Goal: Task Accomplishment & Management: Manage account settings

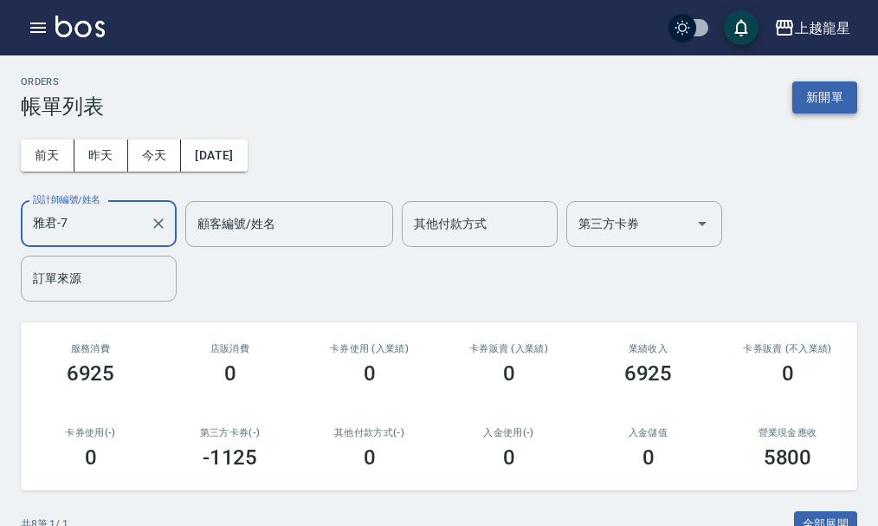
type input "雅君-7"
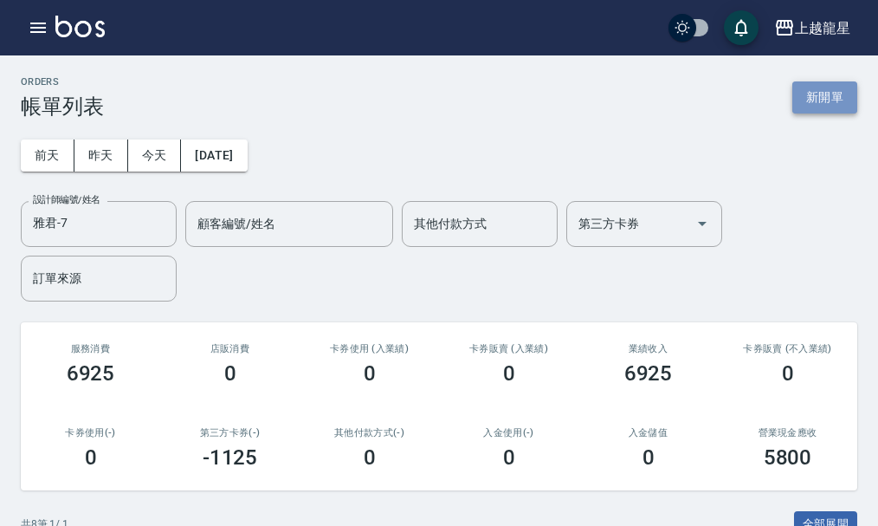
click at [832, 95] on button "新開單" at bounding box center [825, 97] width 65 height 32
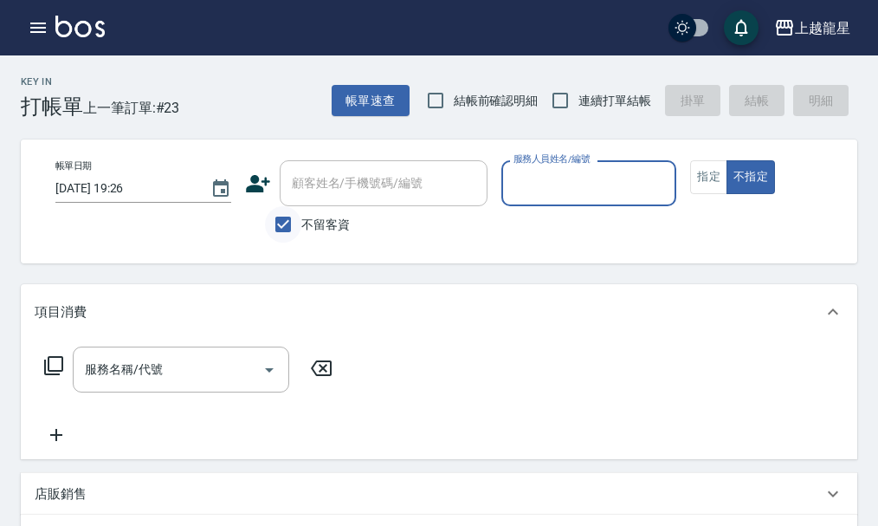
click at [295, 224] on input "不留客資" at bounding box center [283, 224] width 36 height 36
checkbox input "false"
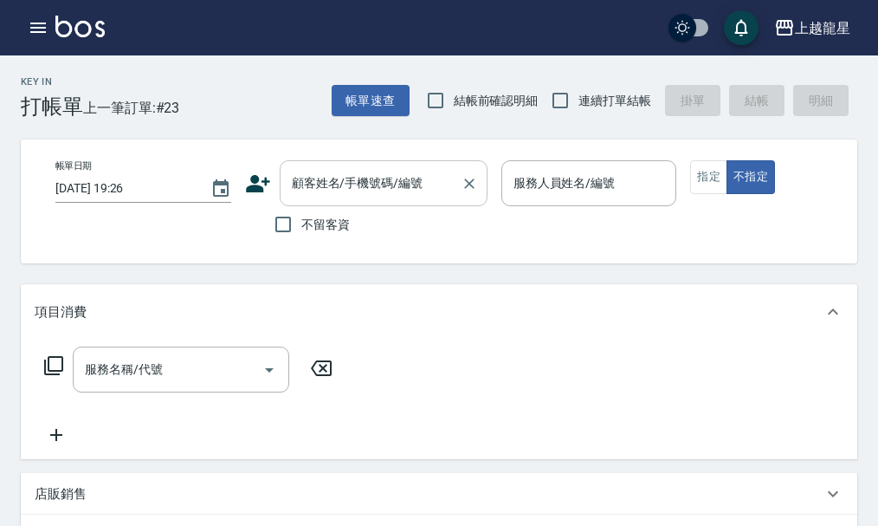
click at [319, 179] on input "顧客姓名/手機號碼/編號" at bounding box center [371, 183] width 166 height 30
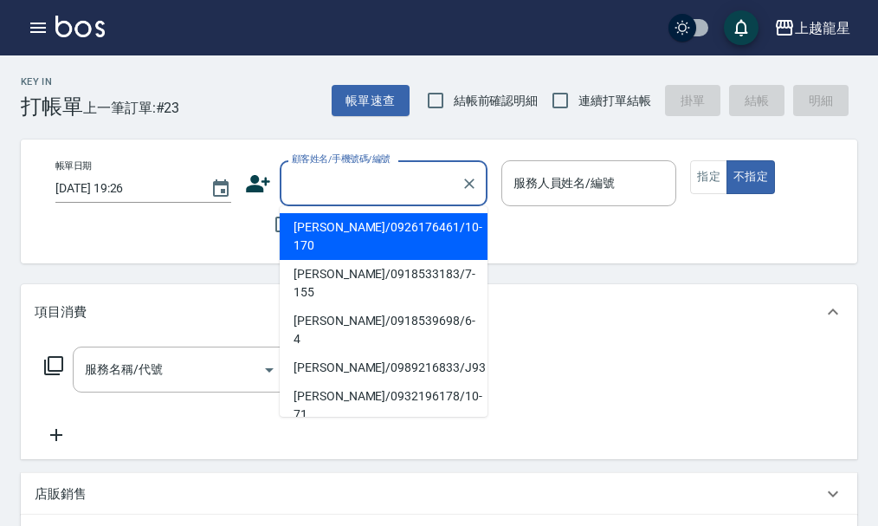
type input "ㄗ"
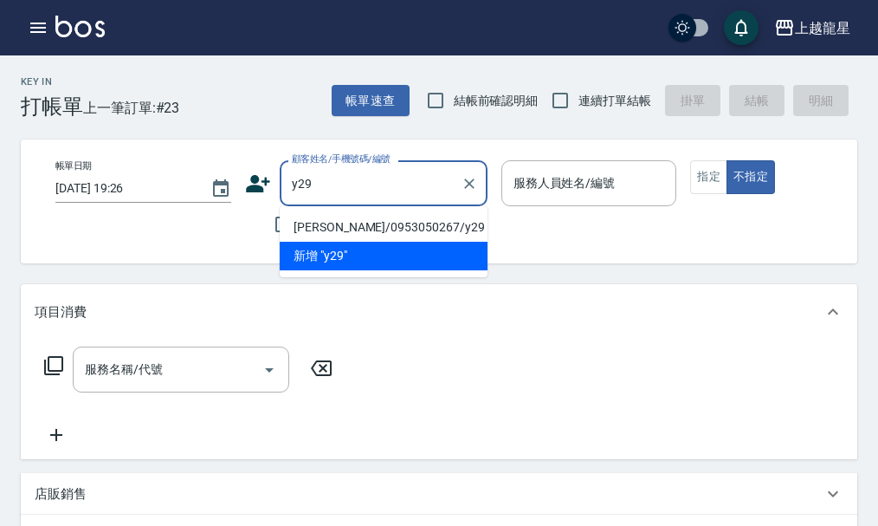
click at [346, 215] on li "[PERSON_NAME]/0953050267/y29" at bounding box center [384, 227] width 208 height 29
type input "[PERSON_NAME]/0953050267/y29"
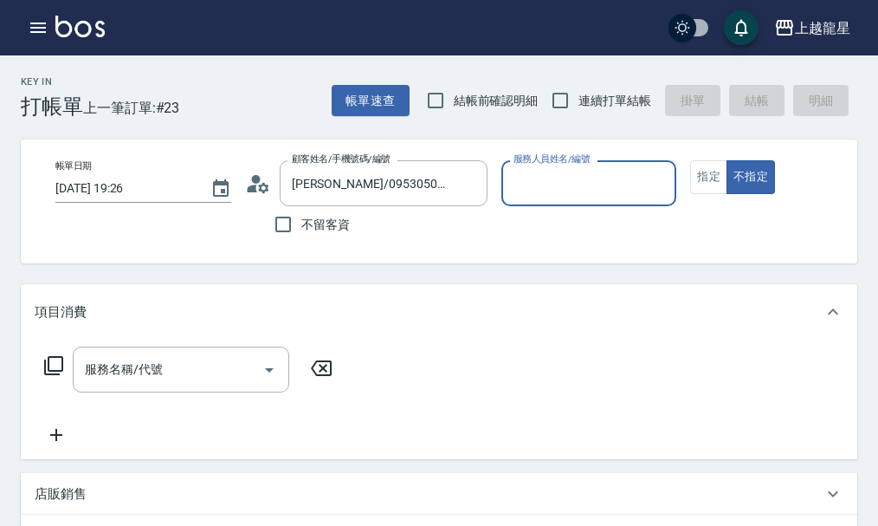
type input "淑雲-25"
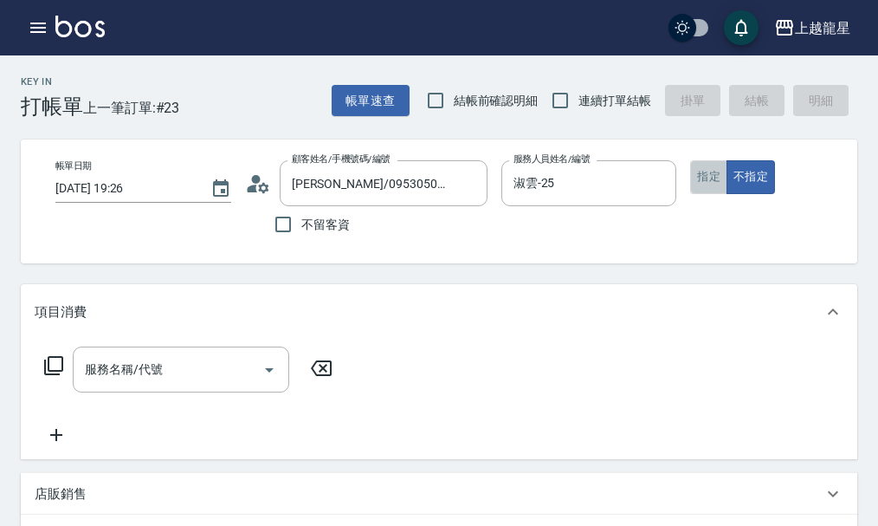
click at [719, 182] on button "指定" at bounding box center [708, 177] width 37 height 34
click at [177, 385] on input "服務名稱/代號" at bounding box center [168, 369] width 175 height 30
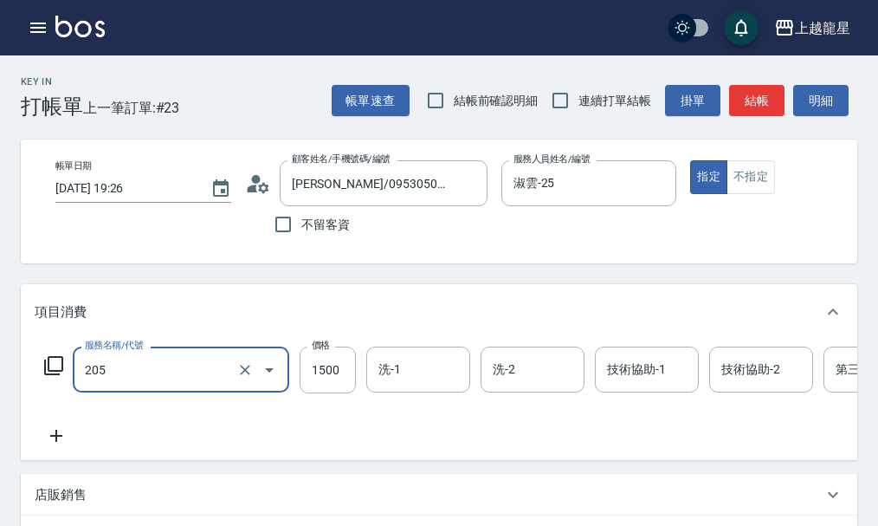
type input "離子燙(205)"
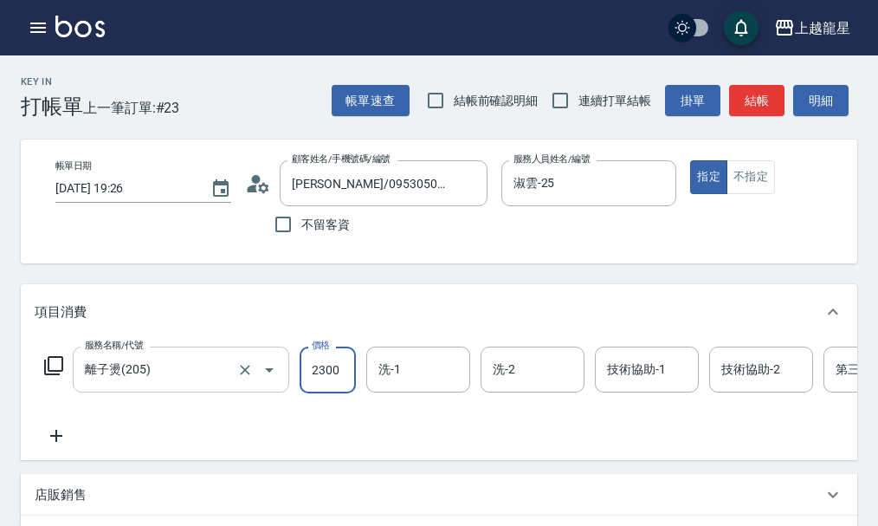
type input "2300"
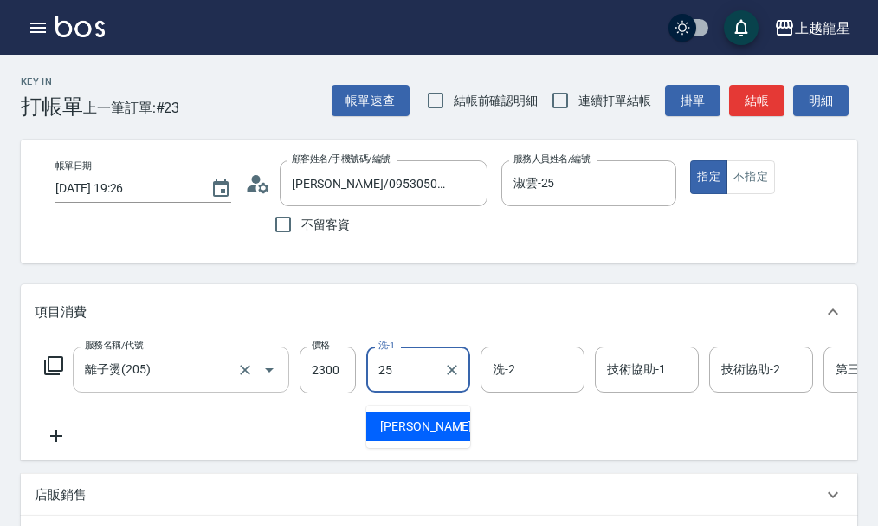
type input "淑雲-25"
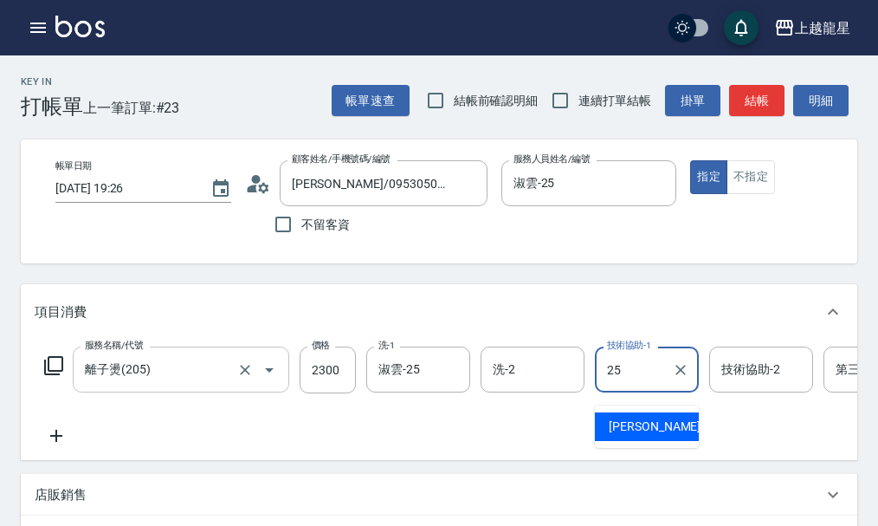
type input "淑雲-25"
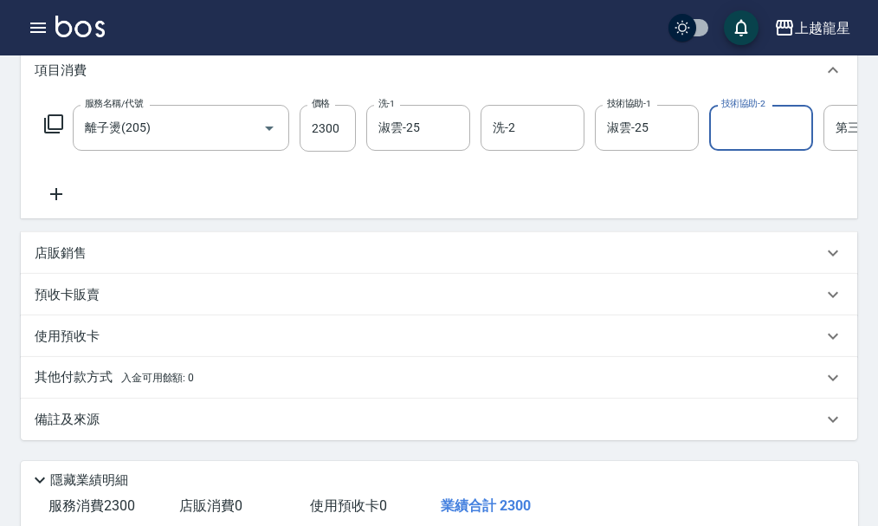
scroll to position [260, 0]
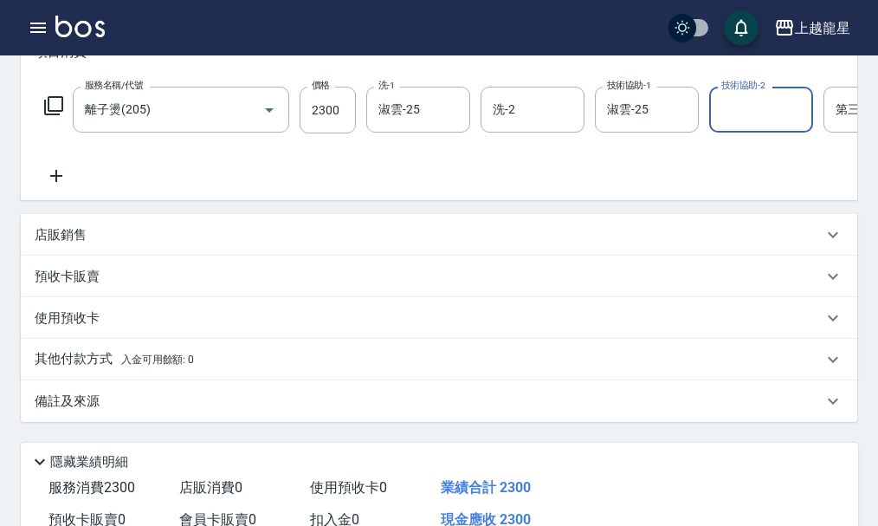
click at [78, 244] on p "店販銷售" at bounding box center [61, 235] width 52 height 18
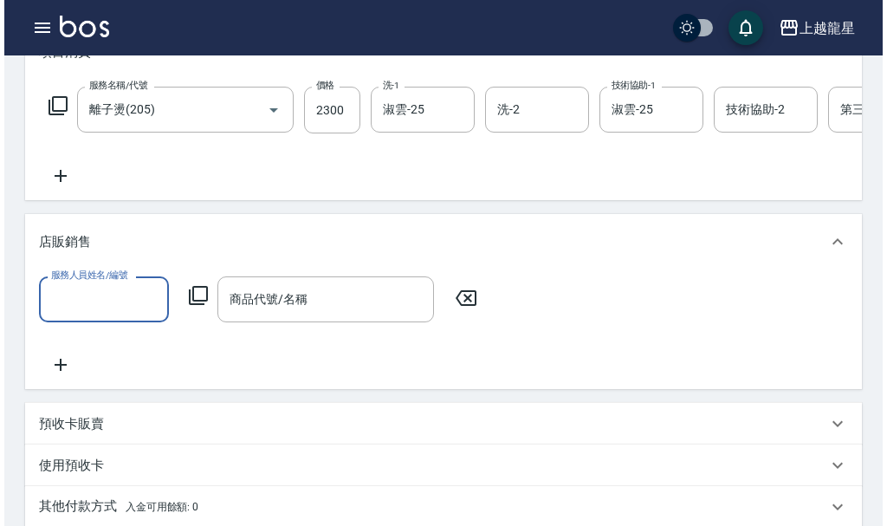
scroll to position [0, 0]
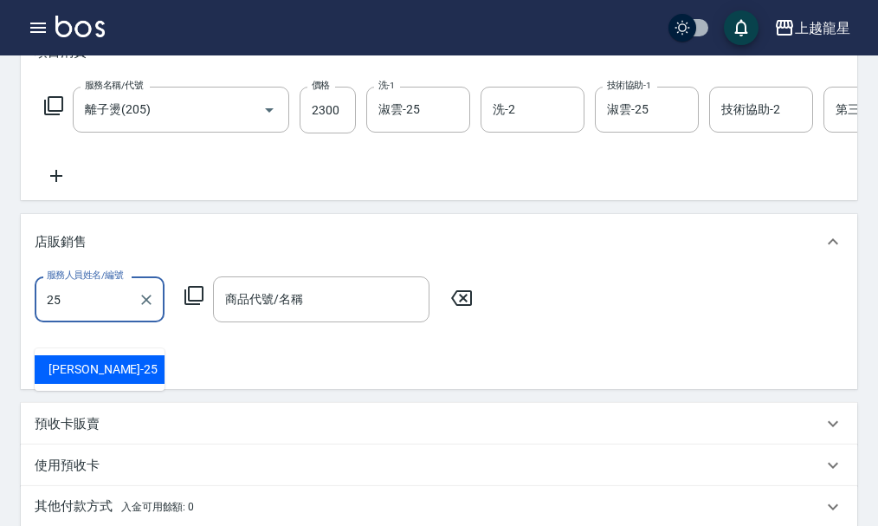
click at [121, 368] on div "淑雲 -25" at bounding box center [100, 369] width 130 height 29
type input "淑雲-25"
click at [204, 305] on icon at bounding box center [193, 295] width 19 height 19
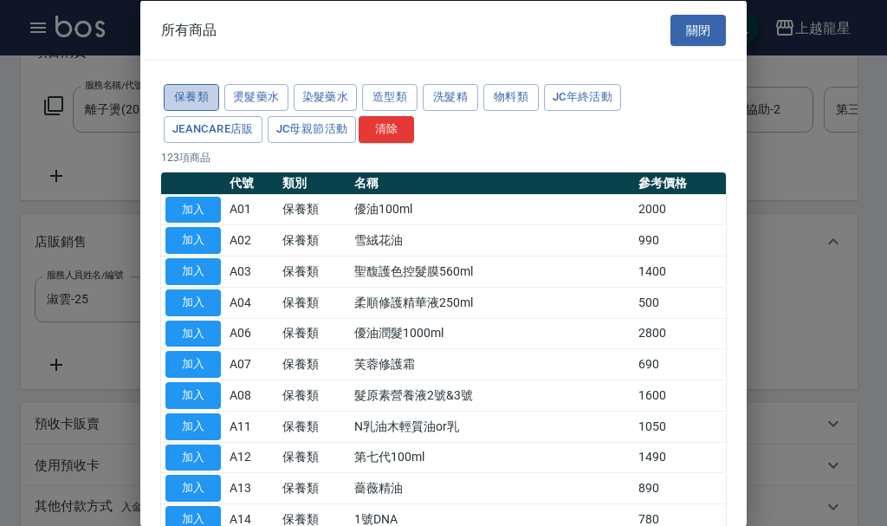
click at [189, 96] on button "保養類" at bounding box center [191, 97] width 55 height 27
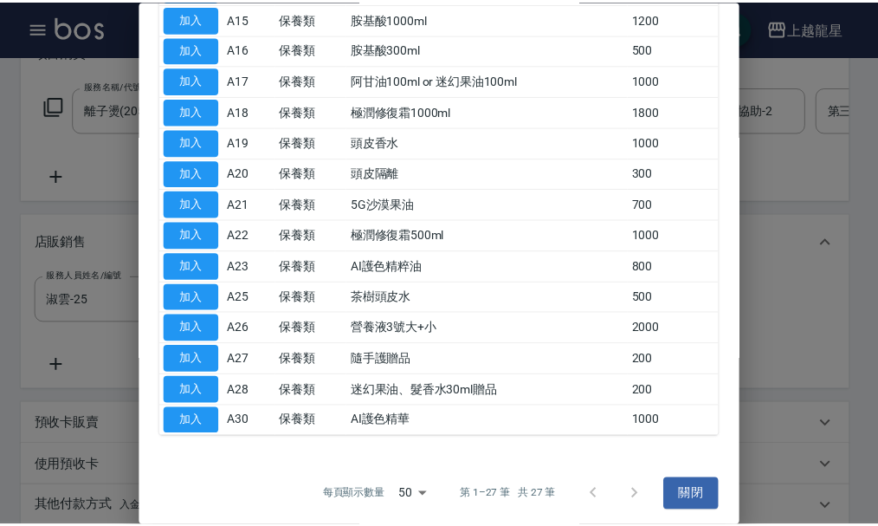
scroll to position [537, 0]
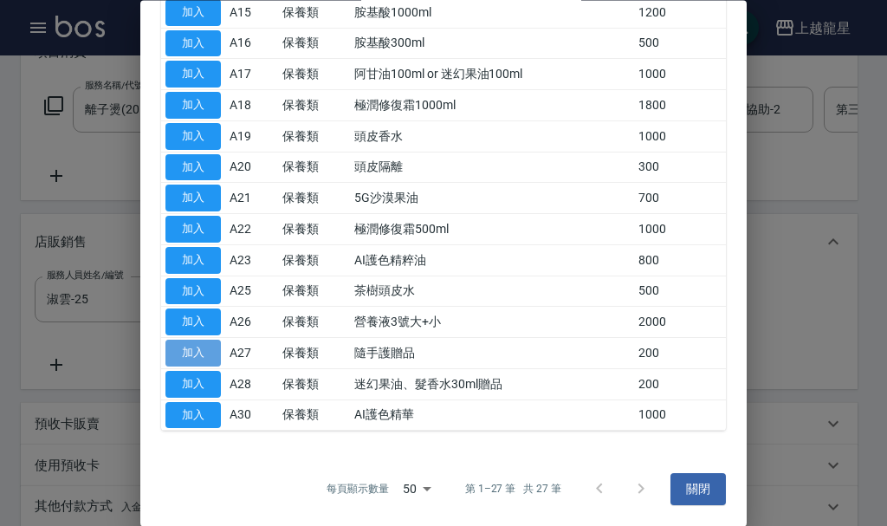
click at [193, 356] on button "加入" at bounding box center [192, 353] width 55 height 27
type input "隨手護贈品"
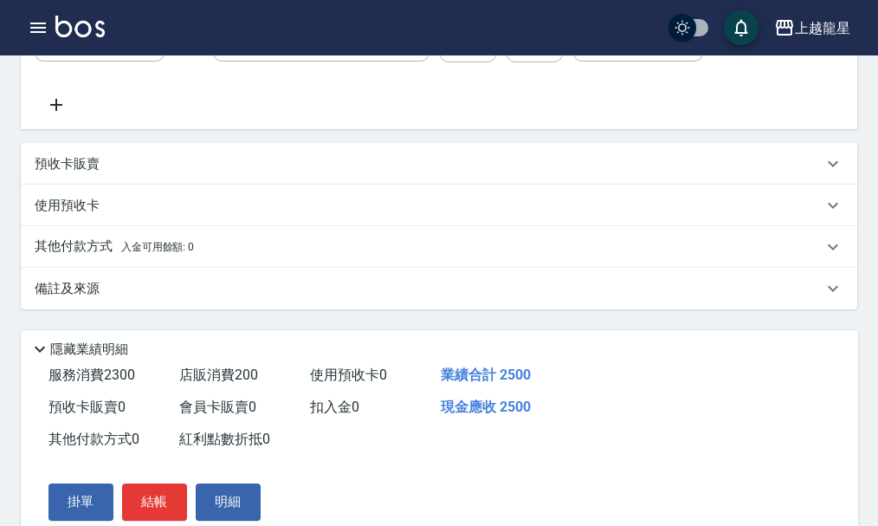
scroll to position [618, 0]
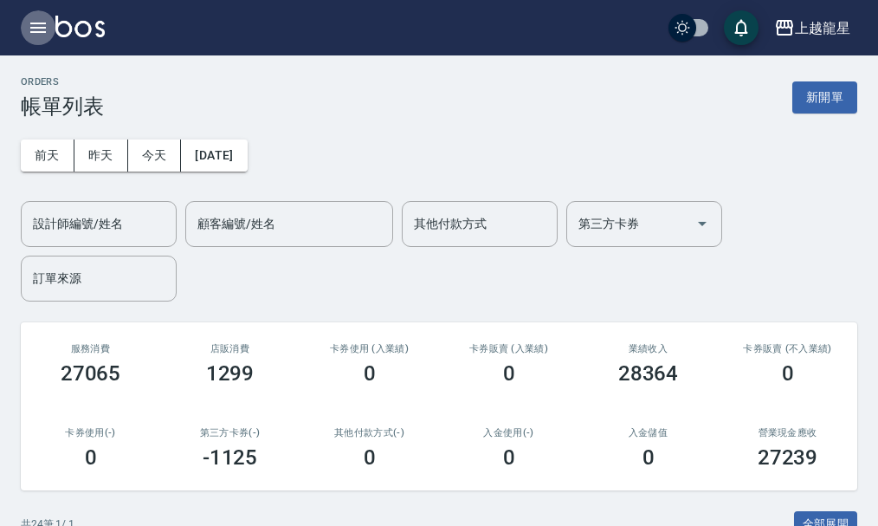
click at [25, 28] on button "button" at bounding box center [38, 27] width 35 height 35
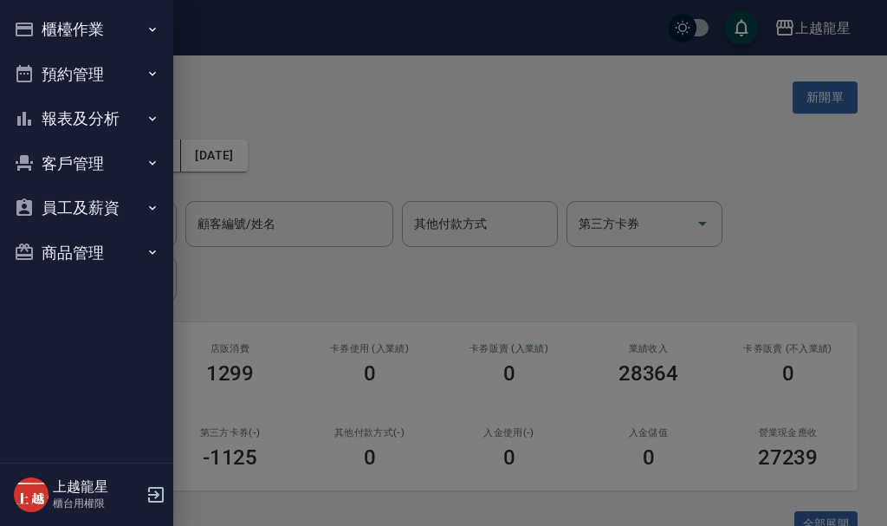
click at [64, 30] on button "櫃檯作業" at bounding box center [86, 29] width 159 height 45
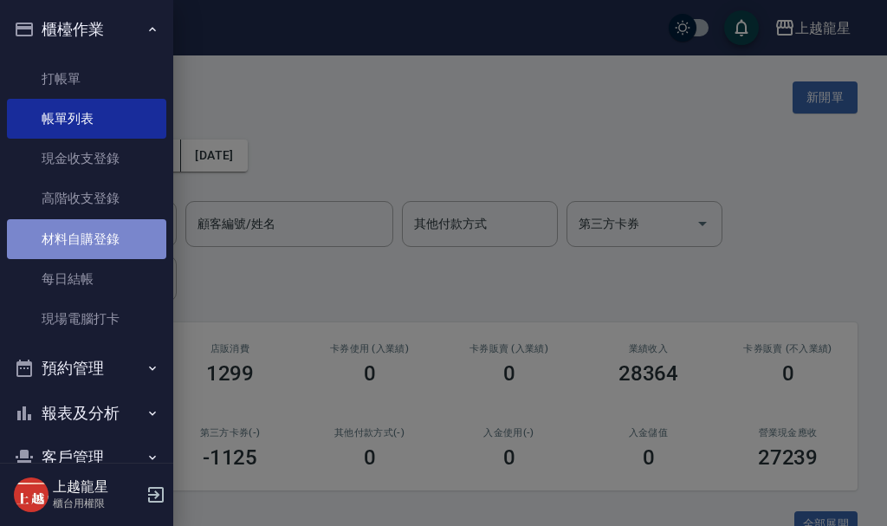
click at [116, 243] on link "材料自購登錄" at bounding box center [86, 239] width 159 height 40
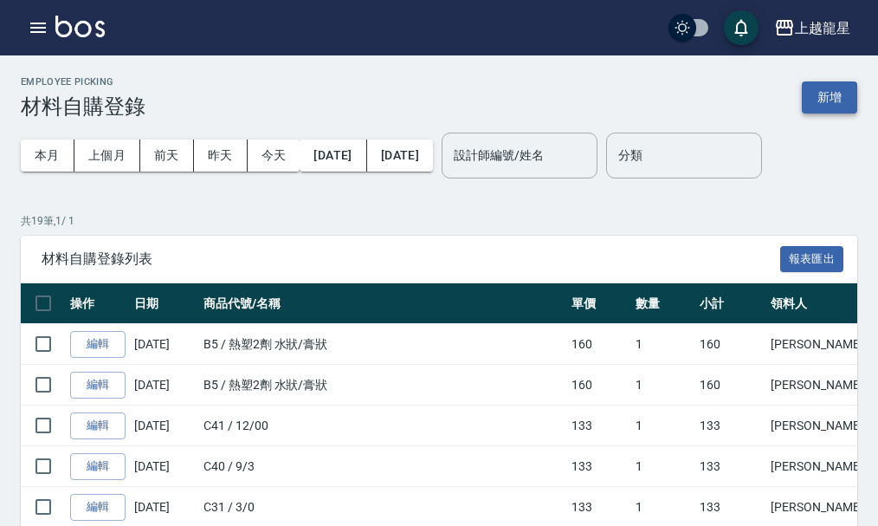
click at [812, 95] on button "新增" at bounding box center [829, 97] width 55 height 32
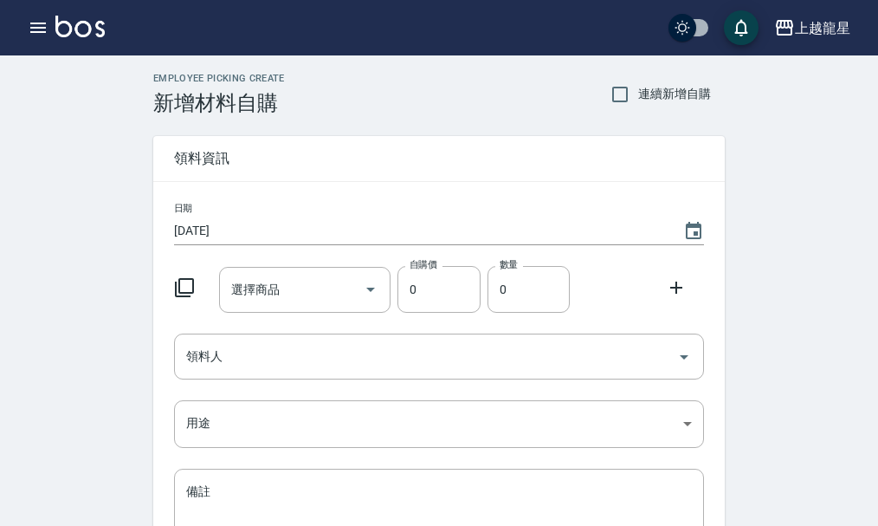
click at [182, 283] on icon at bounding box center [184, 287] width 21 height 21
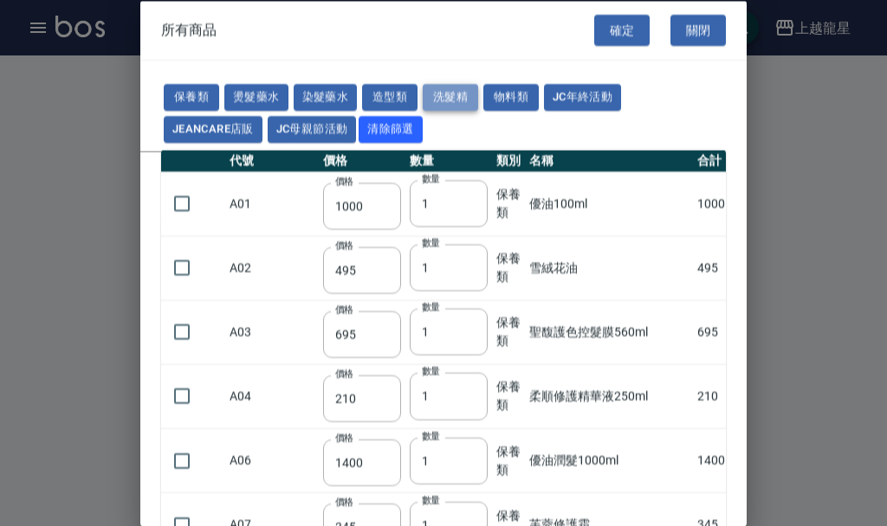
click at [447, 94] on button "洗髮精" at bounding box center [450, 97] width 55 height 27
type input "200"
type input "420"
type input "450"
type input "300"
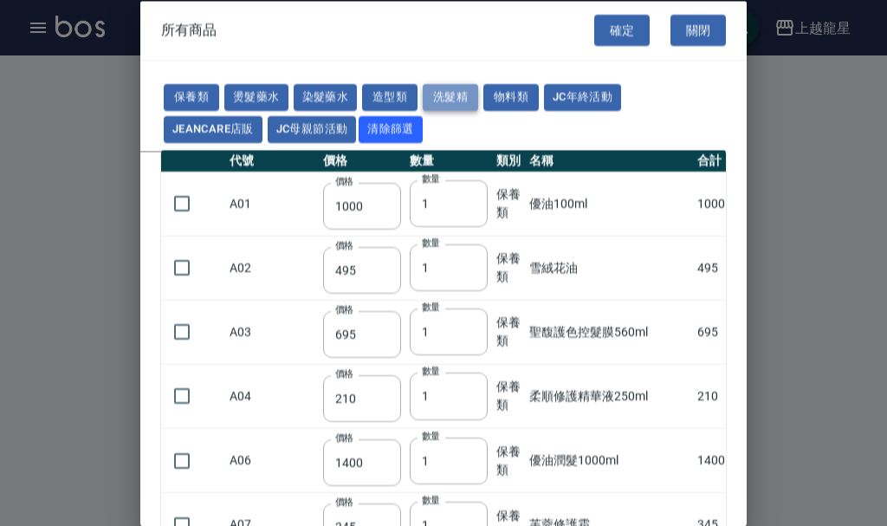
type input "500"
type input "275"
type input "400"
type input "273"
type input "600"
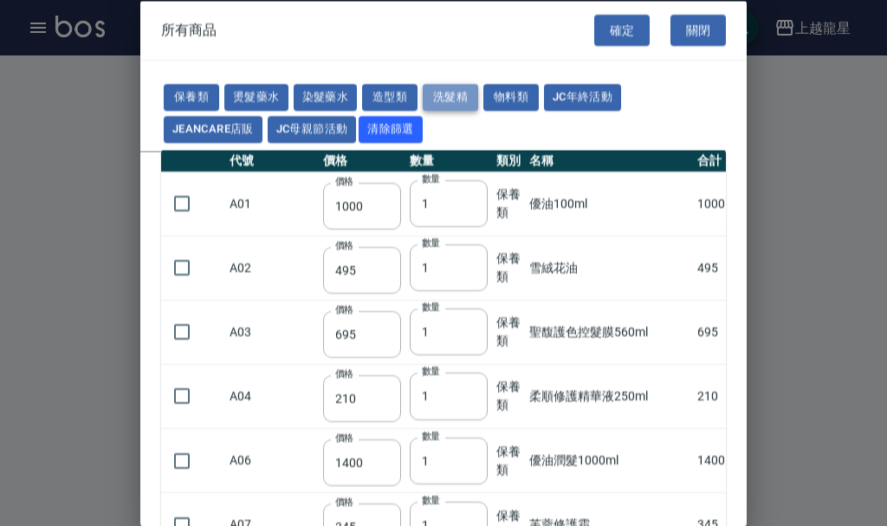
type input "300"
type input "1200"
type input "740"
type input "1300"
type input "200"
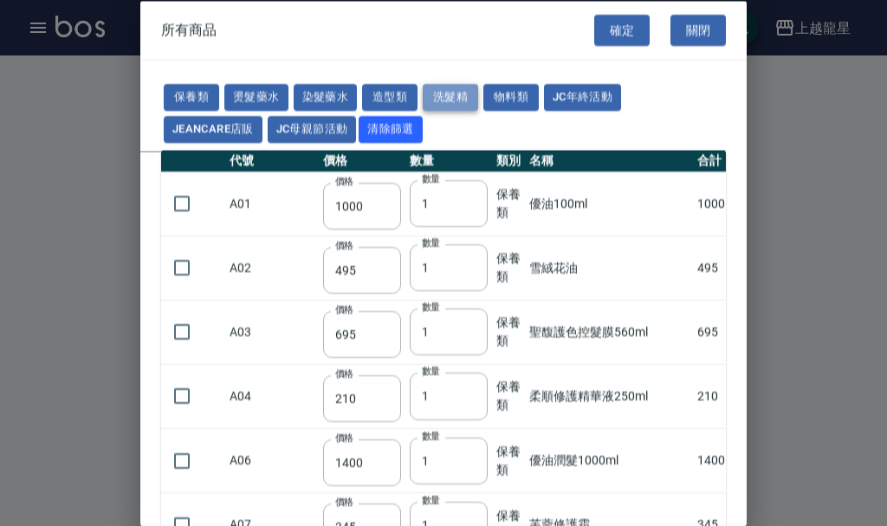
type input "160"
type input "1330"
type input "225"
type input "900"
type input "460"
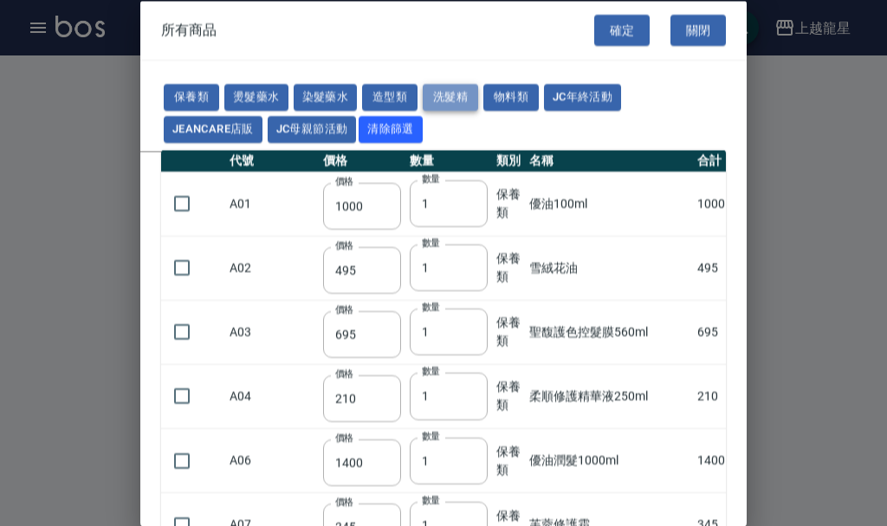
type input "490"
type input "2050"
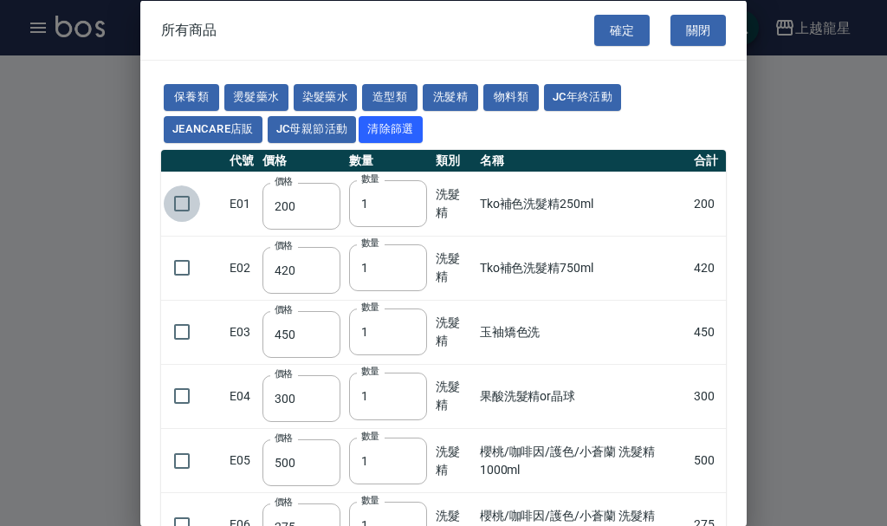
click at [188, 203] on input "checkbox" at bounding box center [182, 203] width 36 height 36
checkbox input "true"
click at [621, 22] on button "確定" at bounding box center [621, 30] width 55 height 32
type input "Tko補色洗髮精250ml"
type input "200"
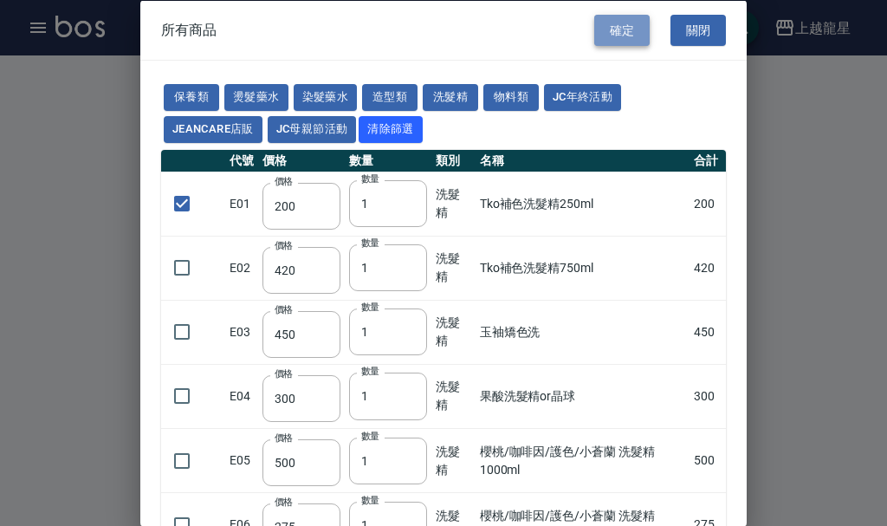
type input "1"
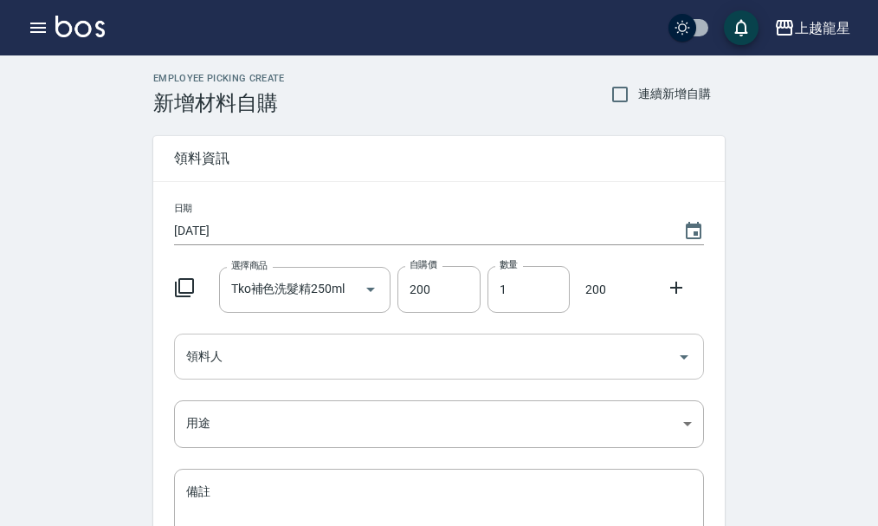
click at [684, 354] on icon "Open" at bounding box center [684, 356] width 21 height 21
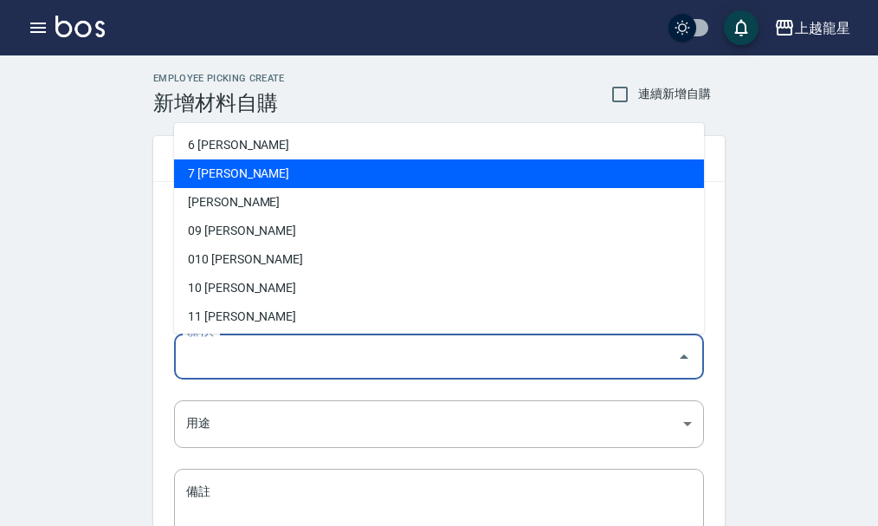
scroll to position [87, 0]
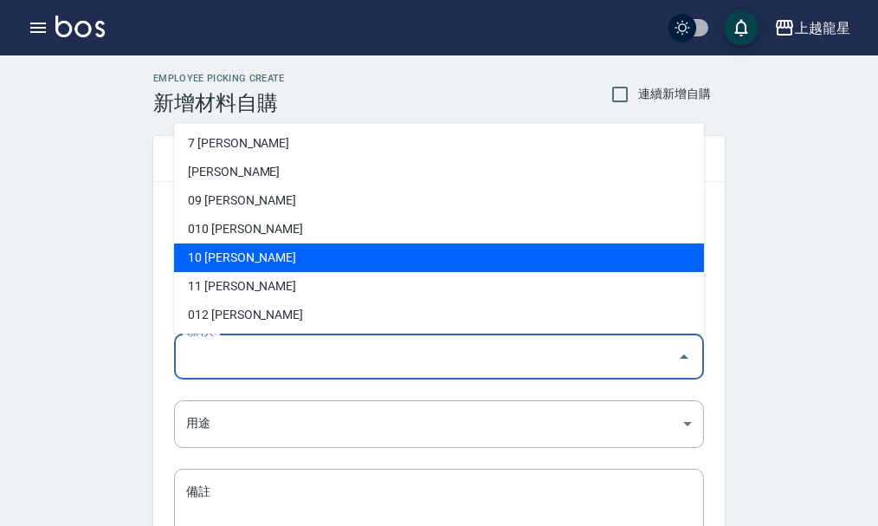
click at [223, 266] on li "10 [PERSON_NAME]" at bounding box center [439, 257] width 530 height 29
type input "[PERSON_NAME]"
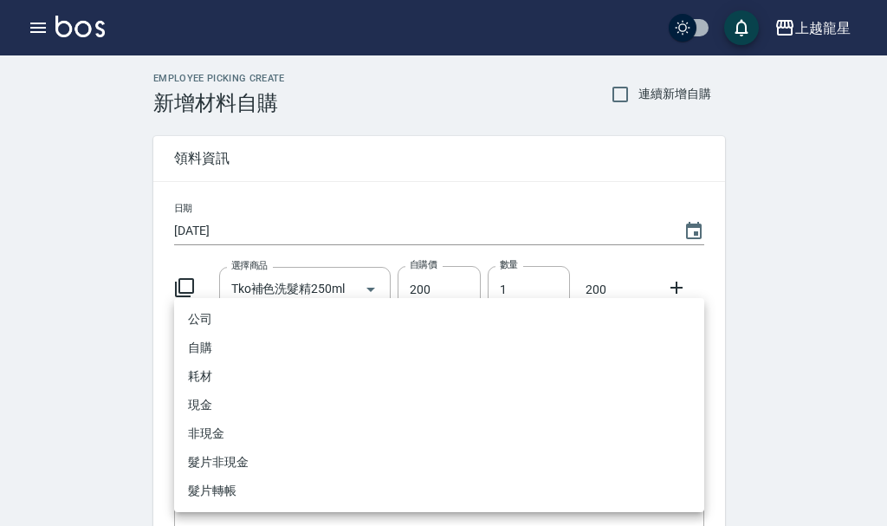
click at [683, 417] on body "上越龍星 登出 櫃檯作業 打帳單 帳單列表 現金收支登錄 高階收支登錄 材料自購登錄 每日結帳 現場電腦打卡 預約管理 預約管理 單日預約紀錄 單週預約紀錄 …" at bounding box center [443, 357] width 887 height 714
click at [244, 347] on li "自購" at bounding box center [439, 347] width 530 height 29
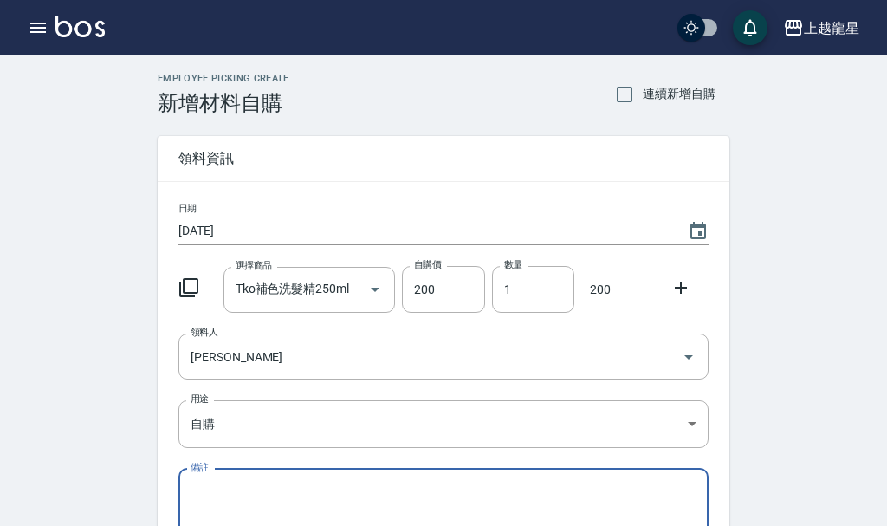
type input "自購"
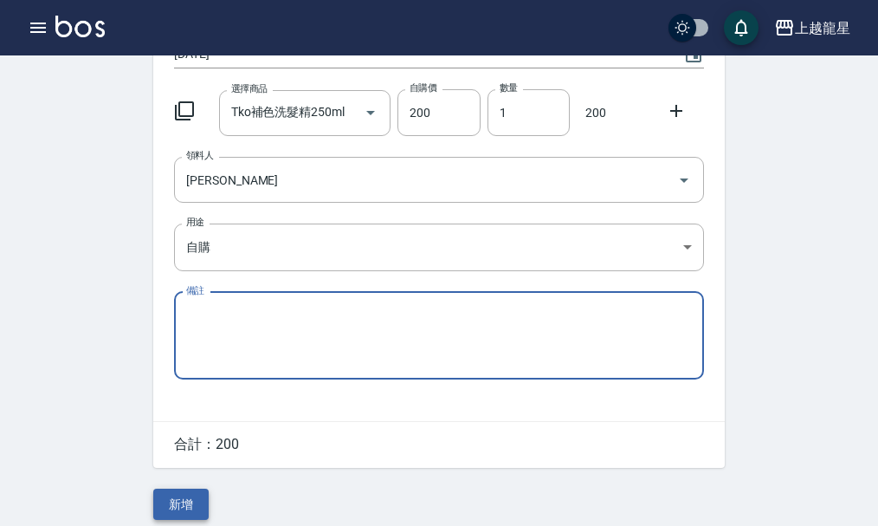
scroll to position [191, 0]
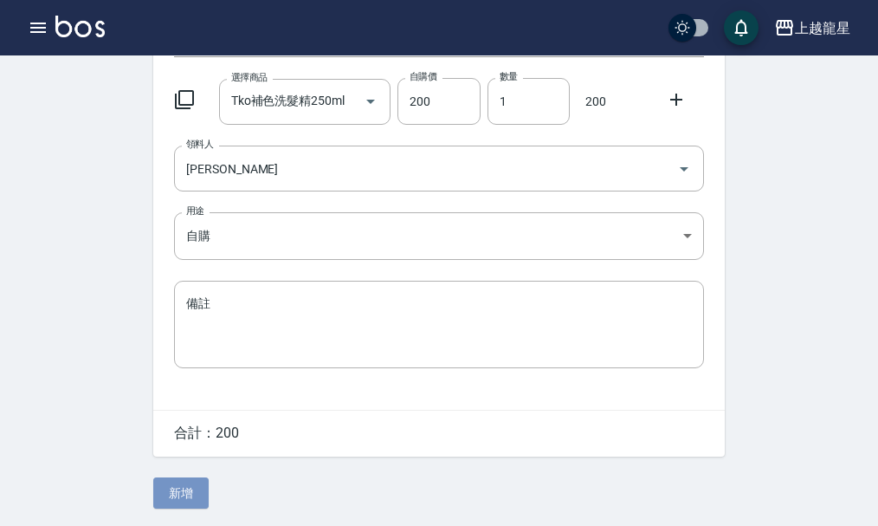
click at [173, 502] on button "新增" at bounding box center [180, 493] width 55 height 32
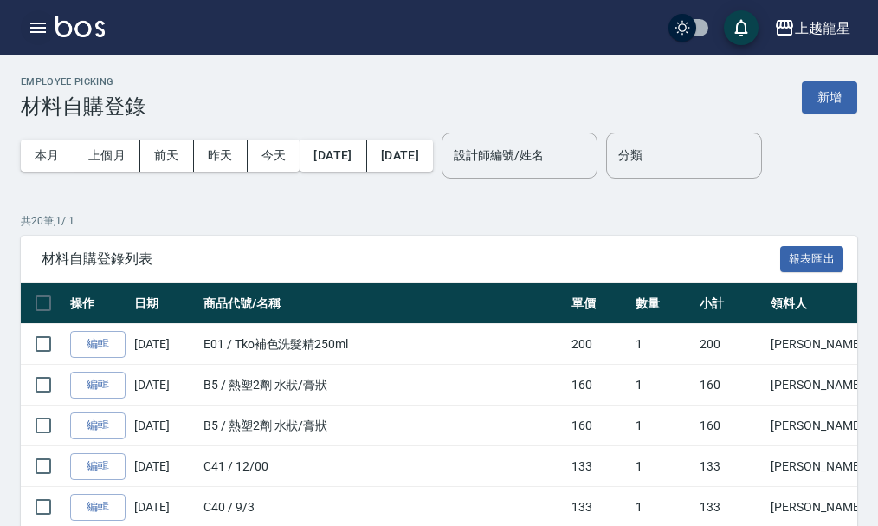
click at [36, 22] on icon "button" at bounding box center [38, 27] width 21 height 21
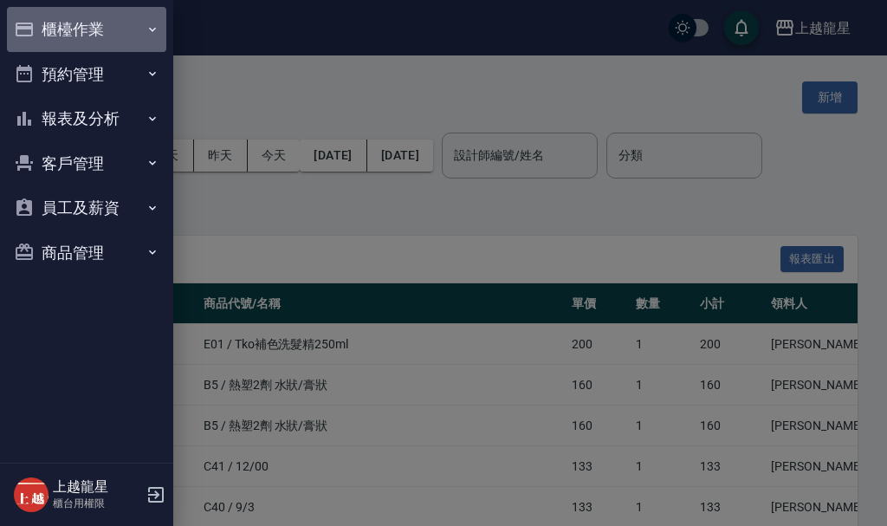
click at [36, 22] on button "櫃檯作業" at bounding box center [86, 29] width 159 height 45
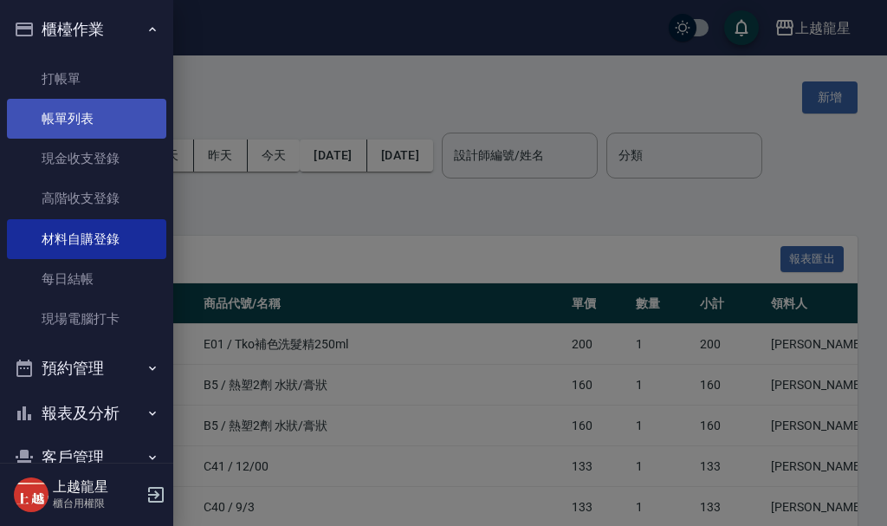
click at [61, 122] on link "帳單列表" at bounding box center [86, 119] width 159 height 40
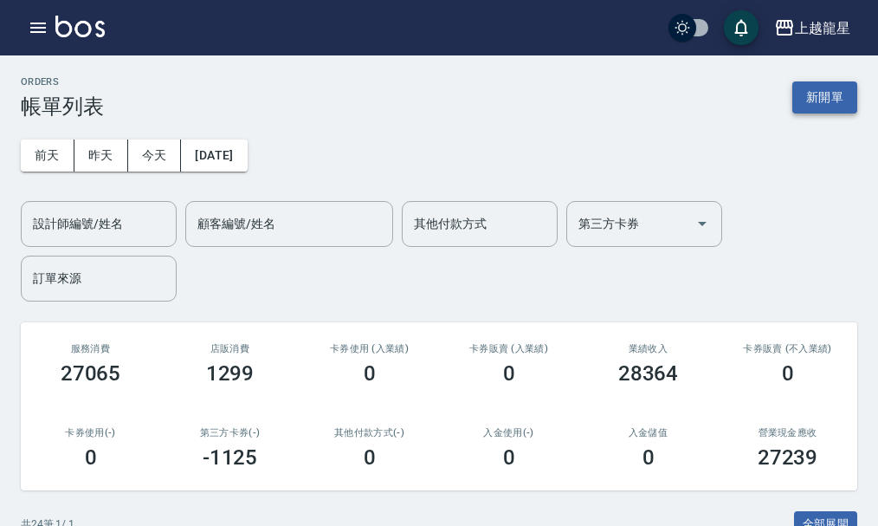
click at [843, 97] on button "新開單" at bounding box center [825, 97] width 65 height 32
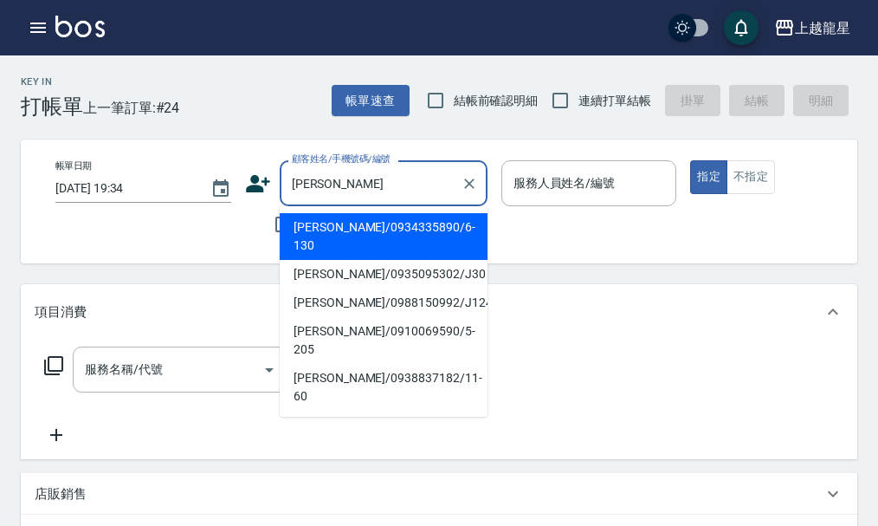
click at [358, 260] on li "[PERSON_NAME]/0935095302/J30" at bounding box center [384, 274] width 208 height 29
type input "[PERSON_NAME]/0935095302/J30"
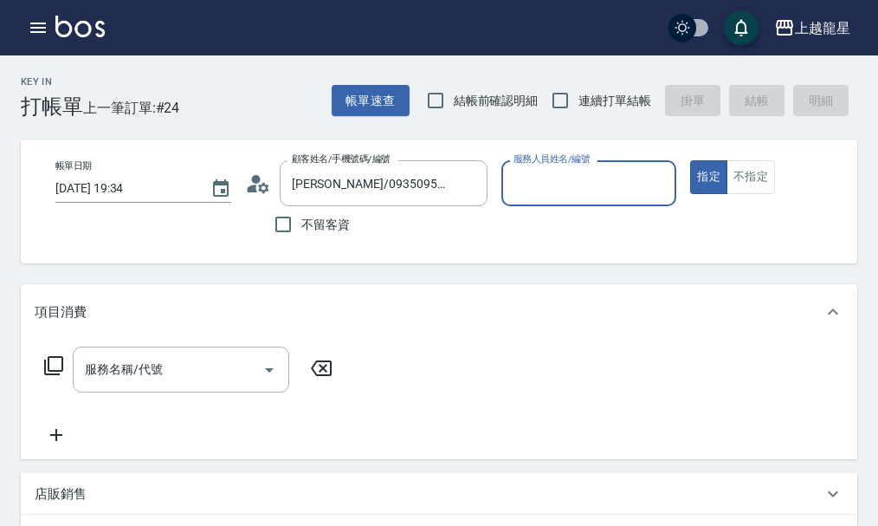
type input "Alisa-10"
click at [175, 340] on div "項目消費" at bounding box center [439, 311] width 837 height 55
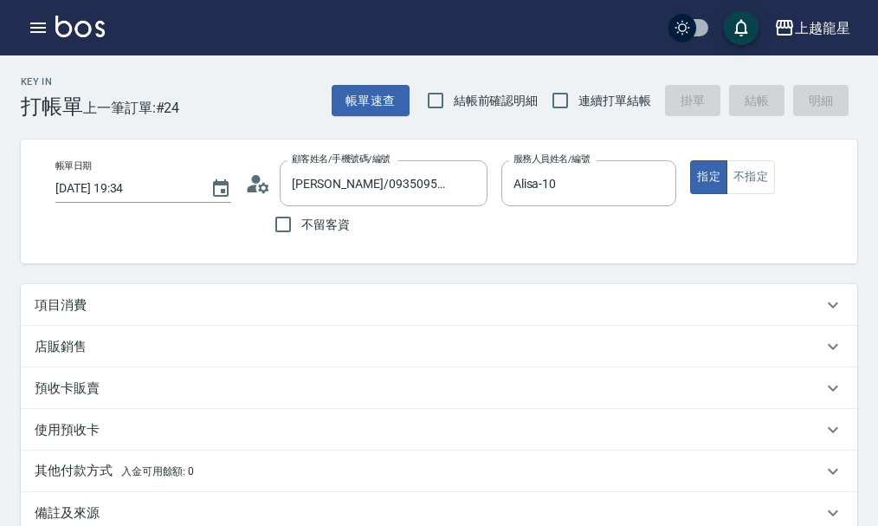
click at [163, 384] on div "預收卡販賣" at bounding box center [439, 388] width 837 height 42
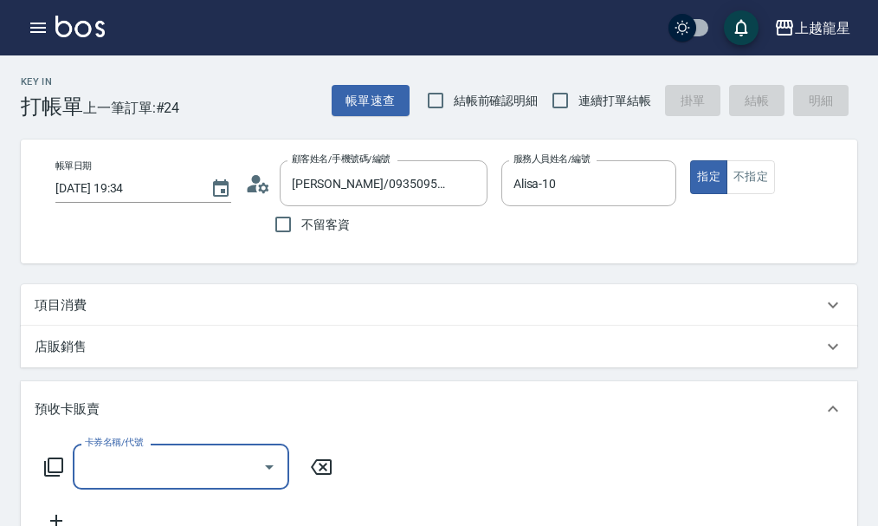
click at [153, 326] on div "項目消費" at bounding box center [439, 305] width 837 height 42
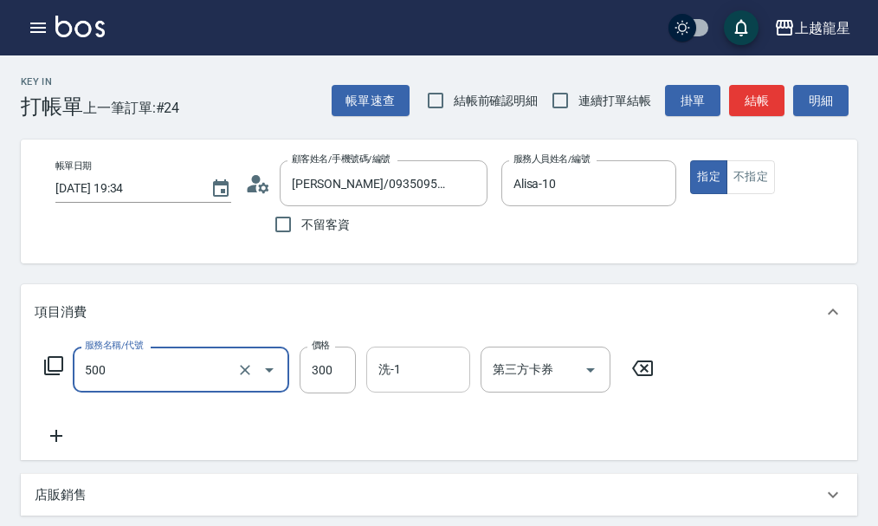
type input "一般洗髮(500)"
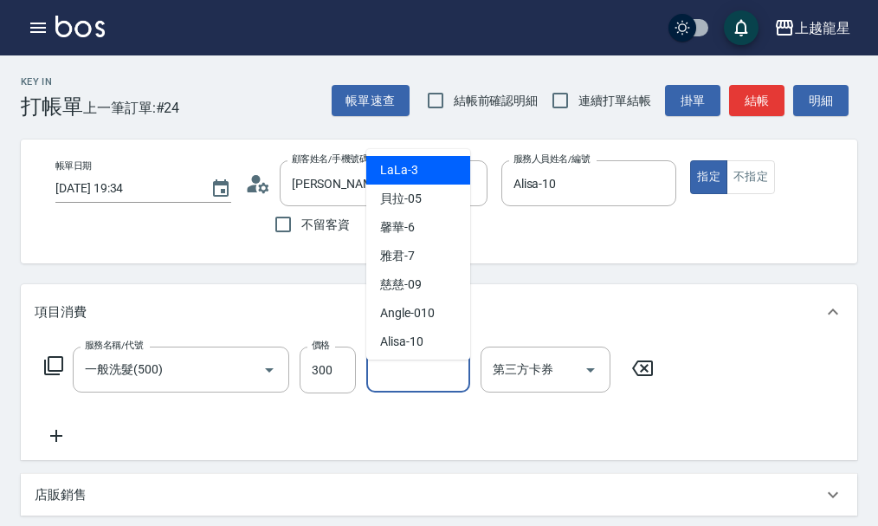
click at [425, 371] on input "洗-1" at bounding box center [418, 369] width 88 height 30
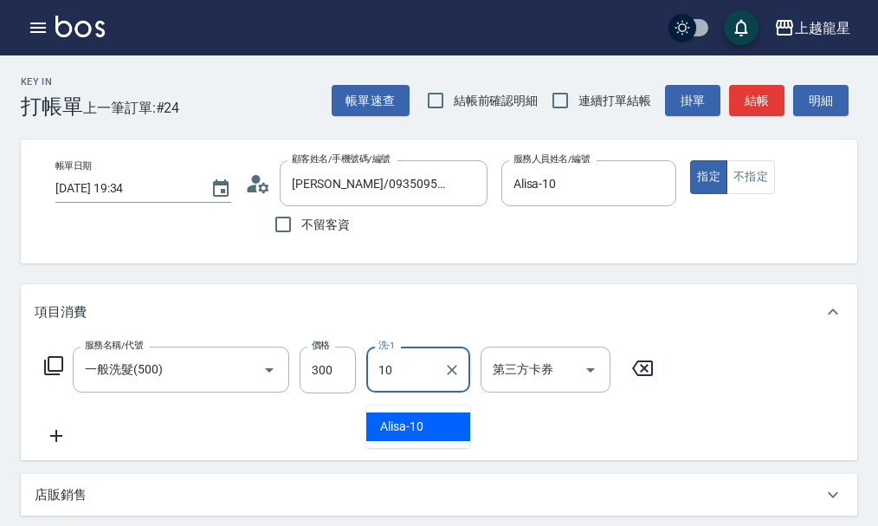
type input "Alisa-10"
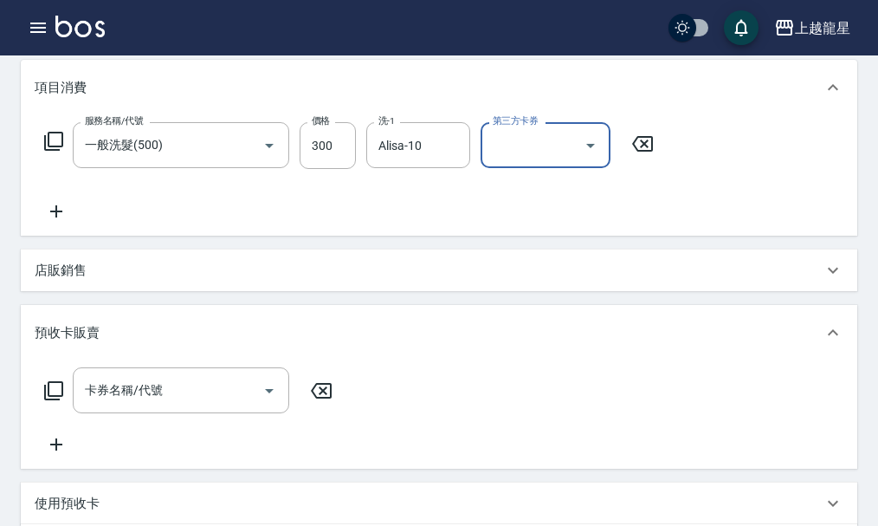
scroll to position [260, 0]
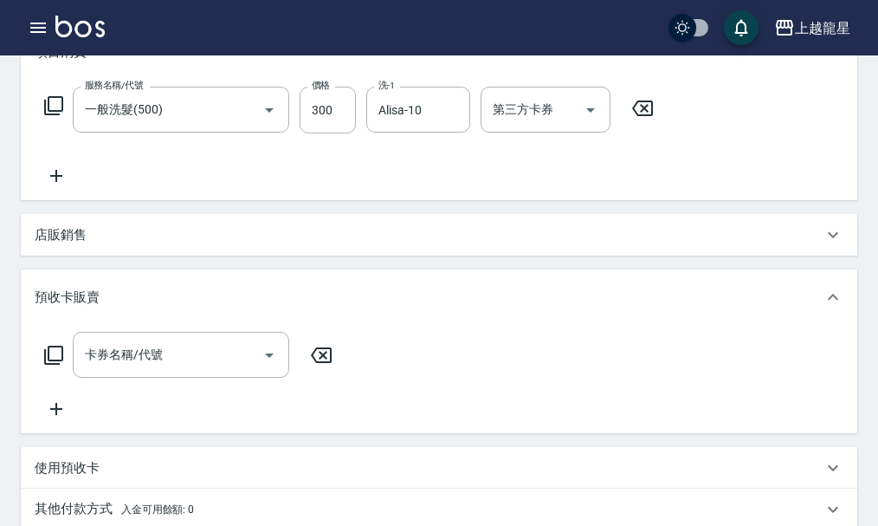
click at [59, 180] on icon at bounding box center [56, 175] width 43 height 21
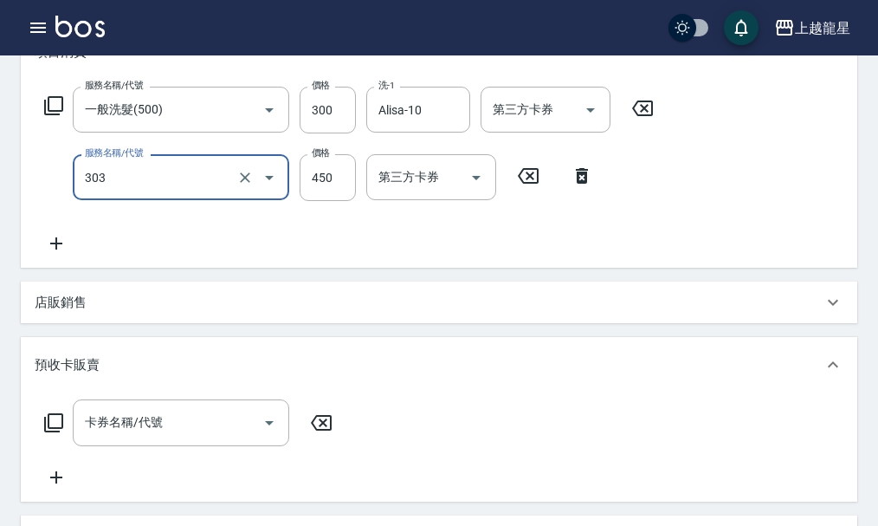
type input "剪髮(303)"
click at [54, 254] on icon at bounding box center [56, 243] width 43 height 21
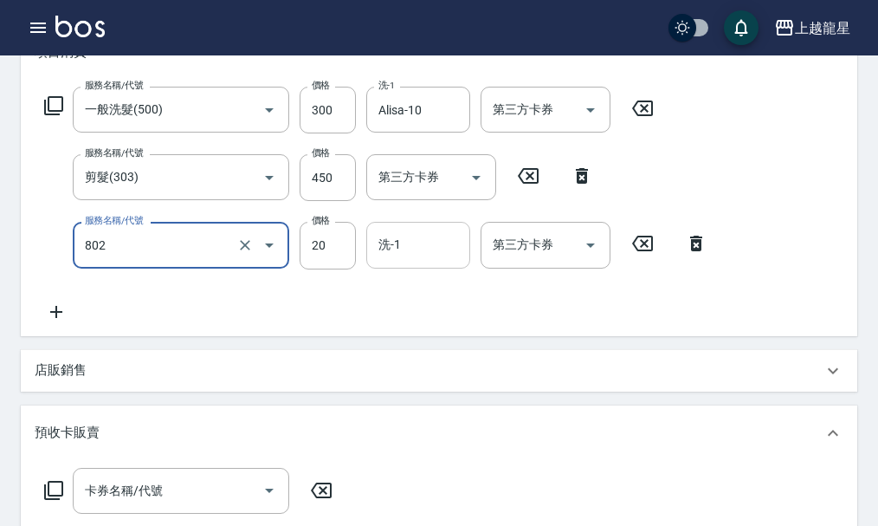
click at [408, 268] on div "洗-1" at bounding box center [418, 245] width 104 height 46
type input "潤絲(802)"
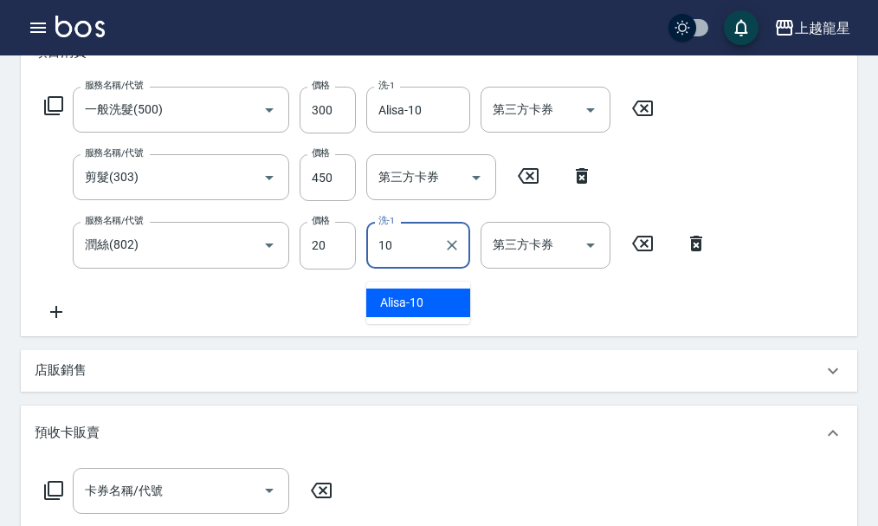
type input "Alisa-10"
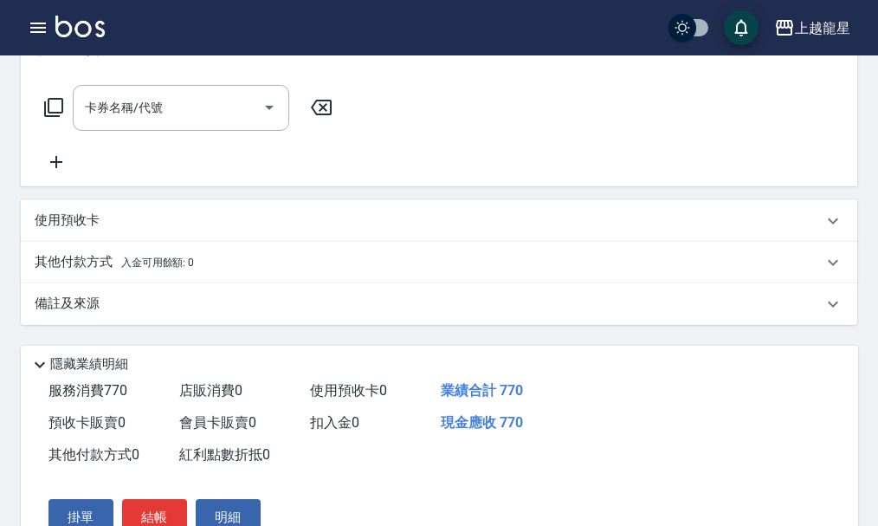
scroll to position [396, 0]
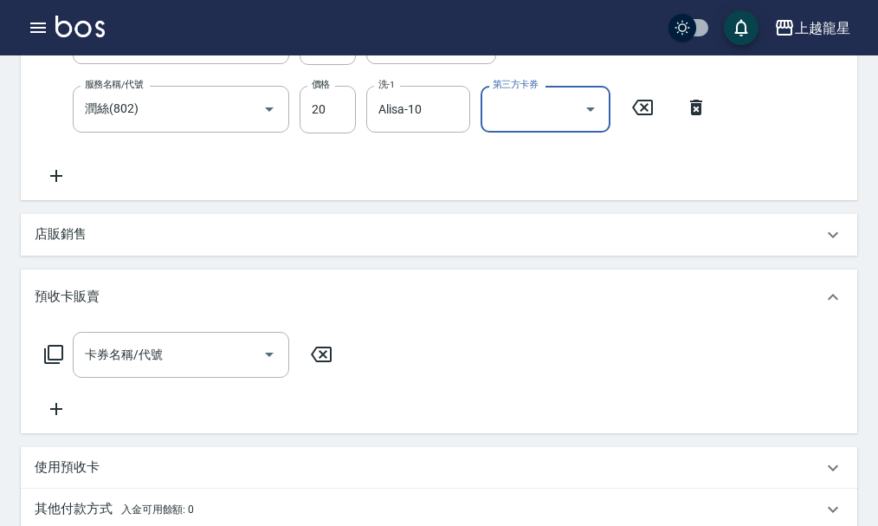
click at [324, 362] on icon at bounding box center [321, 354] width 21 height 16
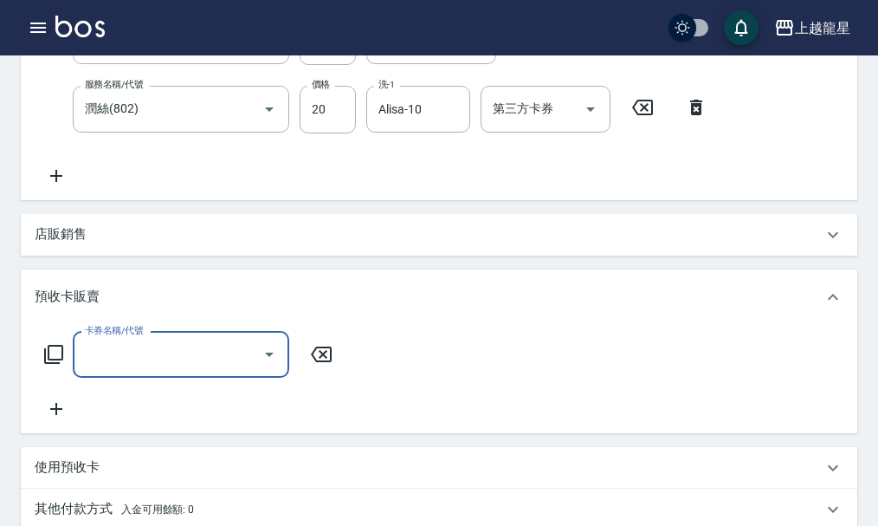
click at [832, 307] on icon at bounding box center [833, 297] width 21 height 21
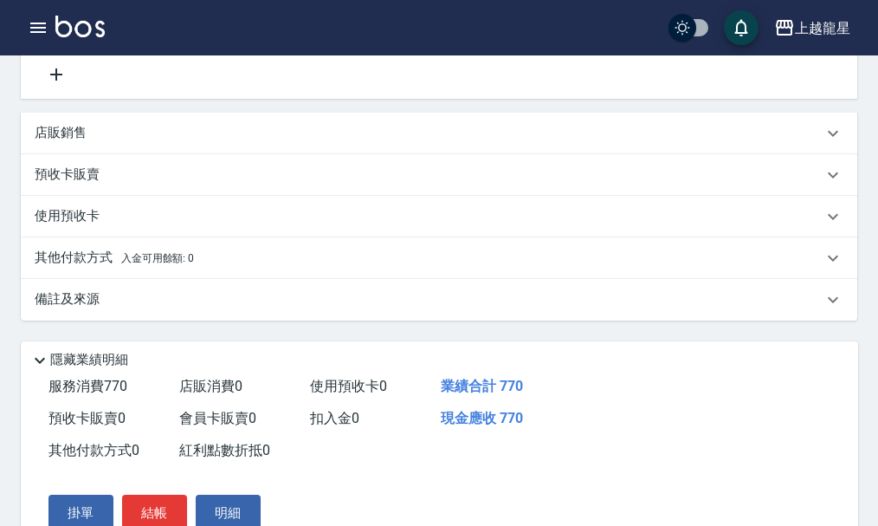
scroll to position [592, 0]
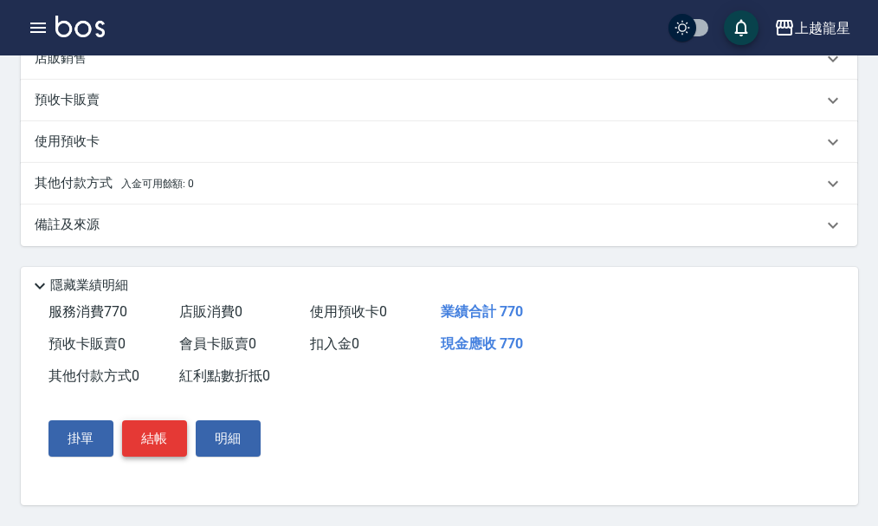
click at [172, 439] on button "結帳" at bounding box center [154, 438] width 65 height 36
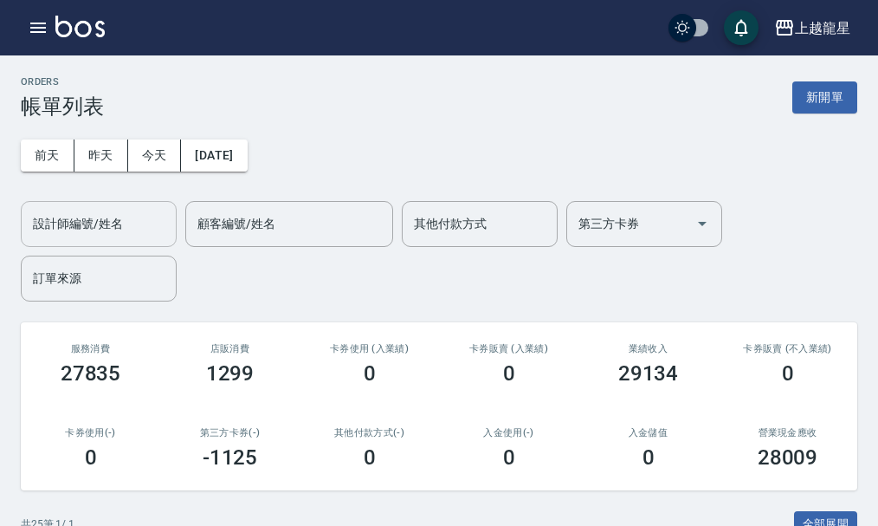
click at [146, 233] on input "設計師編號/姓名" at bounding box center [99, 224] width 140 height 30
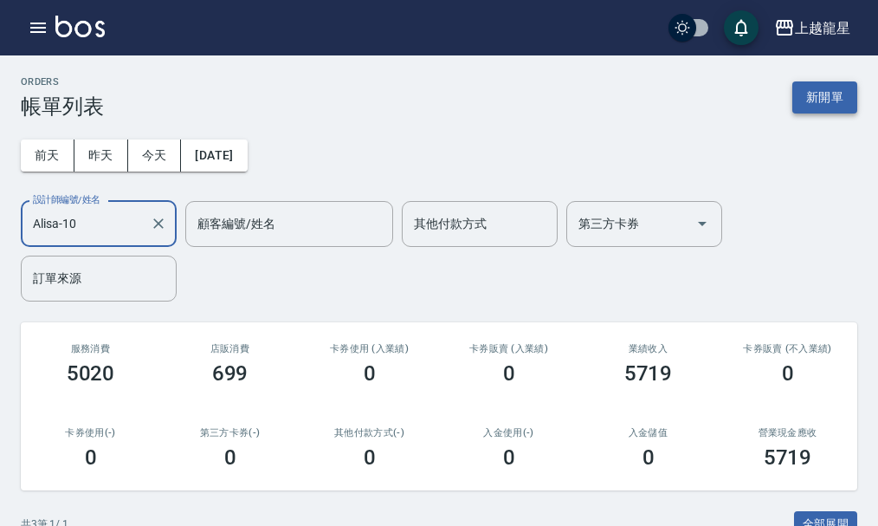
type input "Alisa-10"
click at [821, 106] on button "新開單" at bounding box center [825, 97] width 65 height 32
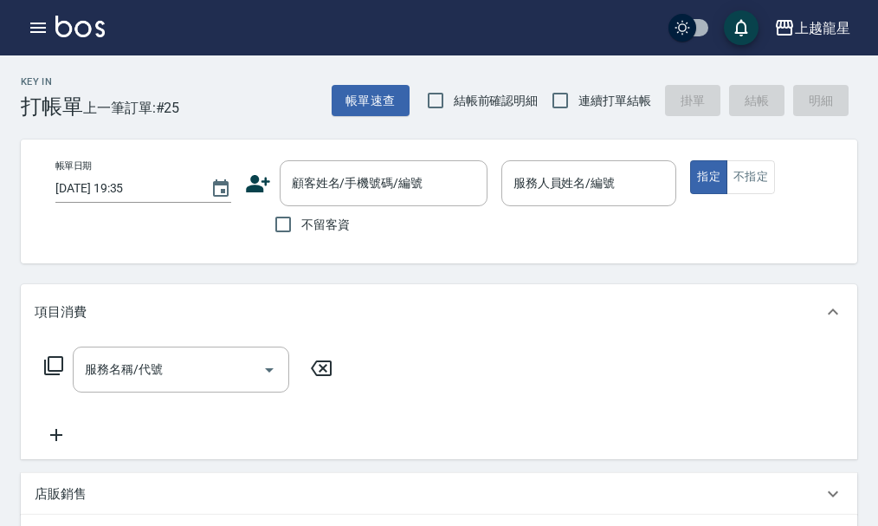
click at [30, 8] on div "上越龍星 登出" at bounding box center [439, 27] width 878 height 55
click at [36, 38] on button "button" at bounding box center [38, 27] width 35 height 35
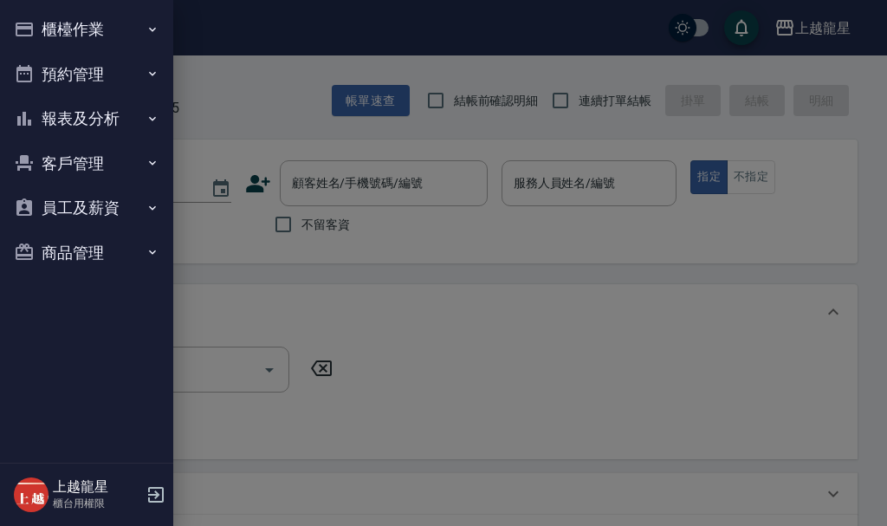
click at [236, 109] on div at bounding box center [443, 263] width 887 height 526
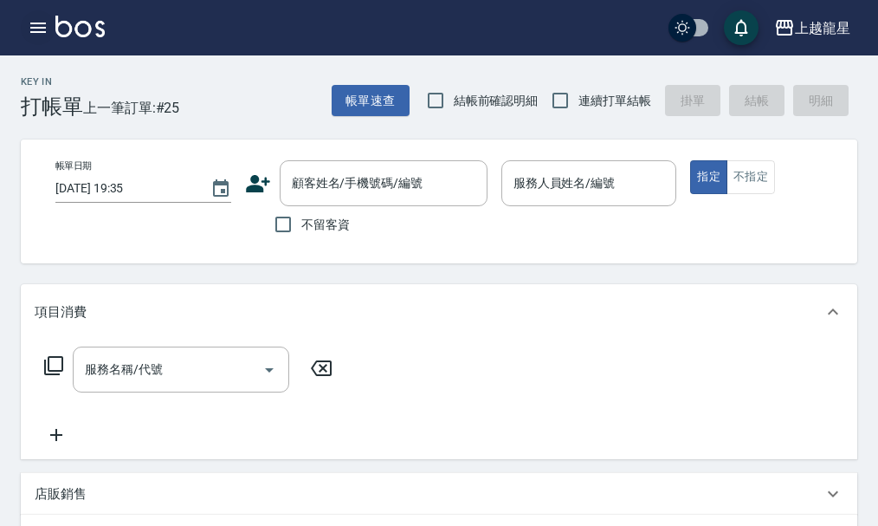
click at [43, 19] on icon "button" at bounding box center [38, 27] width 21 height 21
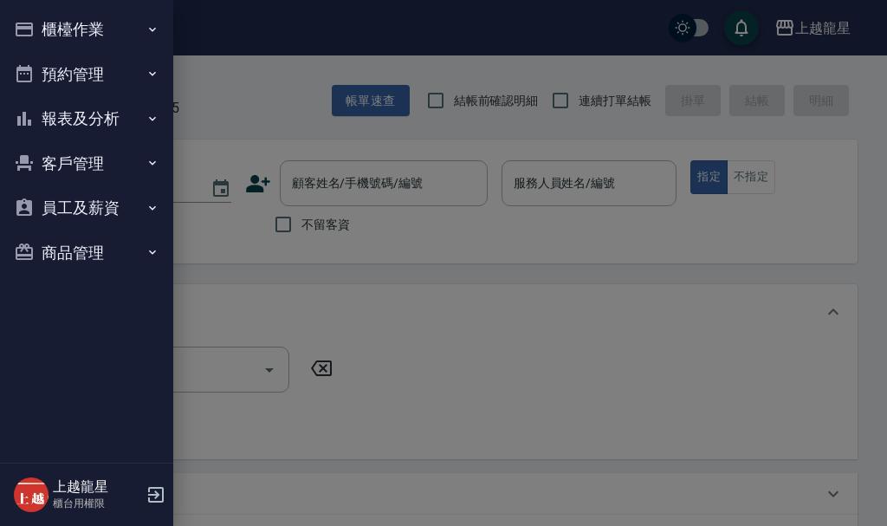
click at [68, 37] on button "櫃檯作業" at bounding box center [86, 29] width 159 height 45
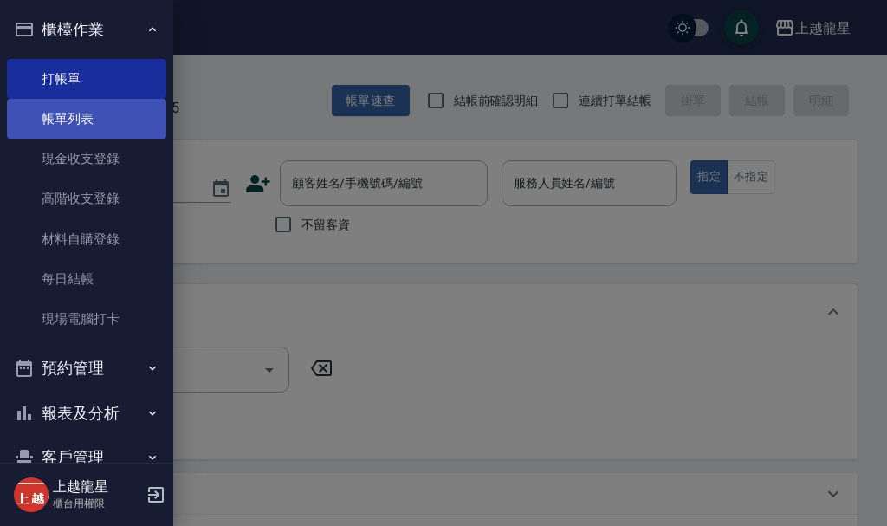
drag, startPoint x: 100, startPoint y: 112, endPoint x: 111, endPoint y: 116, distance: 12.1
click at [100, 112] on link "帳單列表" at bounding box center [86, 119] width 159 height 40
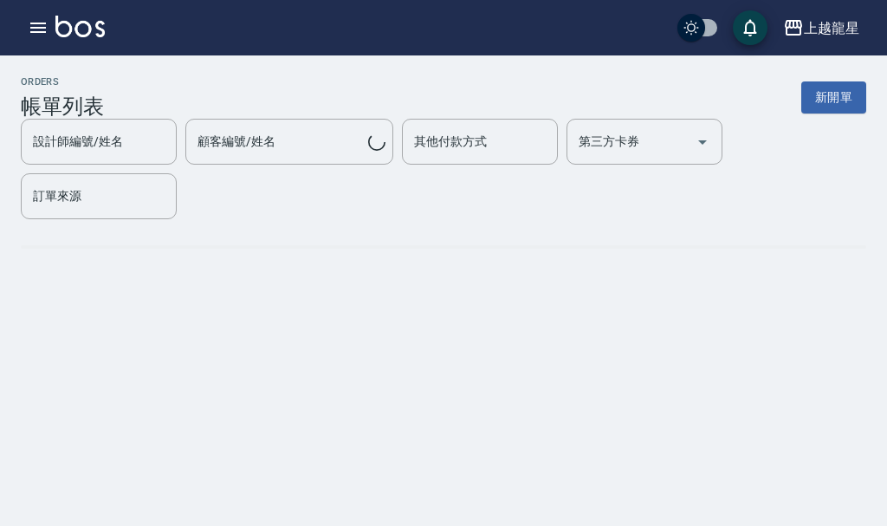
click at [111, 116] on div "ORDERS 帳單列表 新開單" at bounding box center [443, 97] width 845 height 42
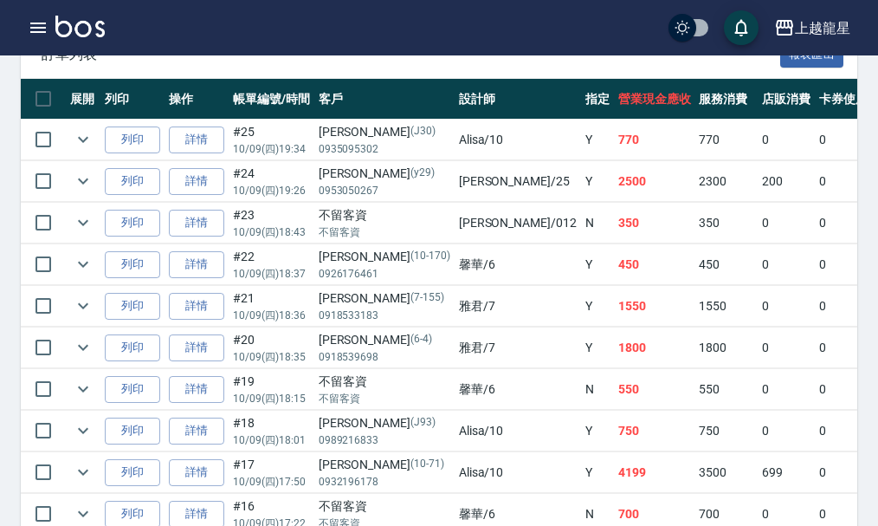
scroll to position [520, 0]
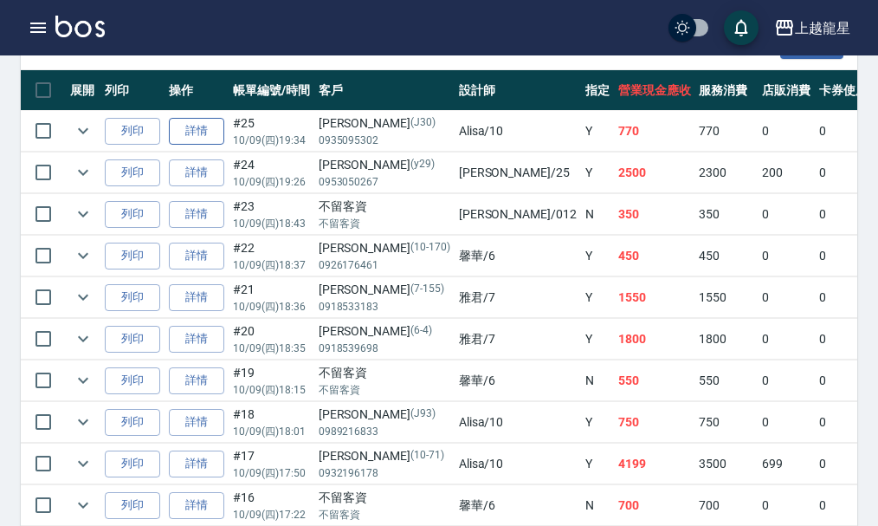
click at [171, 132] on link "詳情" at bounding box center [196, 131] width 55 height 27
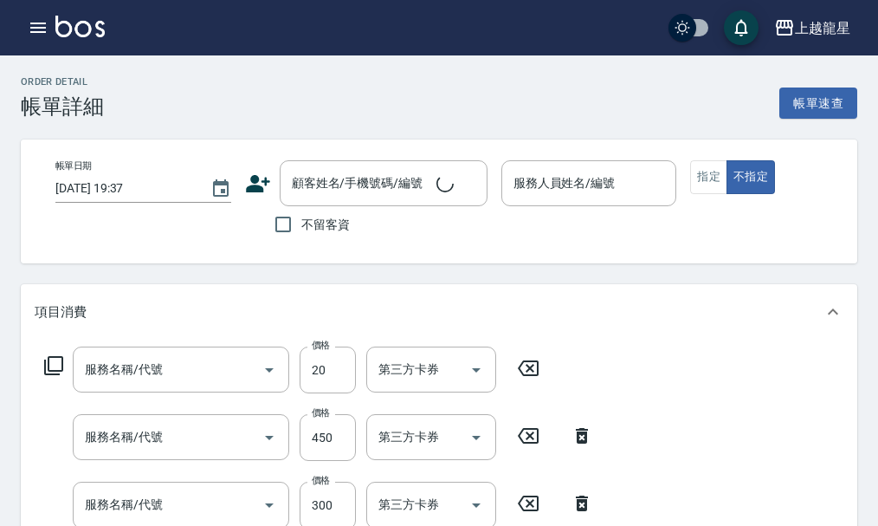
type input "[DATE] 19:34"
type input "Alisa-10"
type input "潤絲(802)"
type input "剪髮(303)"
type input "一般洗髮(500)"
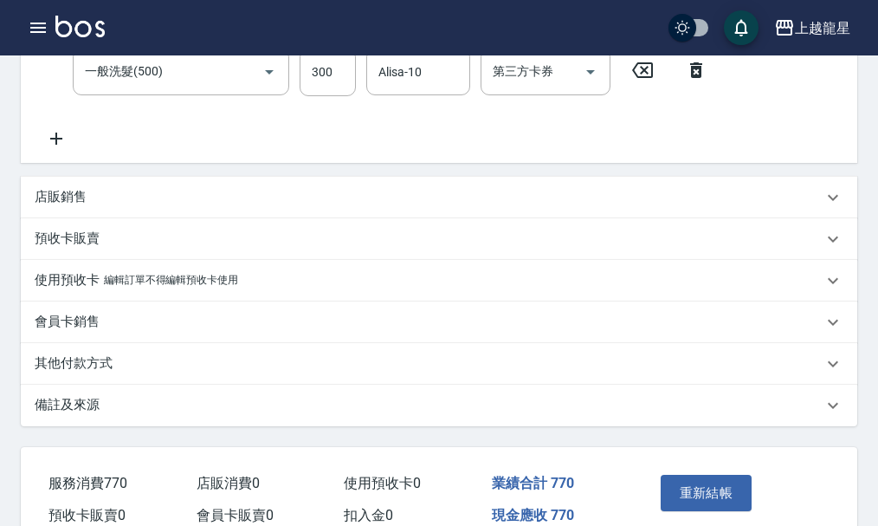
type input "[PERSON_NAME]/0935095302/J30"
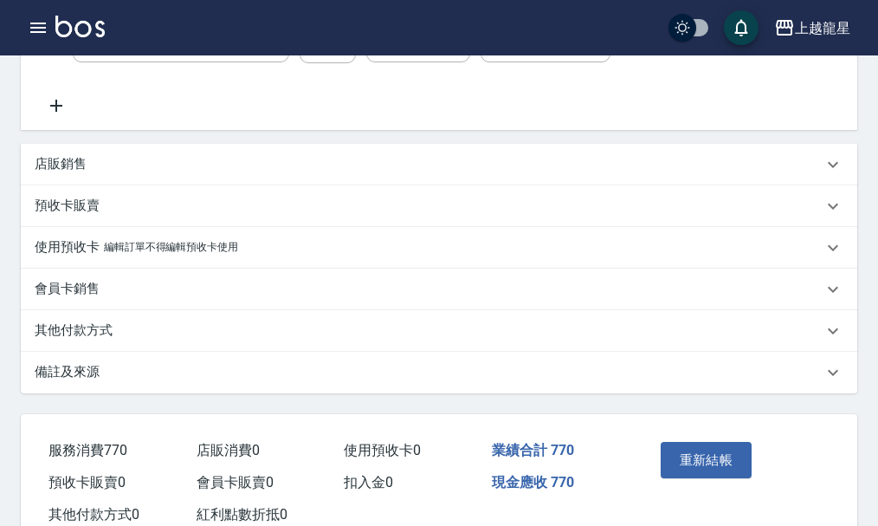
scroll to position [360, 0]
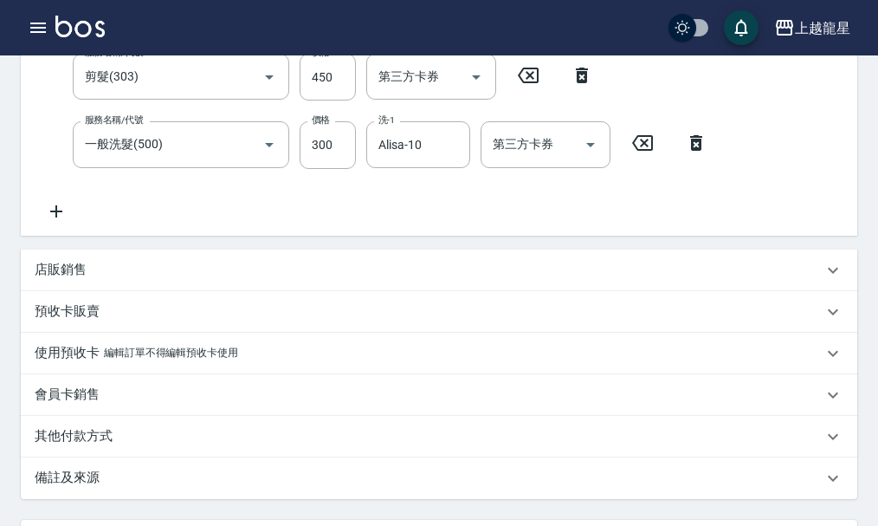
click at [165, 279] on div "店販銷售" at bounding box center [429, 270] width 788 height 18
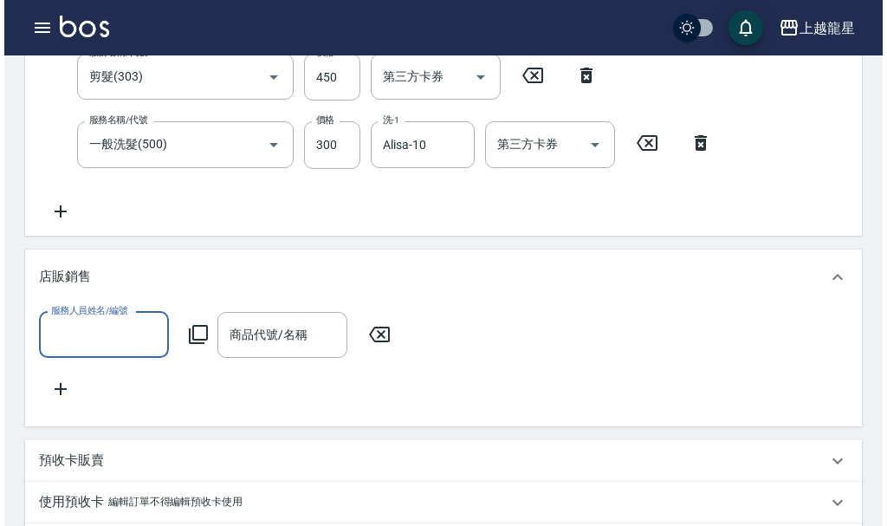
scroll to position [0, 0]
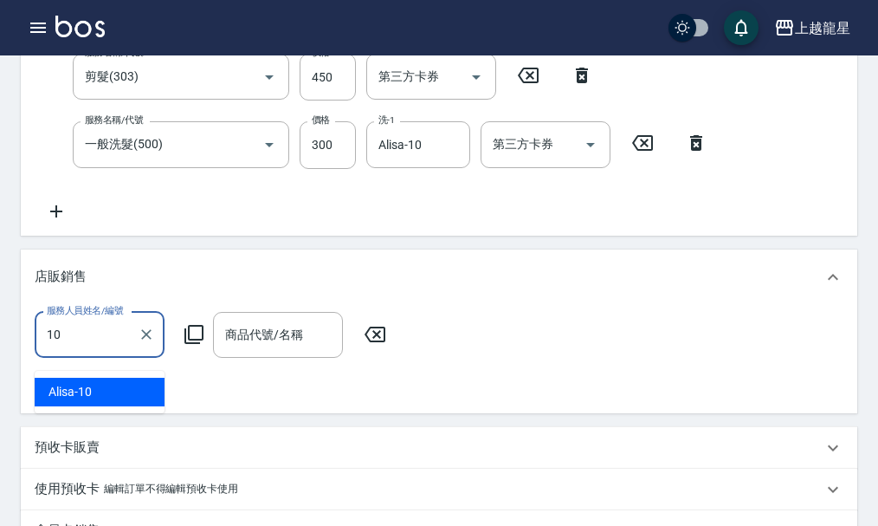
type input "Alisa-10"
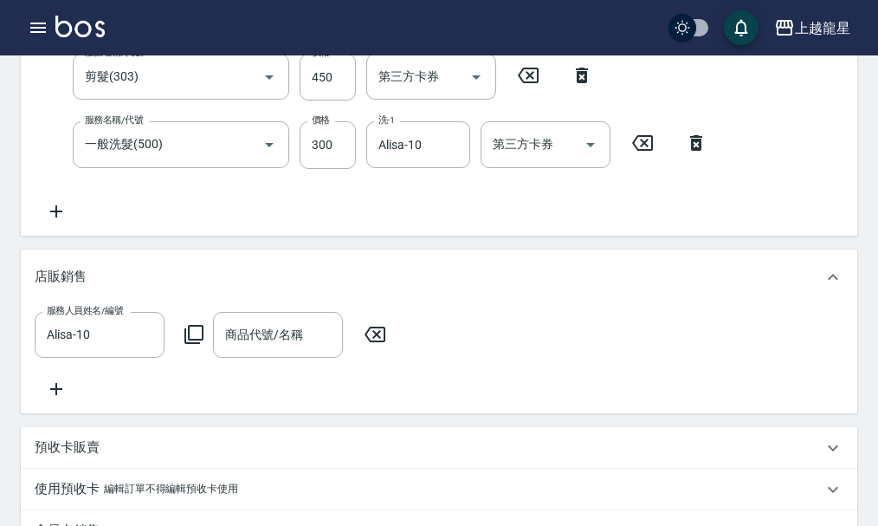
click at [193, 339] on icon at bounding box center [193, 334] width 19 height 19
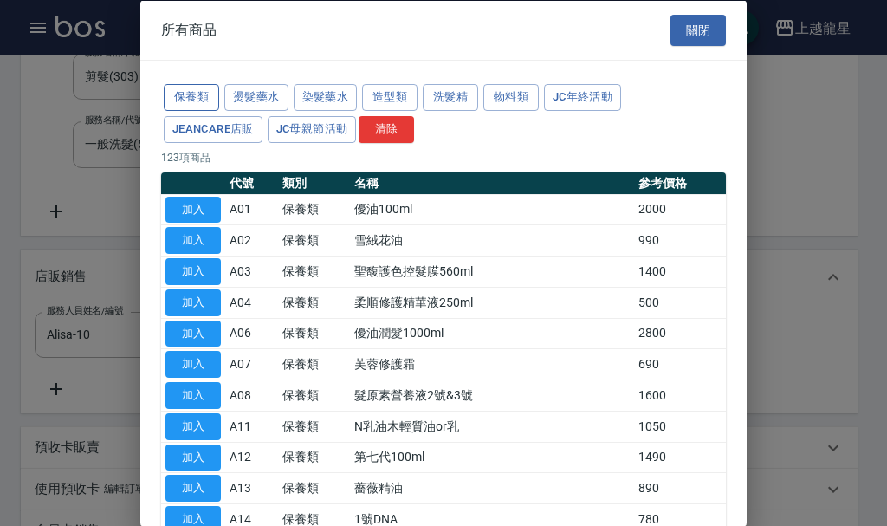
click at [204, 107] on button "保養類" at bounding box center [191, 97] width 55 height 27
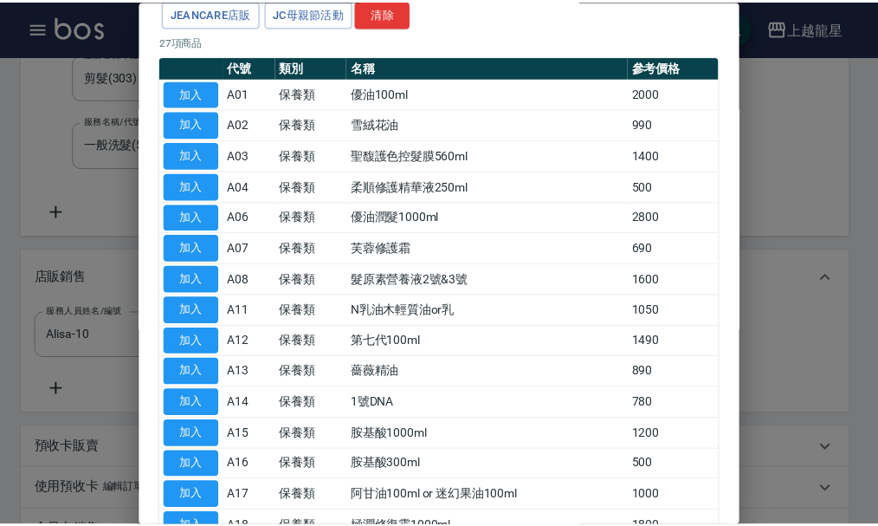
scroll to position [87, 0]
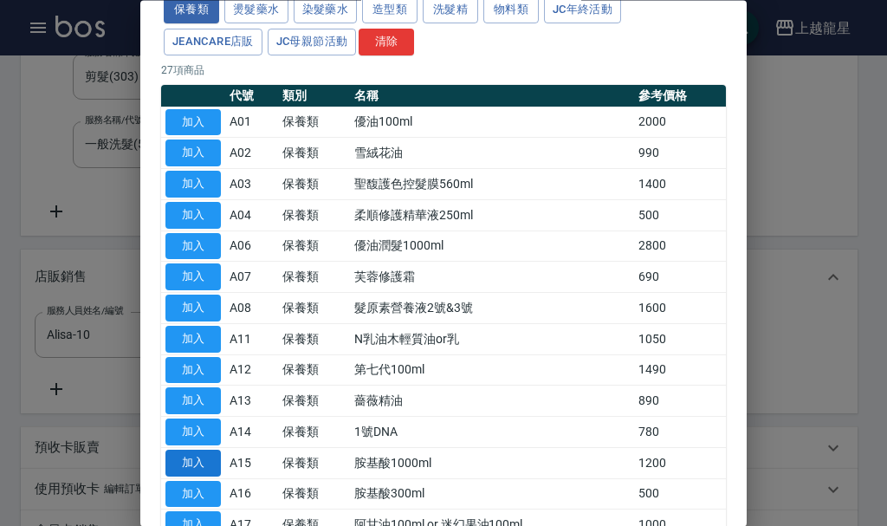
click at [203, 453] on button "加入" at bounding box center [192, 463] width 55 height 27
type input "胺基酸1000ml"
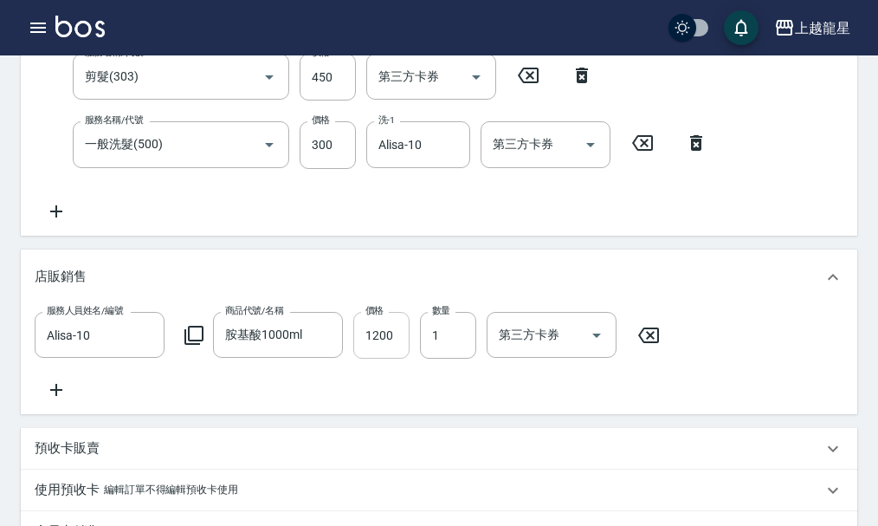
click at [388, 349] on input "1200" at bounding box center [381, 335] width 56 height 47
type input "960"
click at [712, 400] on div "服務人員姓名/編號 [PERSON_NAME]-10 服務人員姓名/編號 商品代號/名稱 胺基酸1000ml 商品代號/名稱 價格 960 價格 數量 1 數…" at bounding box center [439, 356] width 809 height 88
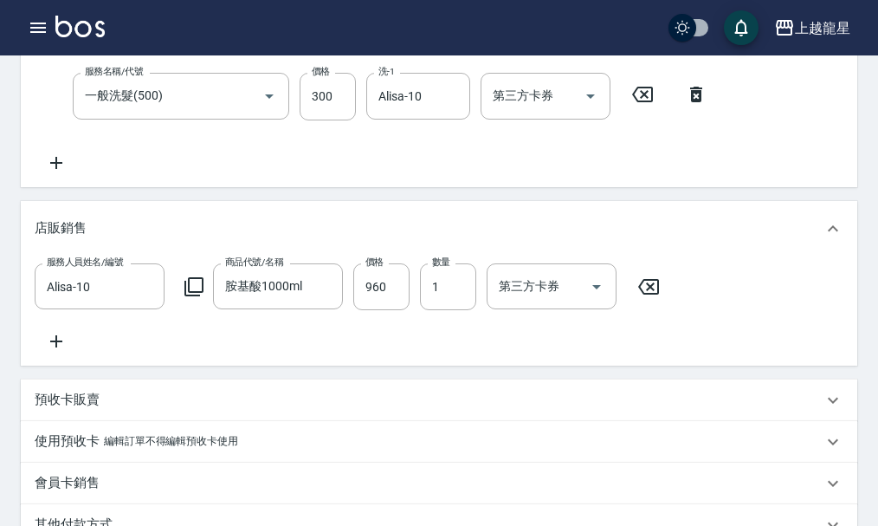
scroll to position [683, 0]
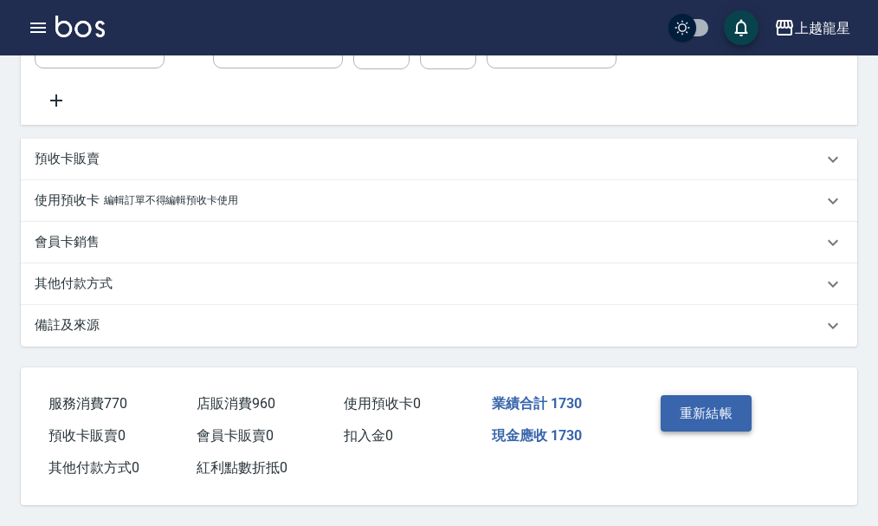
click at [715, 403] on button "重新結帳" at bounding box center [707, 413] width 92 height 36
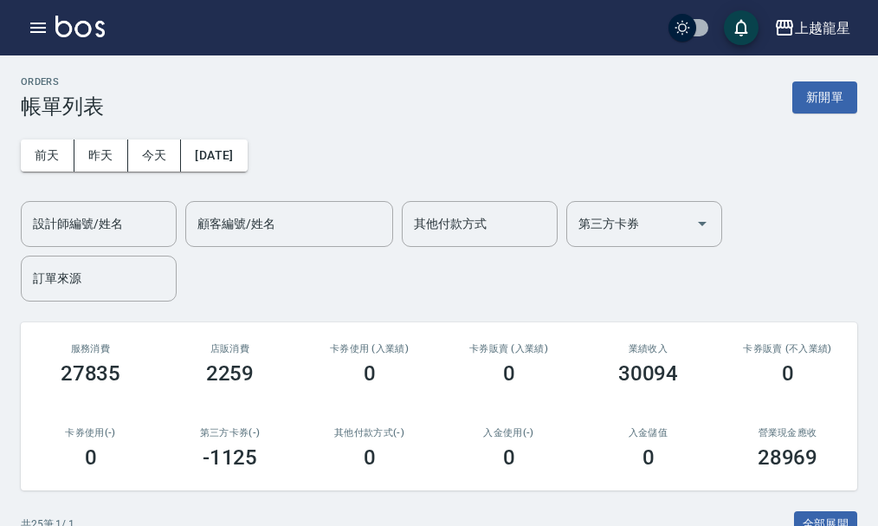
click at [95, 28] on img at bounding box center [79, 27] width 49 height 22
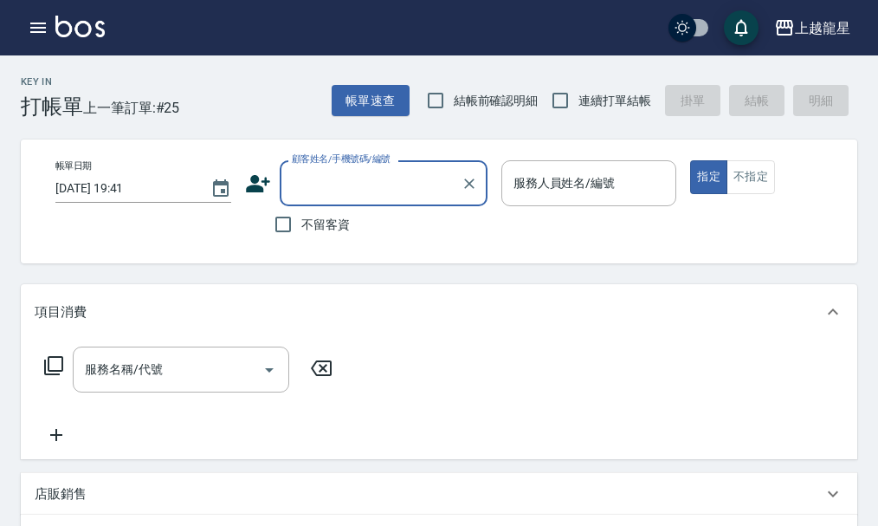
click at [309, 185] on input "顧客姓名/手機號碼/編號" at bounding box center [371, 183] width 166 height 30
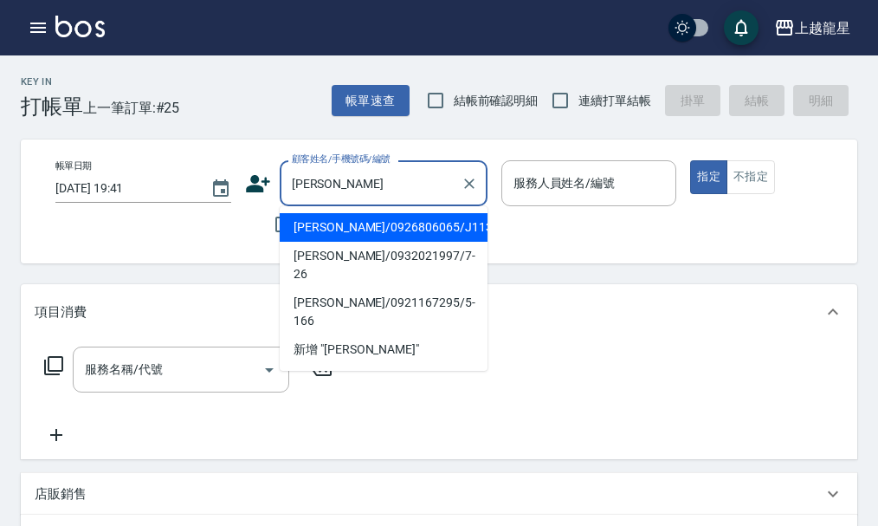
click at [355, 232] on li "[PERSON_NAME]/0926806065/J113" at bounding box center [384, 227] width 208 height 29
type input "[PERSON_NAME]/0926806065/J113"
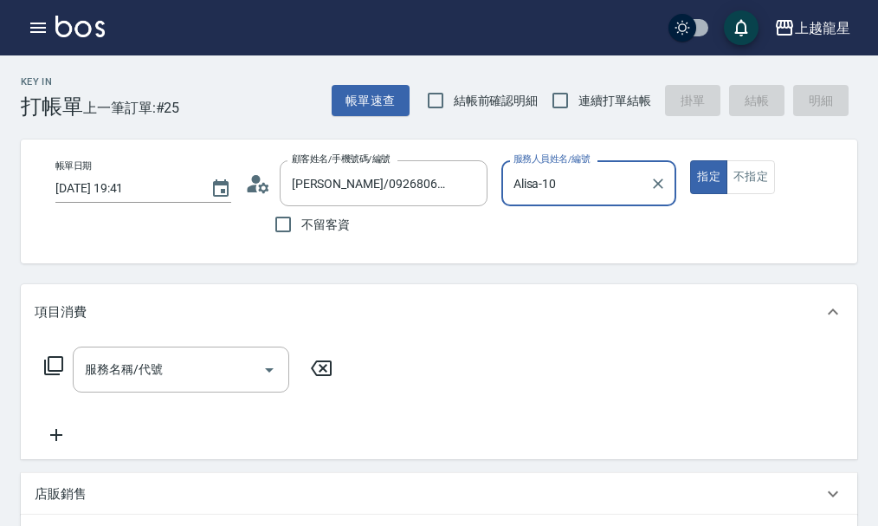
type input "Alisa-10"
click at [134, 373] on div "服務名稱/代號 服務名稱/代號" at bounding box center [181, 369] width 217 height 46
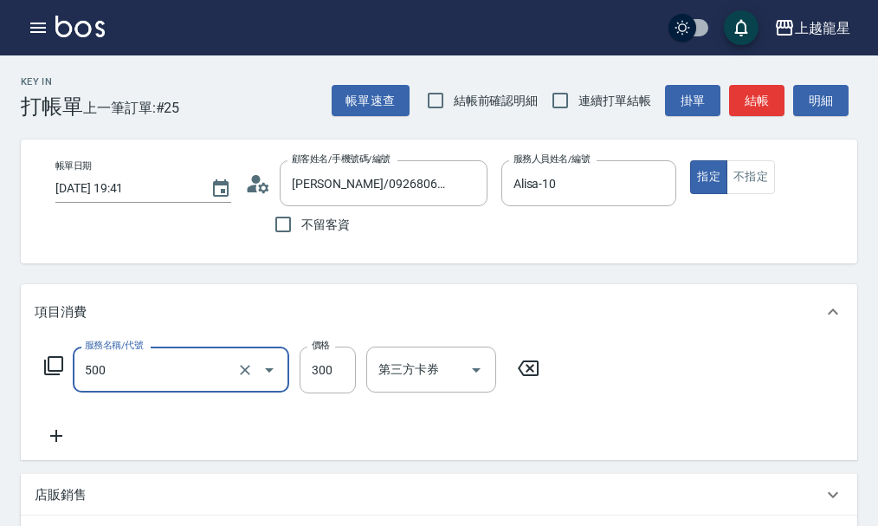
type input "一般洗髮(500)"
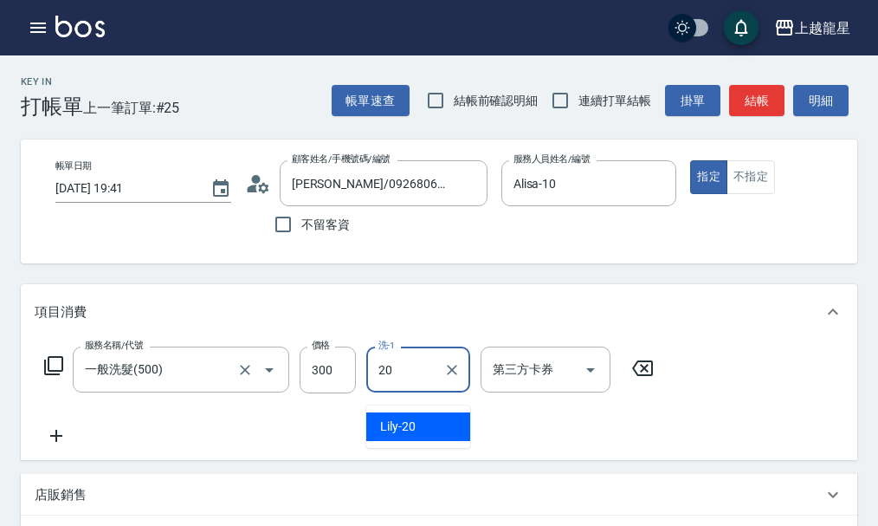
type input "Lily-20"
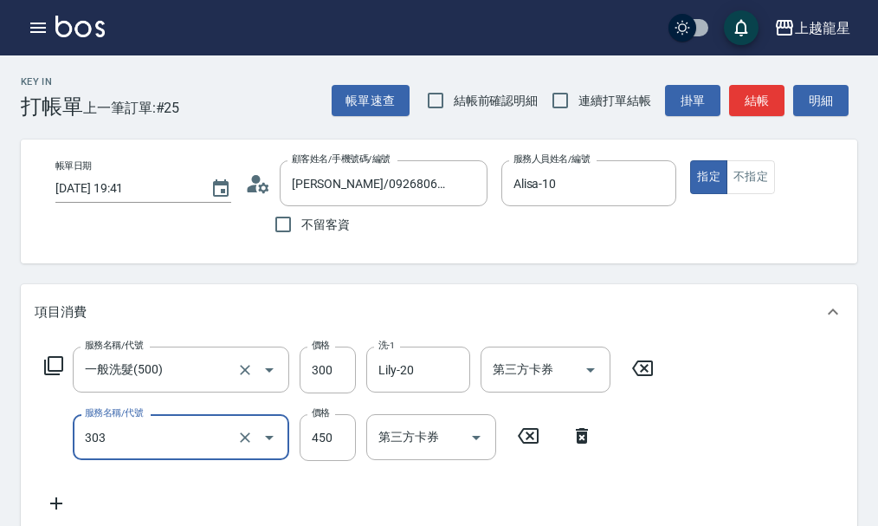
type input "剪髮(303)"
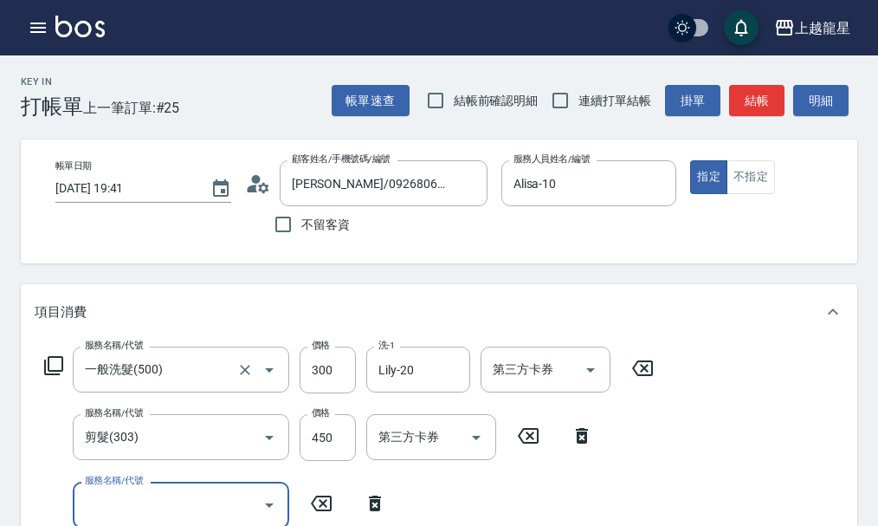
scroll to position [8, 0]
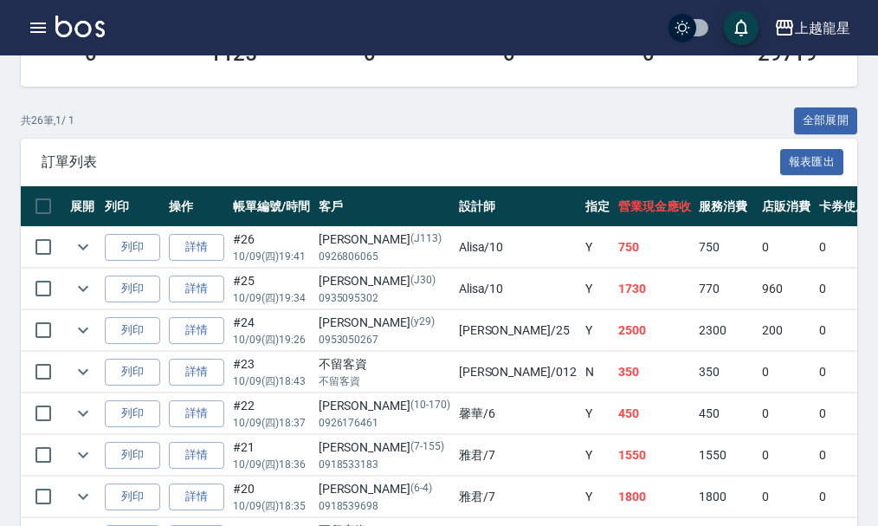
scroll to position [433, 0]
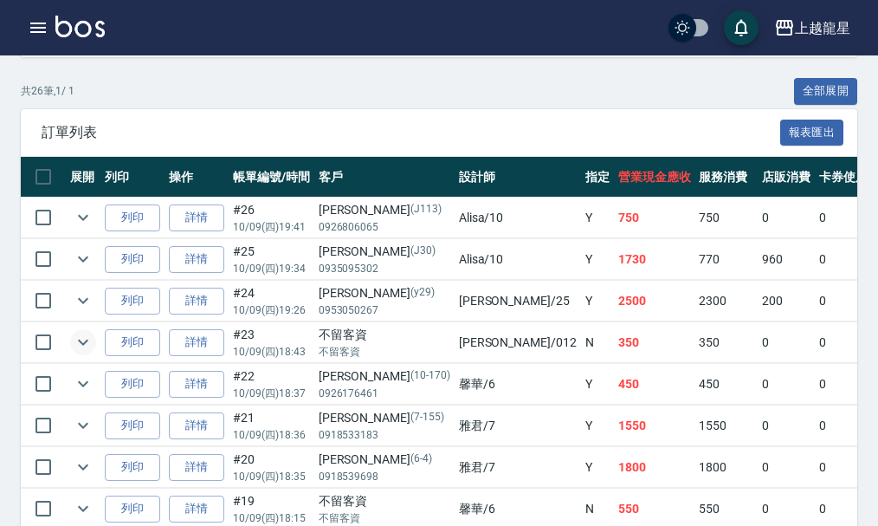
click at [94, 342] on button "expand row" at bounding box center [83, 342] width 26 height 26
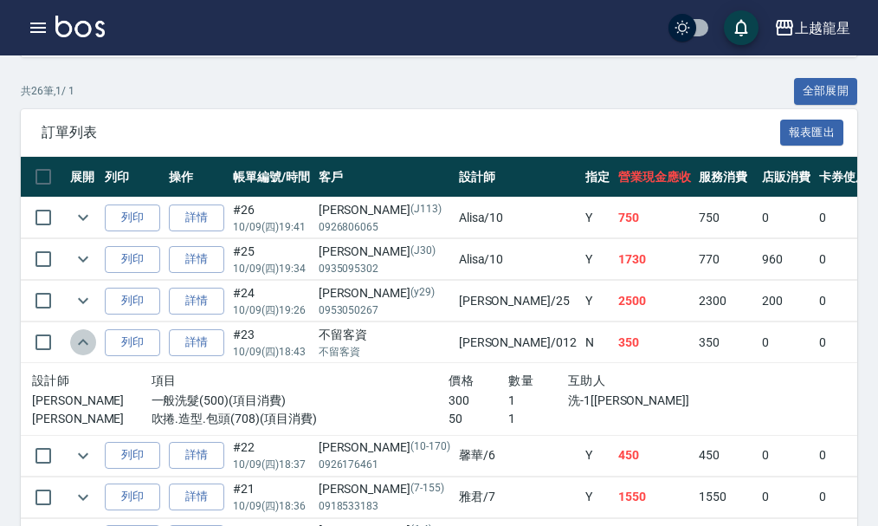
click at [94, 342] on button "expand row" at bounding box center [83, 342] width 26 height 26
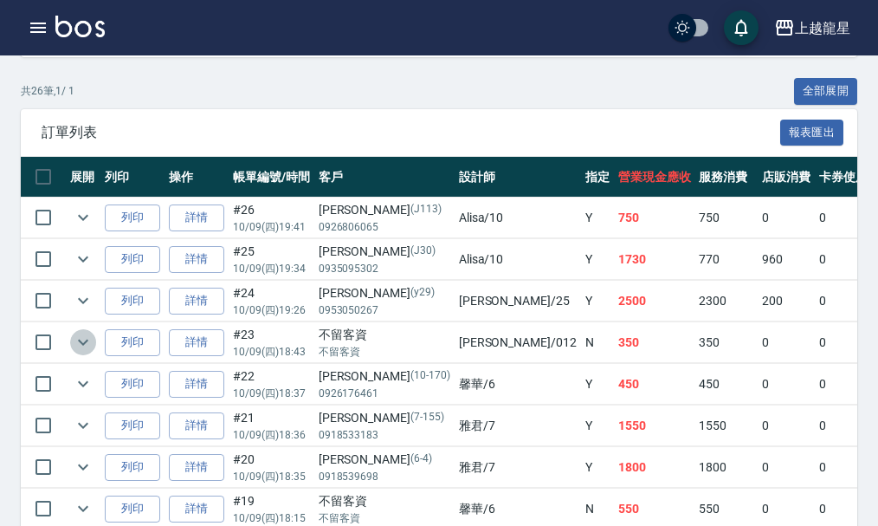
click at [94, 342] on button "expand row" at bounding box center [83, 342] width 26 height 26
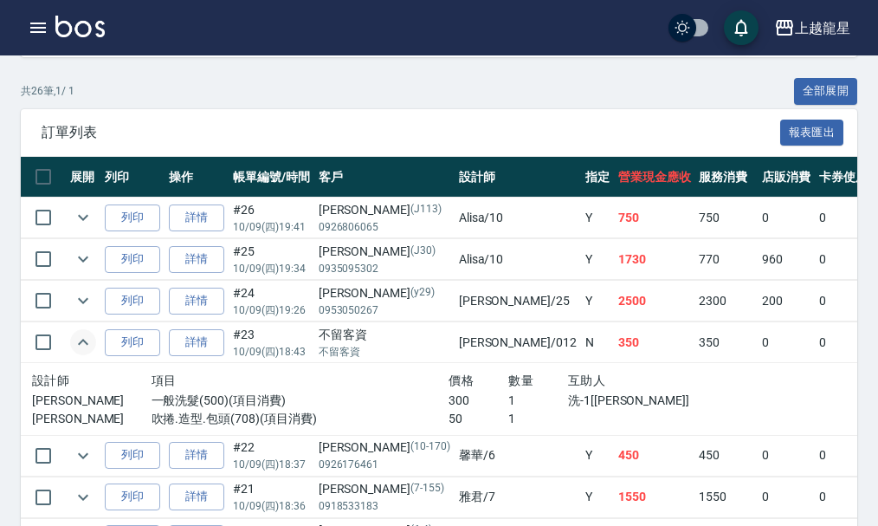
click at [94, 342] on button "expand row" at bounding box center [83, 342] width 26 height 26
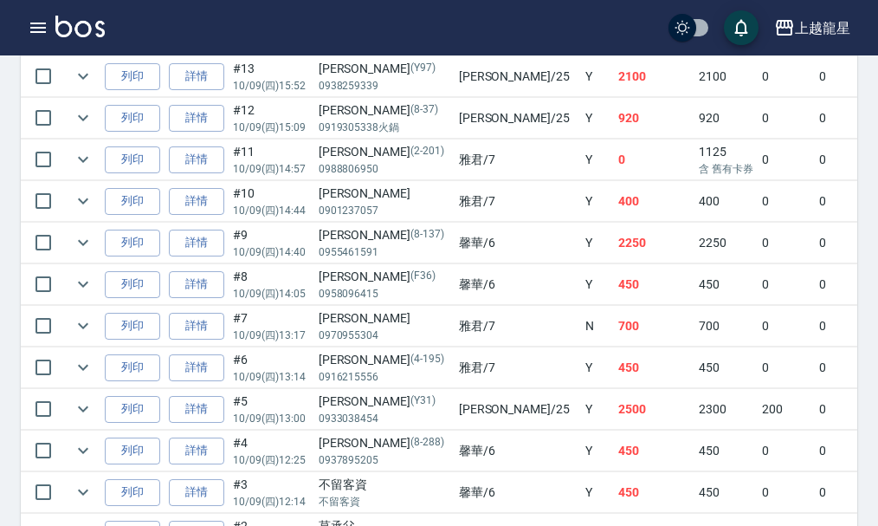
scroll to position [1213, 0]
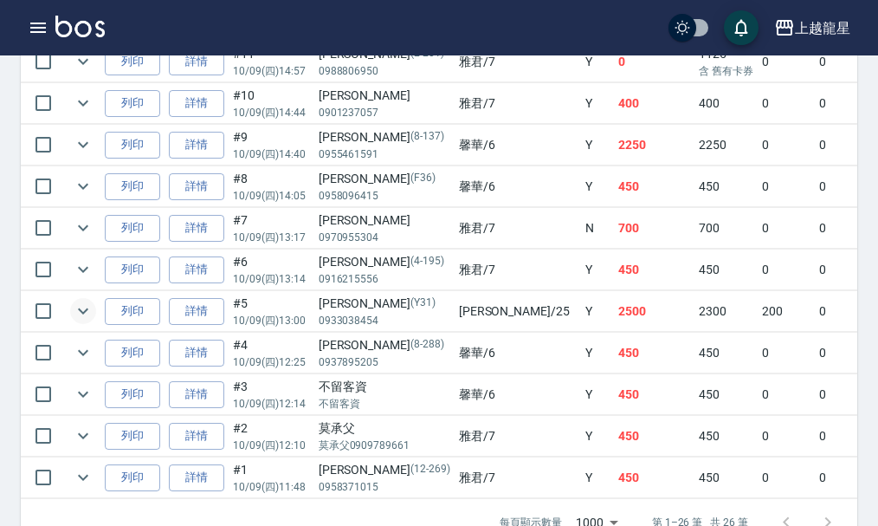
click at [87, 318] on icon "expand row" at bounding box center [83, 311] width 21 height 21
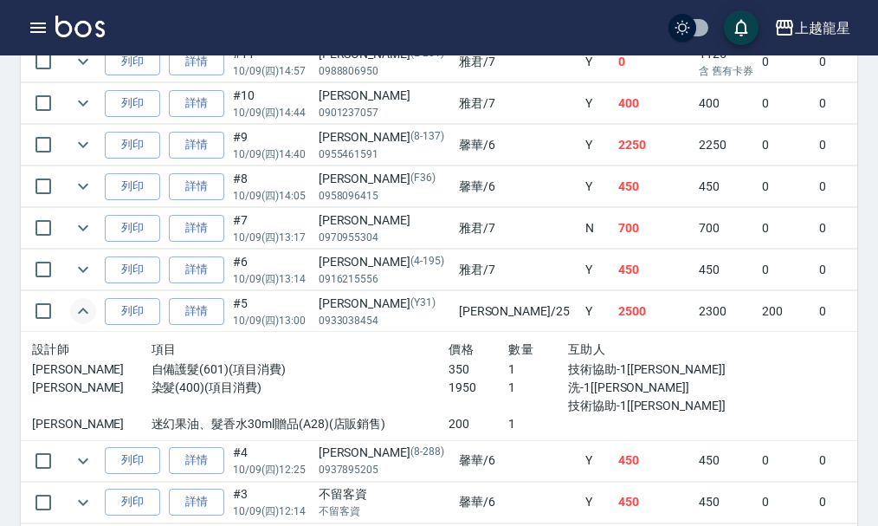
click at [87, 318] on icon "expand row" at bounding box center [83, 311] width 21 height 21
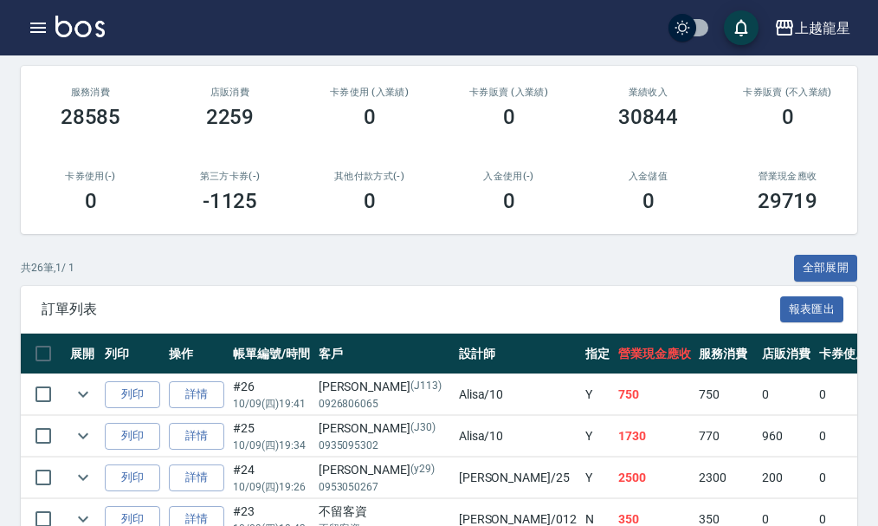
scroll to position [0, 0]
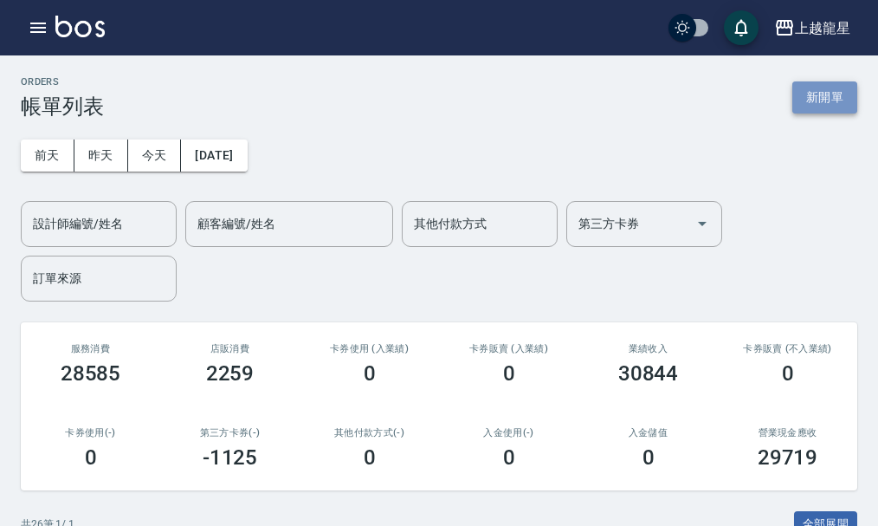
click at [852, 87] on button "新開單" at bounding box center [825, 97] width 65 height 32
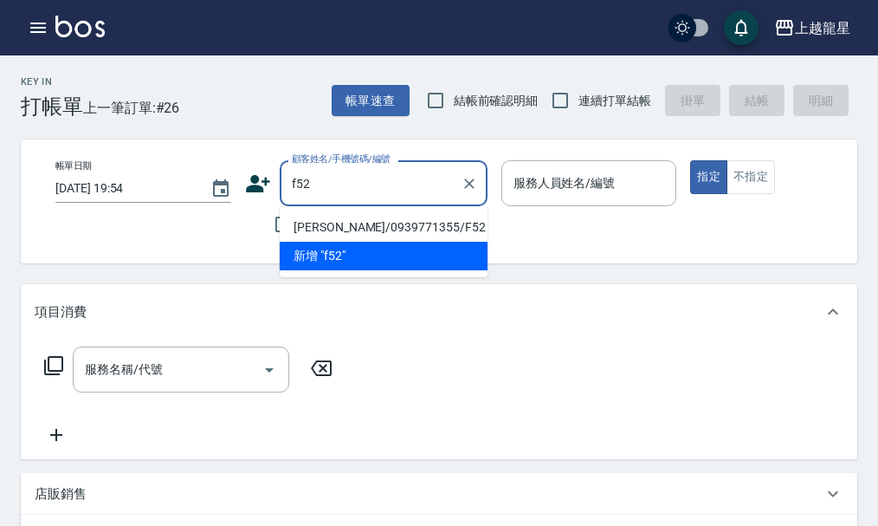
click at [323, 228] on li "[PERSON_NAME]/0939771355/F52" at bounding box center [384, 227] width 208 height 29
type input "[PERSON_NAME]/0939771355/F52"
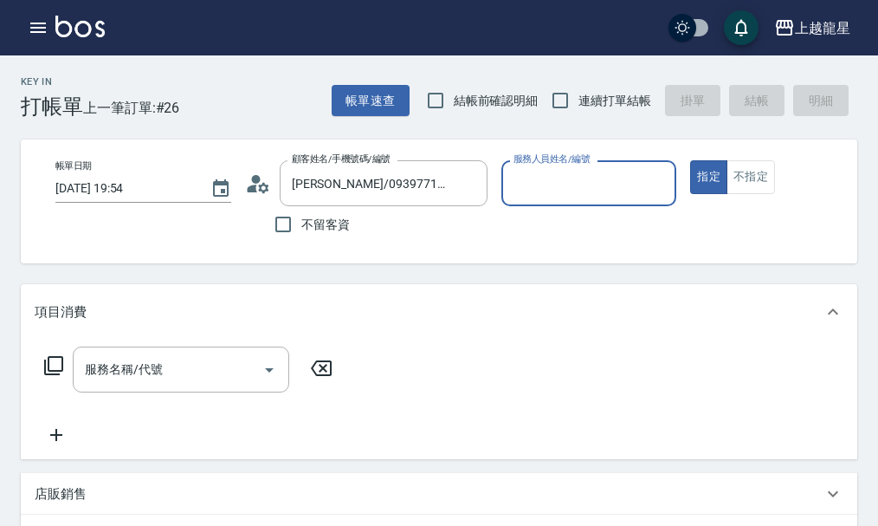
type input "馨華-6"
click at [192, 385] on input "服務名稱/代號" at bounding box center [168, 369] width 175 height 30
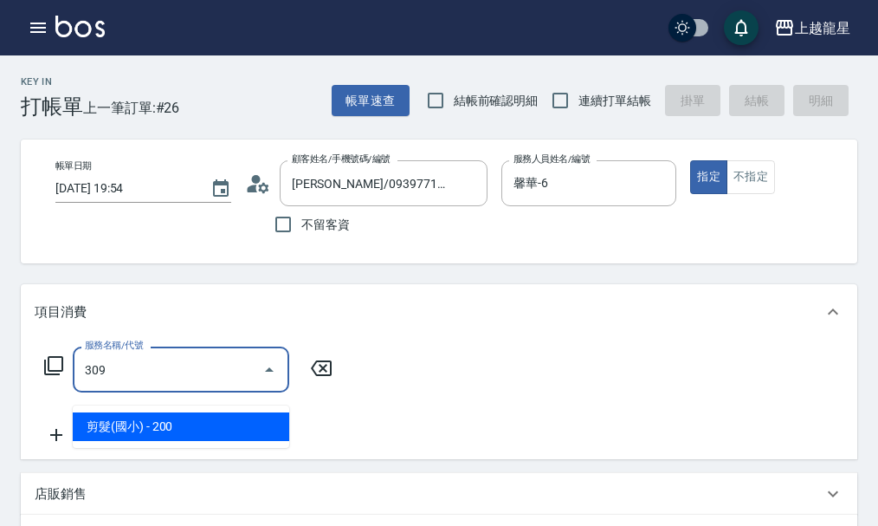
type input "剪髮(國小)(309)"
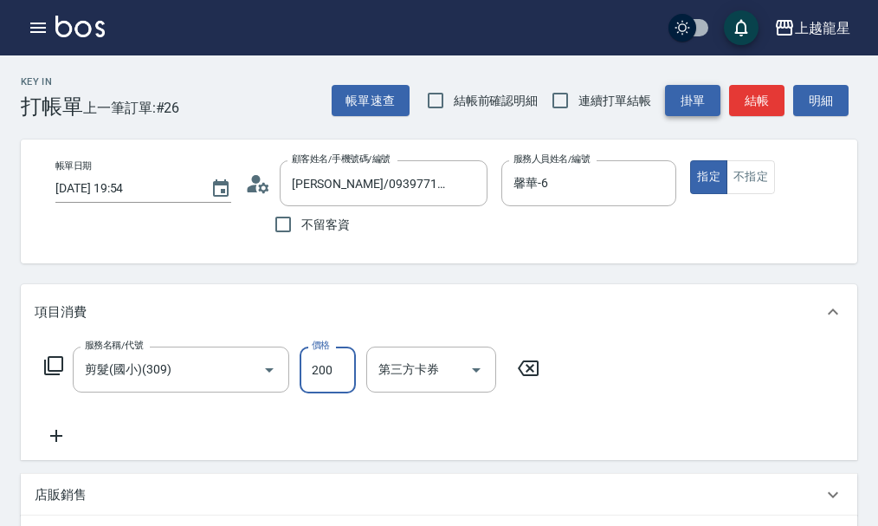
click at [717, 85] on button "掛單" at bounding box center [692, 101] width 55 height 32
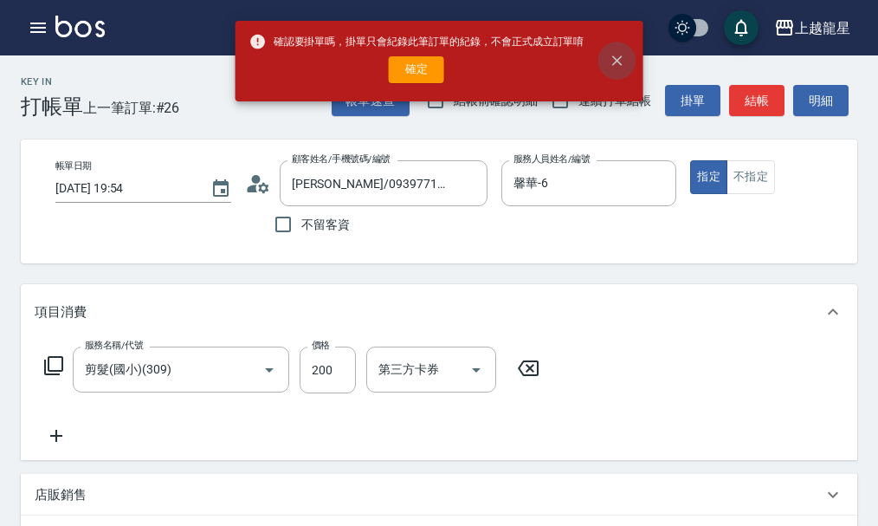
click at [627, 59] on button "close" at bounding box center [617, 61] width 38 height 38
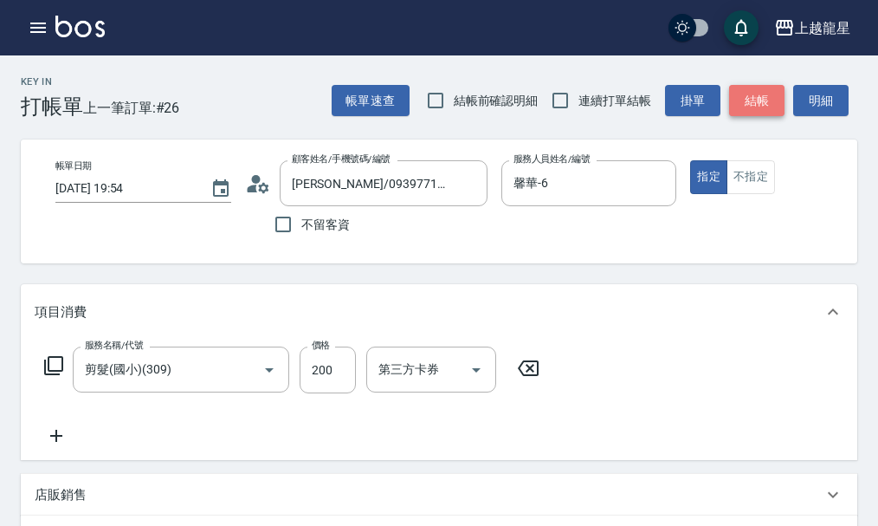
click at [766, 104] on button "結帳" at bounding box center [756, 101] width 55 height 32
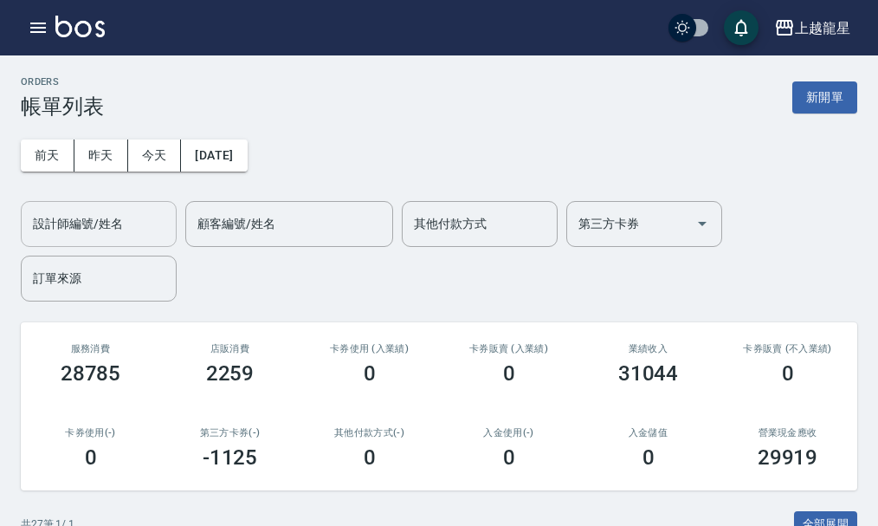
click at [100, 221] on input "設計師編號/姓名" at bounding box center [99, 224] width 140 height 30
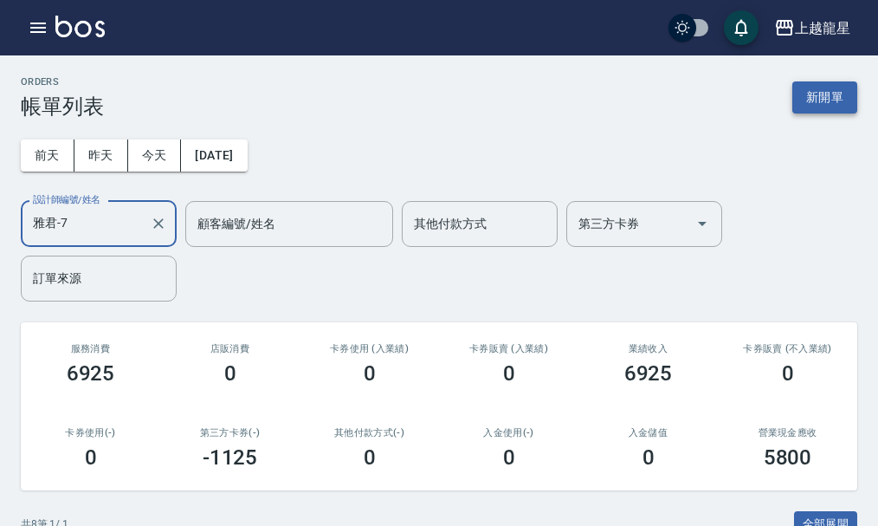
type input "雅君-7"
click at [819, 103] on button "新開單" at bounding box center [825, 97] width 65 height 32
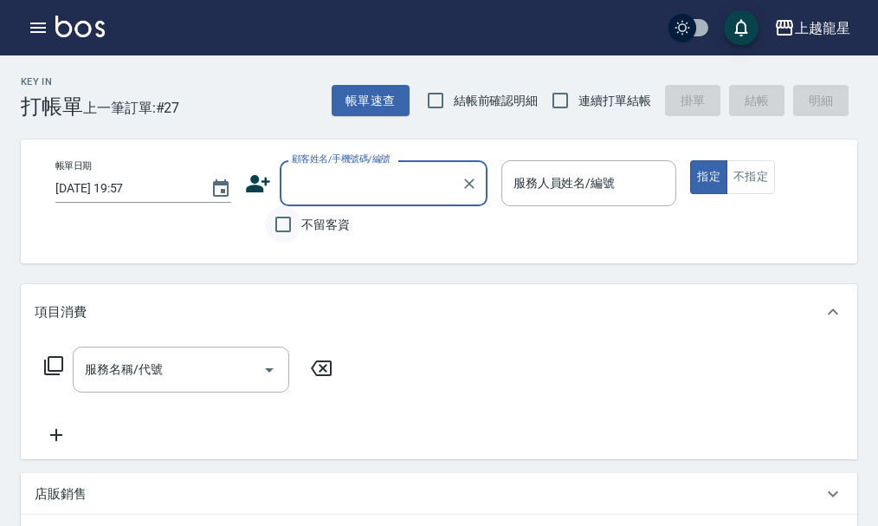
click at [297, 219] on input "不留客資" at bounding box center [283, 224] width 36 height 36
checkbox input "true"
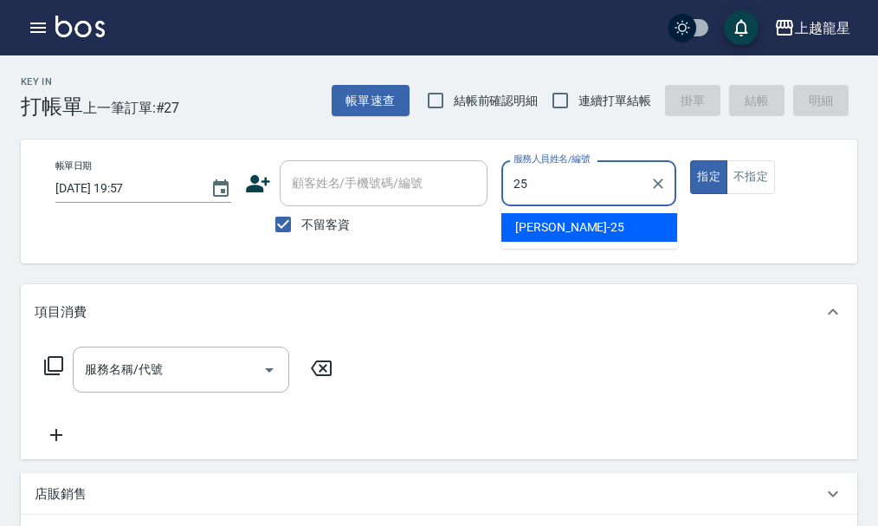
type input "淑雲-25"
type button "true"
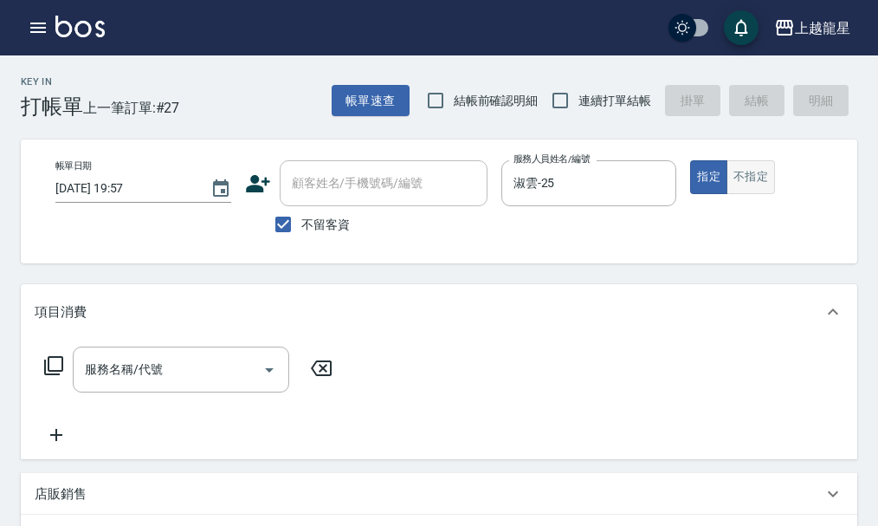
click at [765, 179] on button "不指定" at bounding box center [751, 177] width 49 height 34
click at [135, 392] on div "服務名稱/代號" at bounding box center [181, 369] width 217 height 46
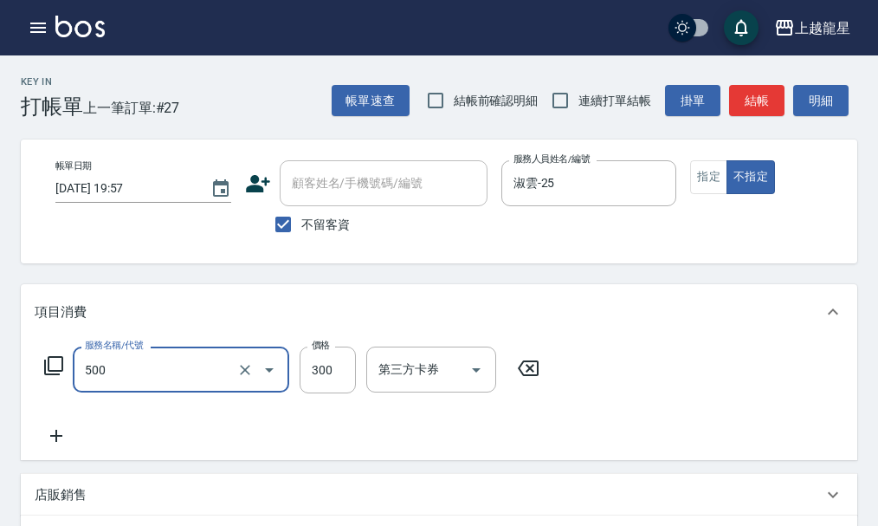
type input "一般洗髮(500)"
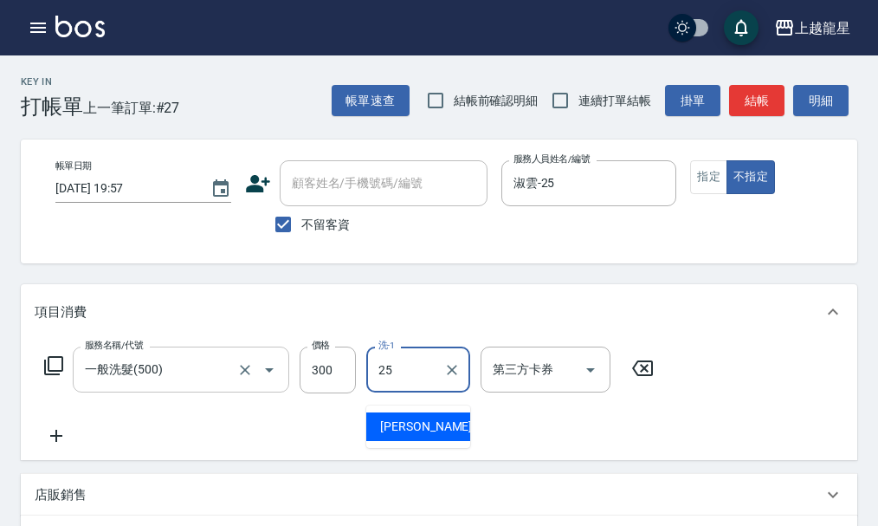
type input "淑雲-25"
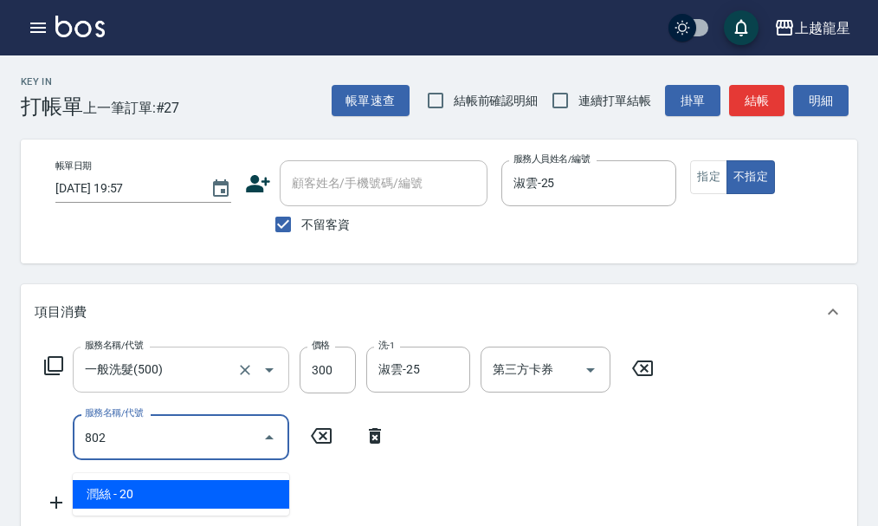
type input "潤絲(802)"
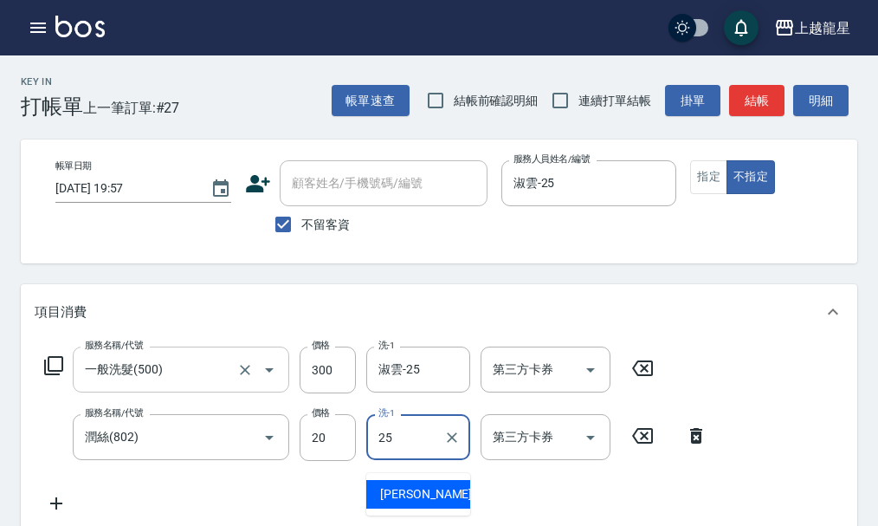
type input "淑雲-25"
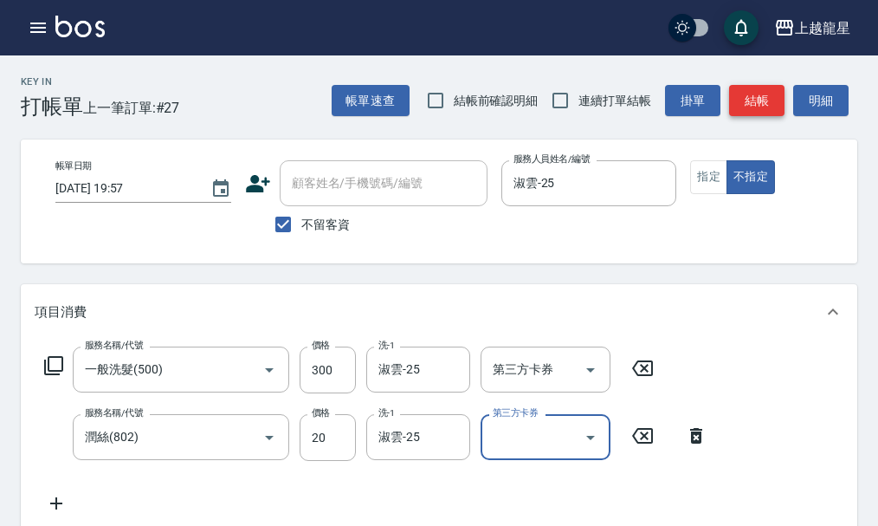
click at [750, 100] on button "結帳" at bounding box center [756, 101] width 55 height 32
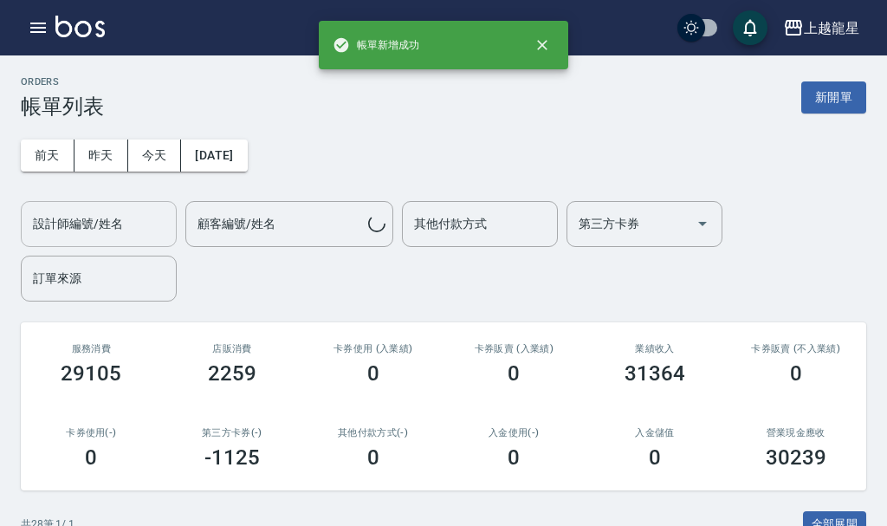
click at [98, 245] on div "設計師編號/姓名" at bounding box center [99, 224] width 156 height 46
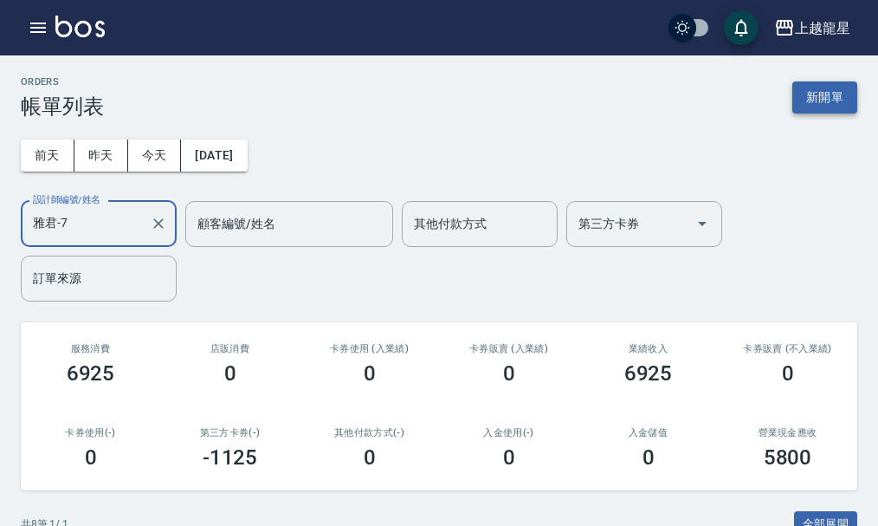
type input "雅君-7"
click at [842, 100] on button "新開單" at bounding box center [825, 97] width 65 height 32
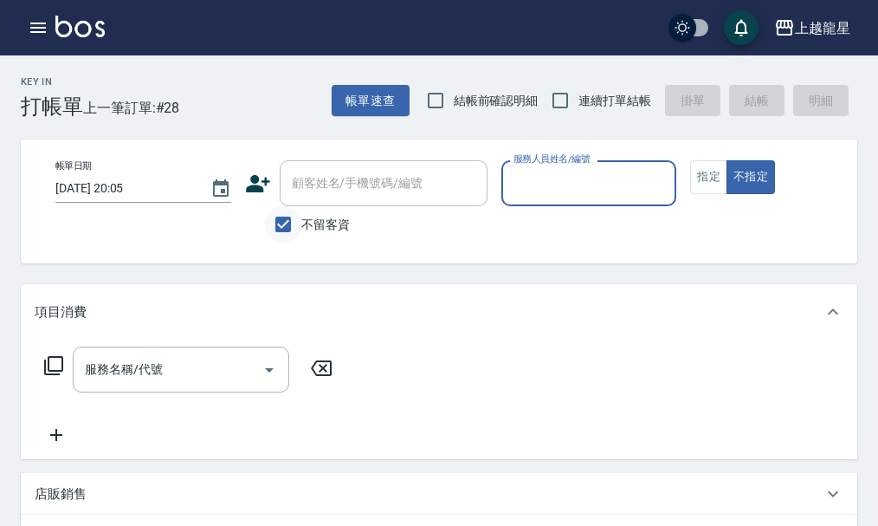
click at [269, 219] on input "不留客資" at bounding box center [283, 224] width 36 height 36
checkbox input "false"
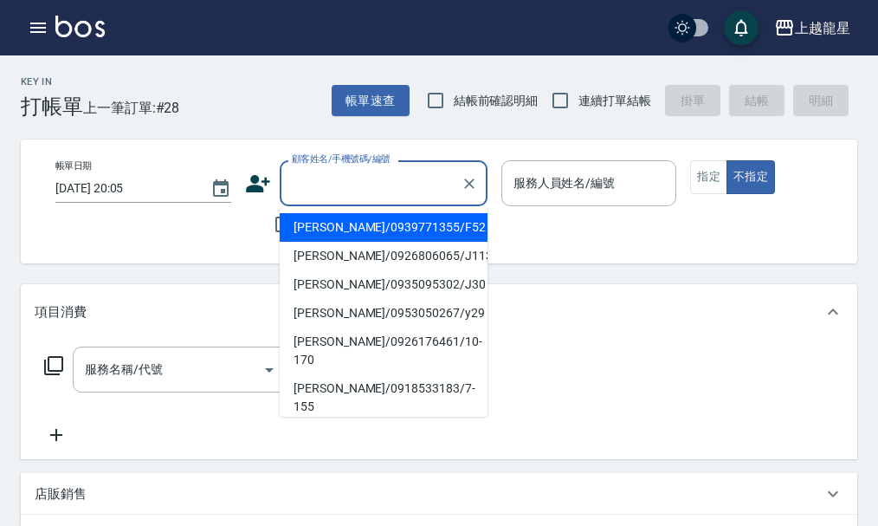
click at [319, 191] on input "顧客姓名/手機號碼/編號" at bounding box center [371, 183] width 166 height 30
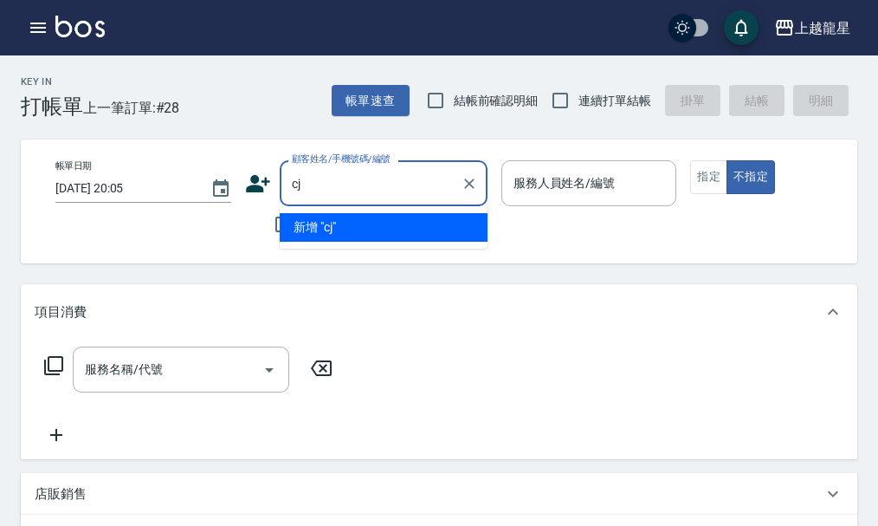
type input "c"
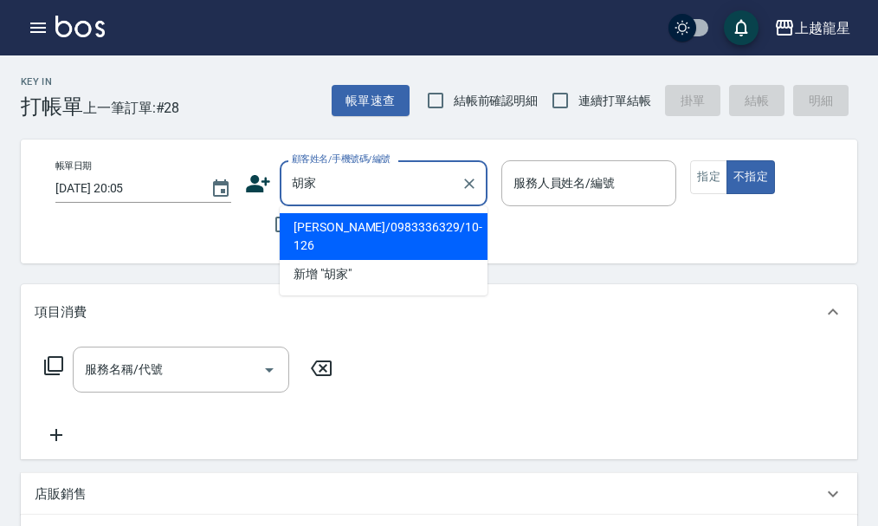
click at [389, 222] on li "[PERSON_NAME]/0983336329/10-126" at bounding box center [384, 236] width 208 height 47
type input "[PERSON_NAME]/0983336329/10-126"
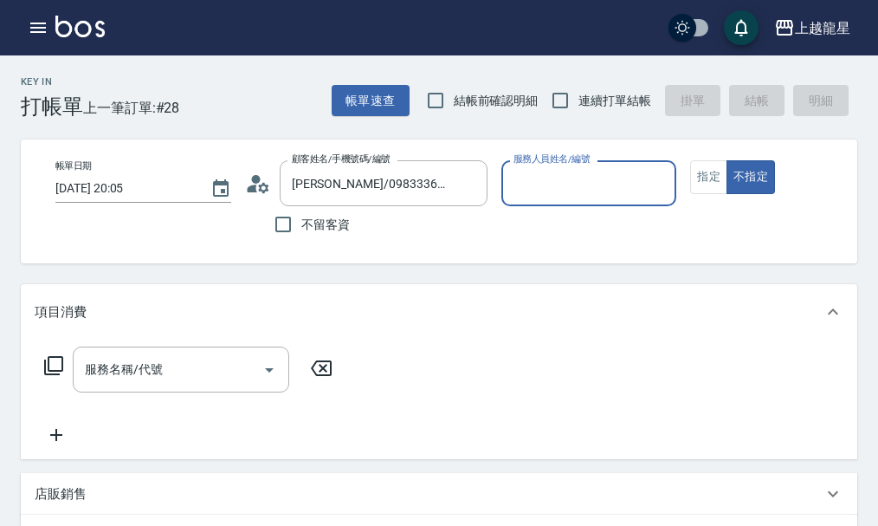
click at [260, 181] on icon at bounding box center [258, 184] width 26 height 26
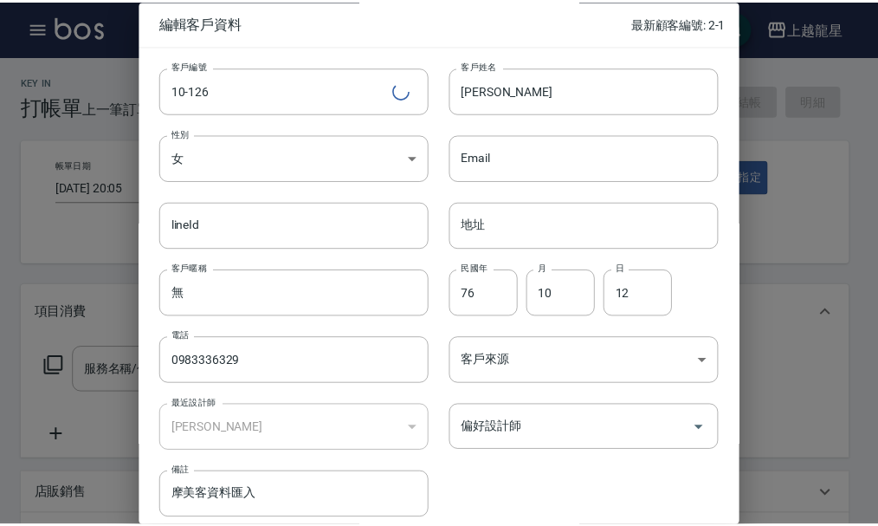
scroll to position [74, 0]
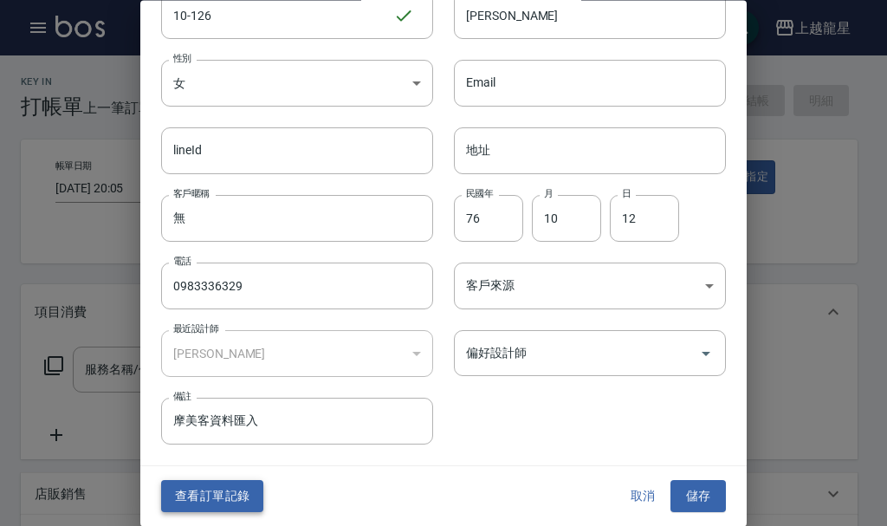
click at [220, 493] on button "查看訂單記錄" at bounding box center [212, 497] width 102 height 32
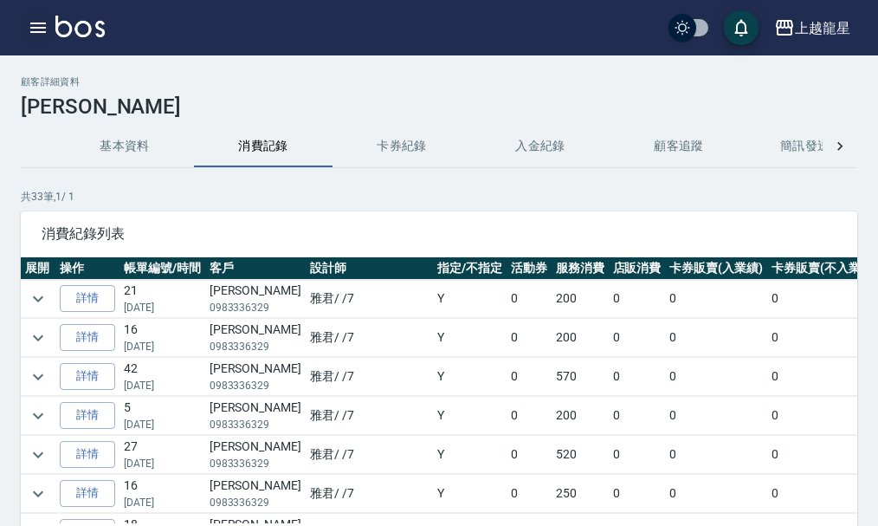
click at [23, 22] on button "button" at bounding box center [38, 27] width 35 height 35
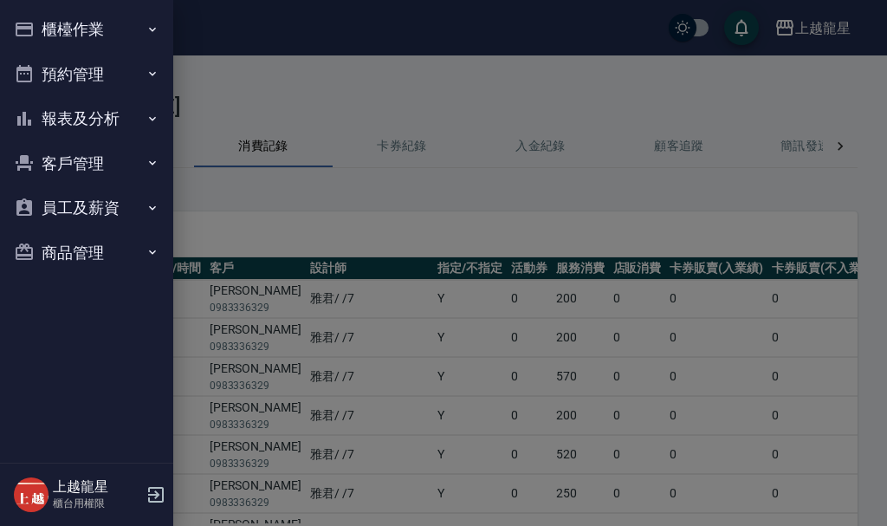
click at [87, 30] on button "櫃檯作業" at bounding box center [86, 29] width 159 height 45
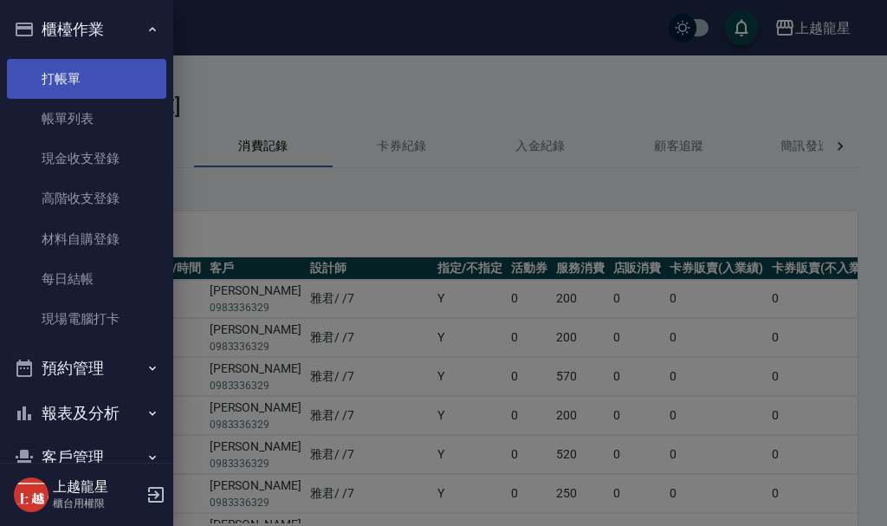
click at [75, 89] on link "打帳單" at bounding box center [86, 79] width 159 height 40
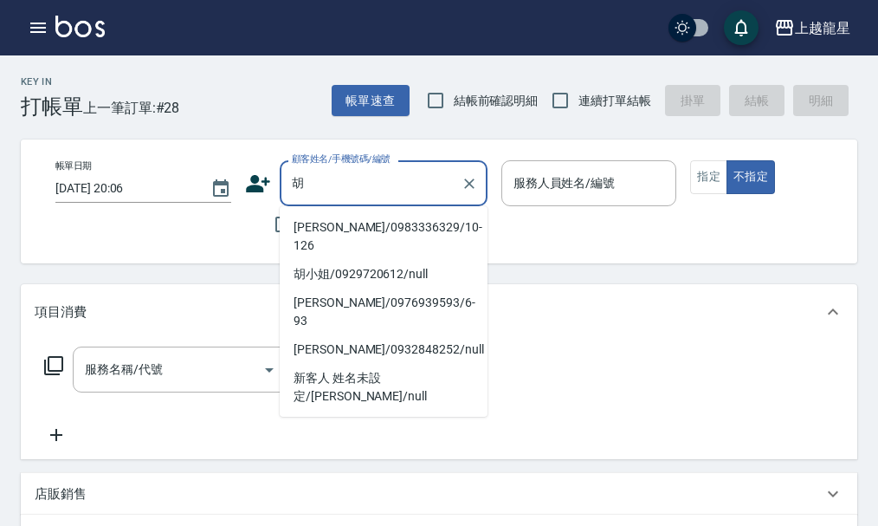
click at [304, 240] on li "[PERSON_NAME]/0983336329/10-126" at bounding box center [384, 236] width 208 height 47
type input "[PERSON_NAME]/0983336329/10-126"
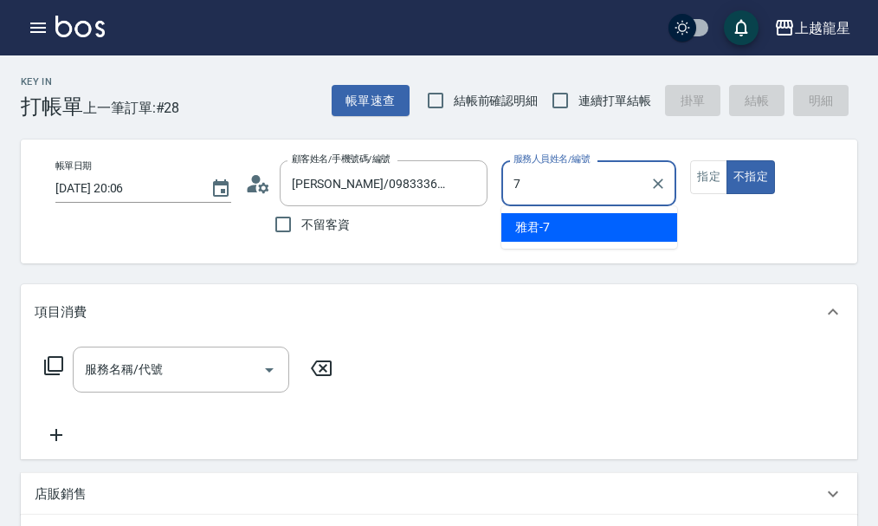
type input "雅君-7"
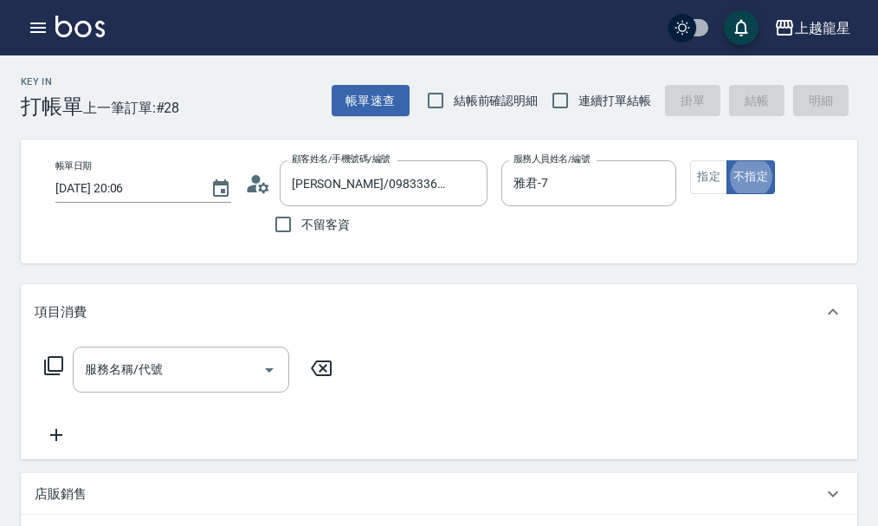
type button "false"
click at [706, 178] on button "指定" at bounding box center [708, 177] width 37 height 34
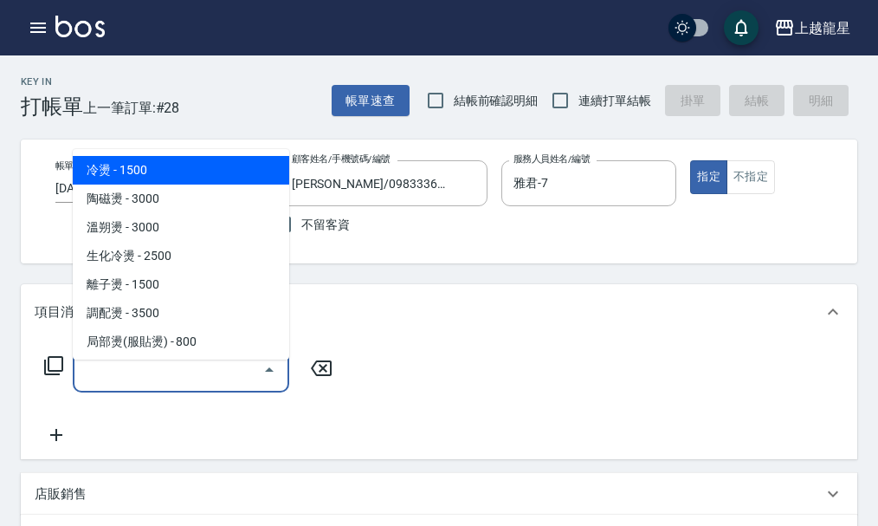
click at [166, 385] on input "服務名稱/代號" at bounding box center [168, 369] width 175 height 30
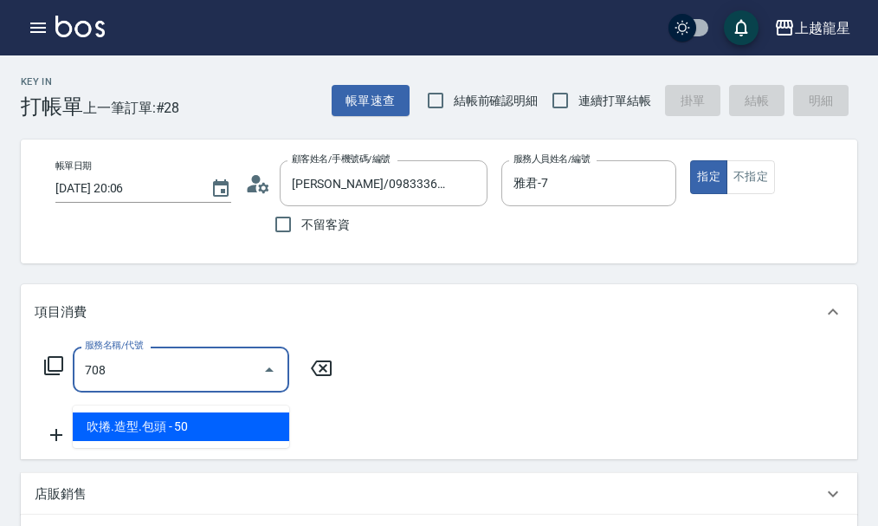
type input "吹捲.造型.包頭(708)"
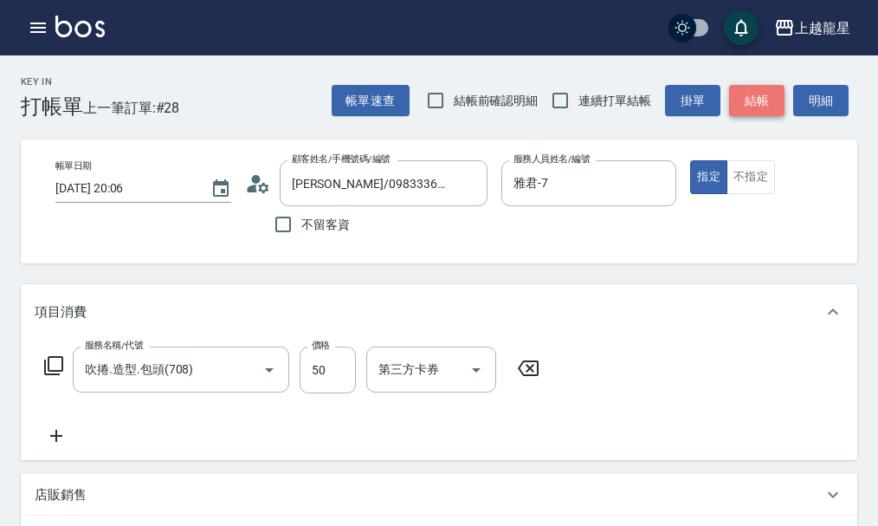
click at [754, 92] on button "結帳" at bounding box center [756, 101] width 55 height 32
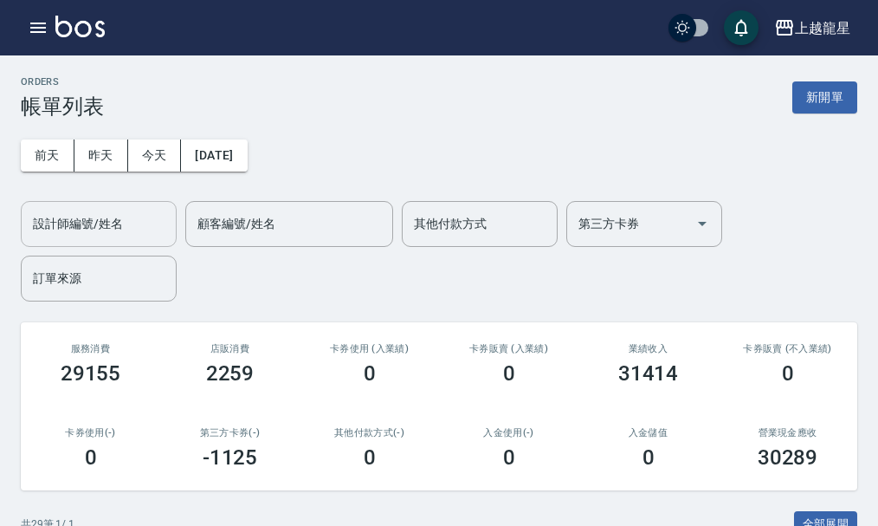
click at [64, 223] on input "設計師編號/姓名" at bounding box center [99, 224] width 140 height 30
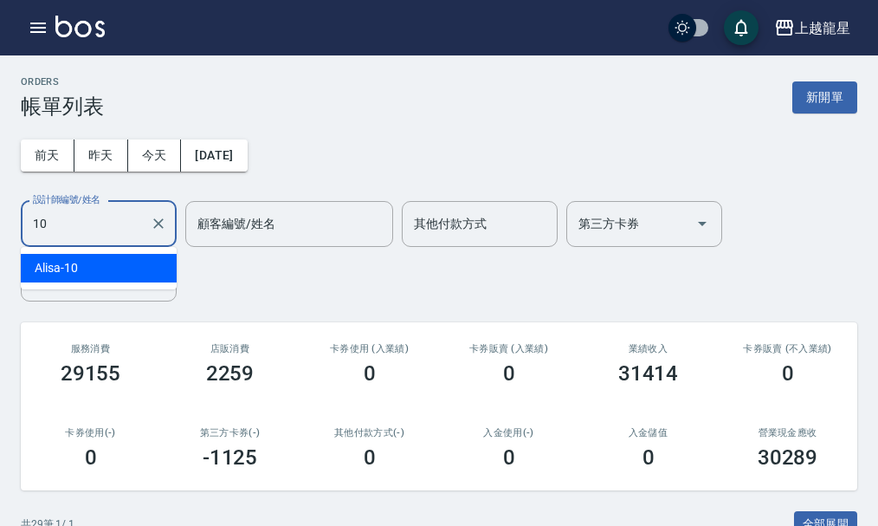
type input "10"
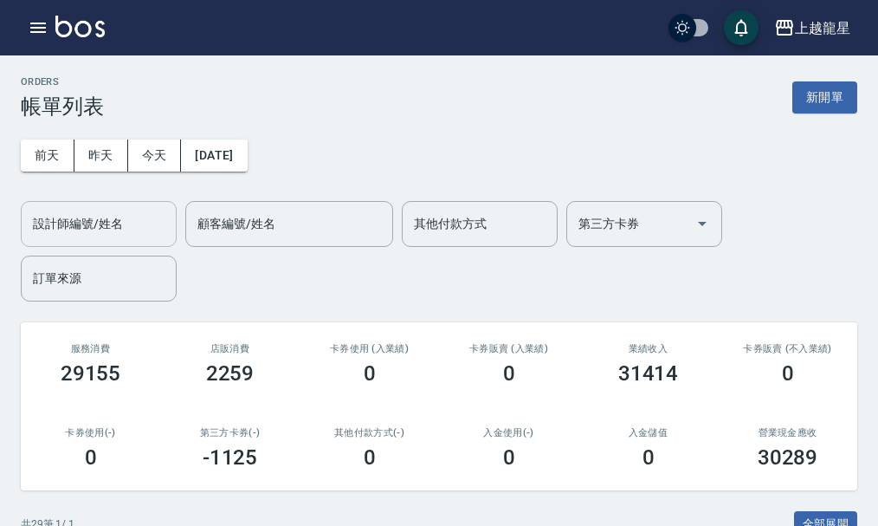
click at [158, 232] on input "設計師編號/姓名" at bounding box center [99, 224] width 140 height 30
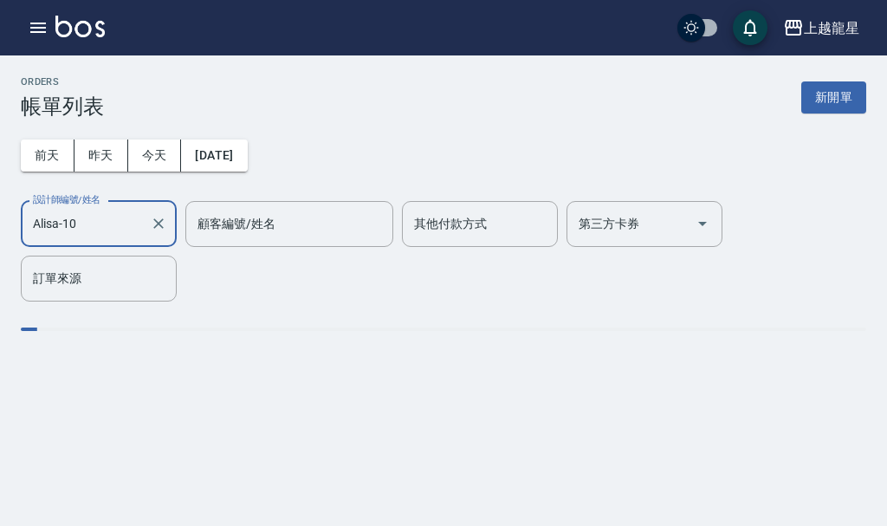
type input "Alisa-10"
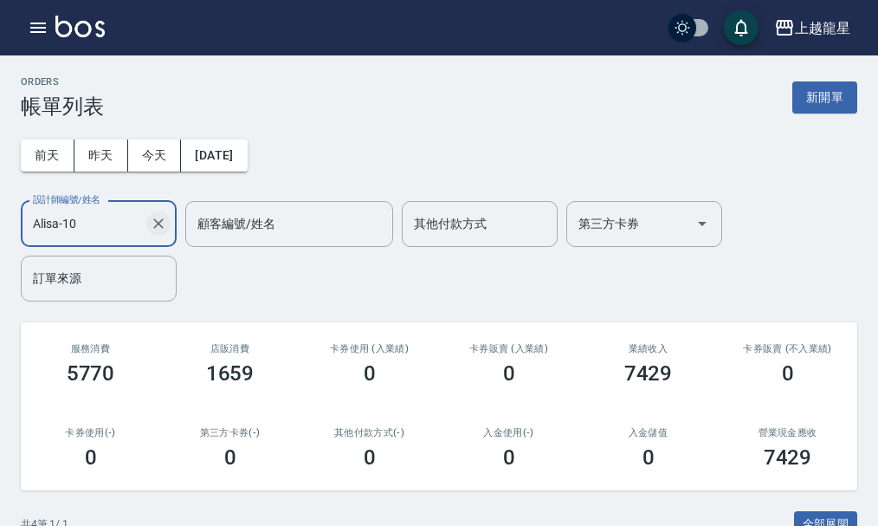
click at [159, 223] on icon "Clear" at bounding box center [158, 223] width 10 height 10
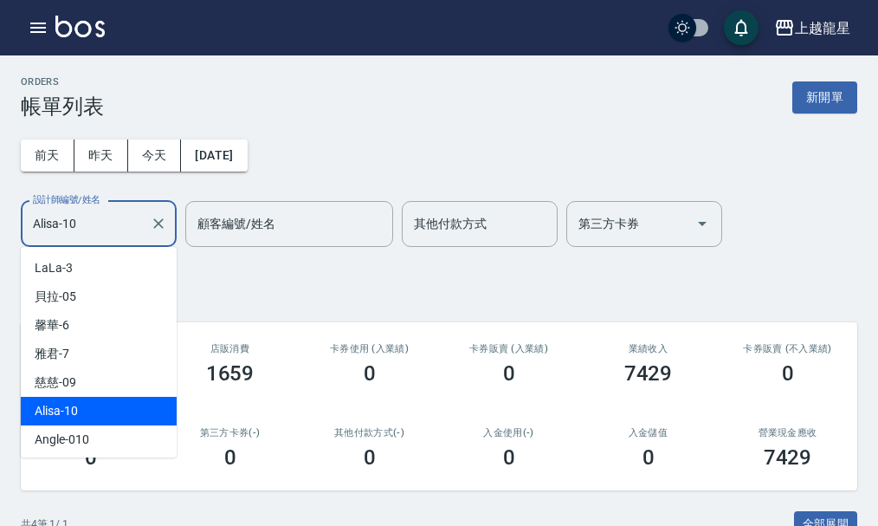
drag, startPoint x: 80, startPoint y: 225, endPoint x: 0, endPoint y: 211, distance: 80.9
click at [0, 211] on div "ORDERS 帳單列表 新開單 [DATE] [DATE] [DATE] [DATE] 設計師編號/姓名 [PERSON_NAME]-10 設計師編號/姓名 …" at bounding box center [439, 459] width 878 height 809
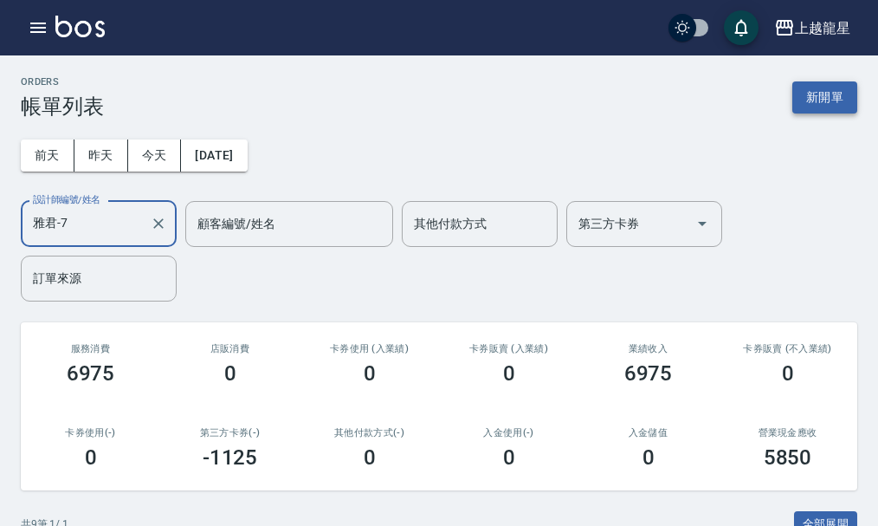
type input "雅君-7"
click at [809, 94] on button "新開單" at bounding box center [825, 97] width 65 height 32
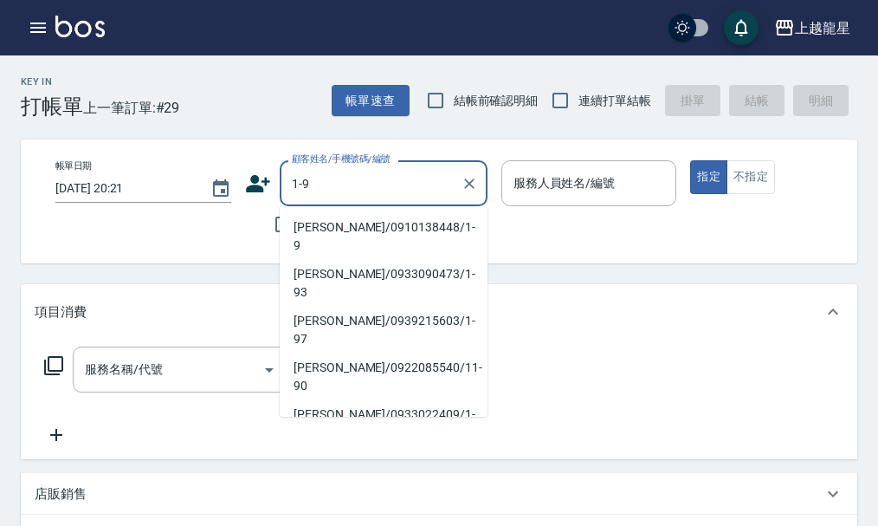
click at [327, 223] on li "[PERSON_NAME]/0910138448/1-9" at bounding box center [384, 236] width 208 height 47
type input "[PERSON_NAME]/0910138448/1-9"
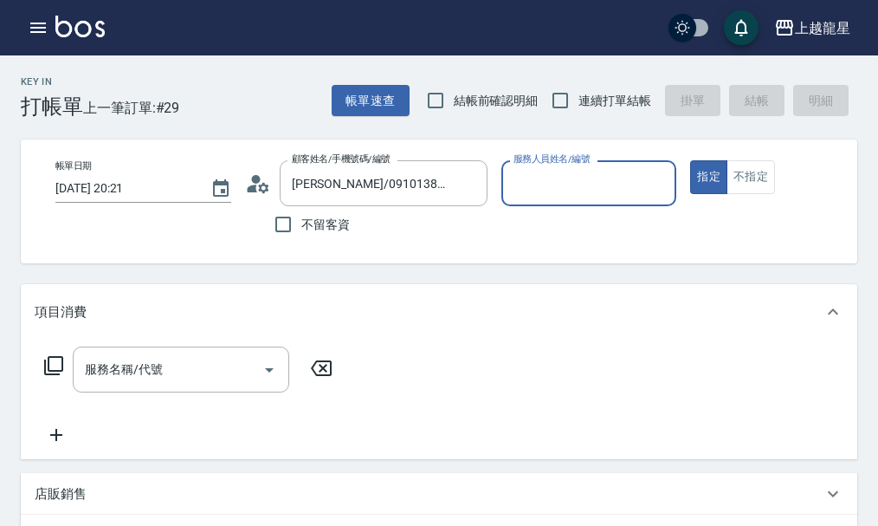
type input "雅君-7"
click at [134, 385] on input "服務名稱/代號" at bounding box center [168, 369] width 175 height 30
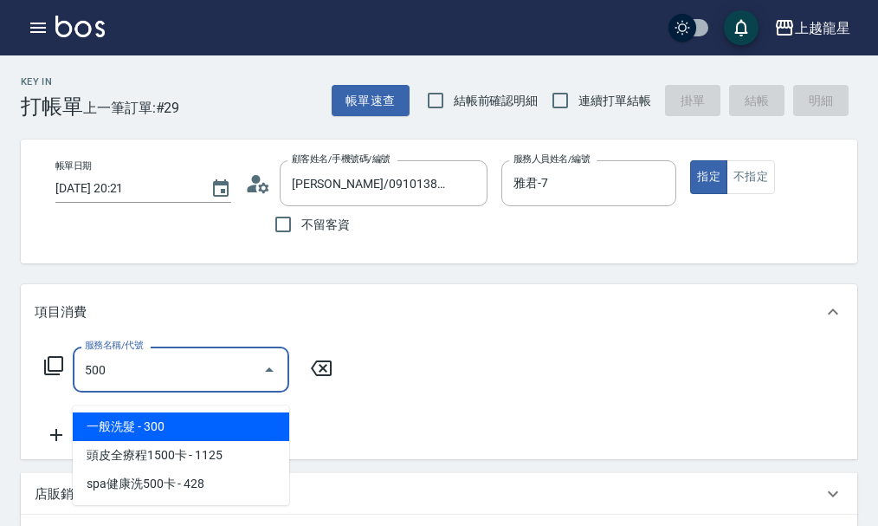
type input "一般洗髮(500)"
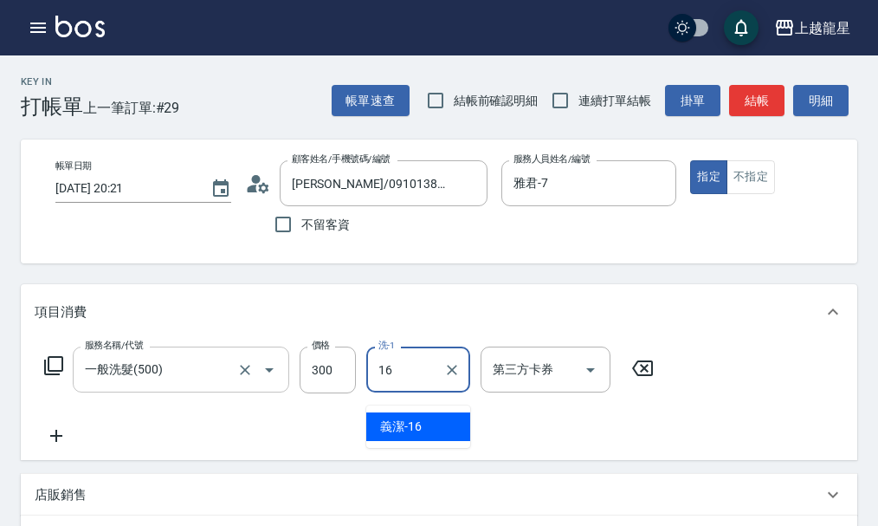
type input "義潔-16"
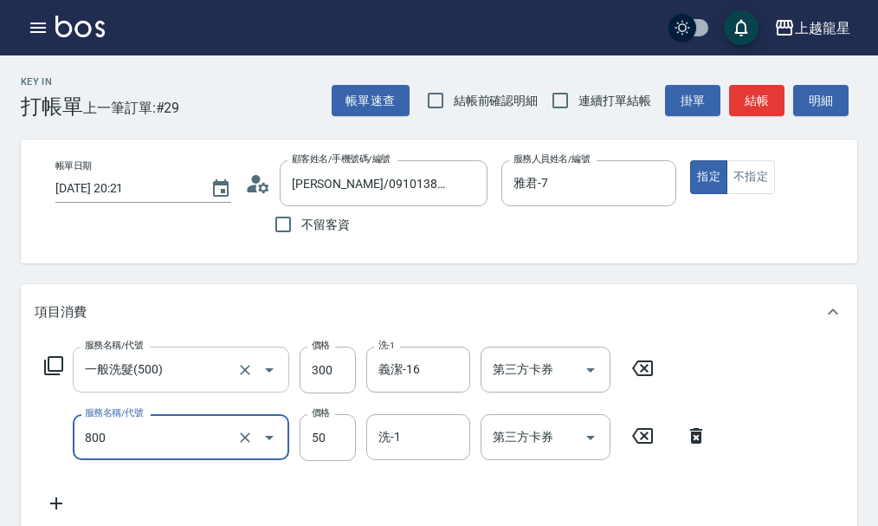
type input "快速修護(800)"
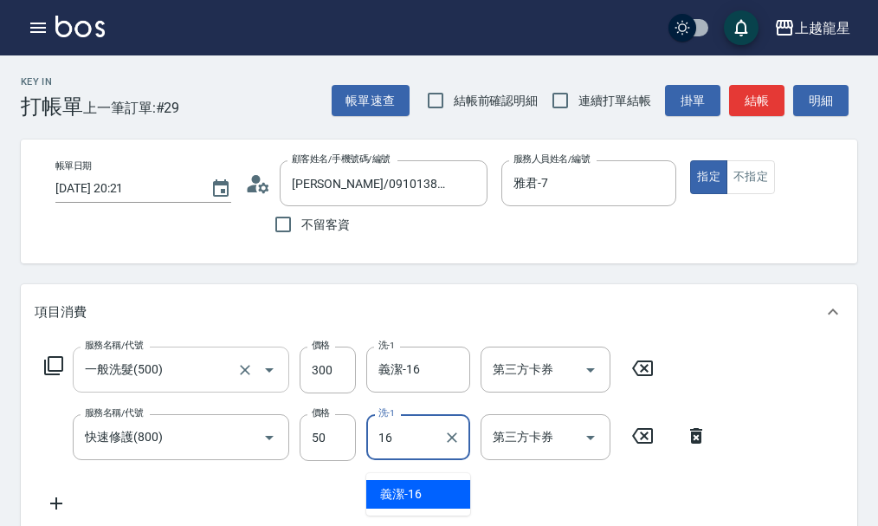
type input "義潔-16"
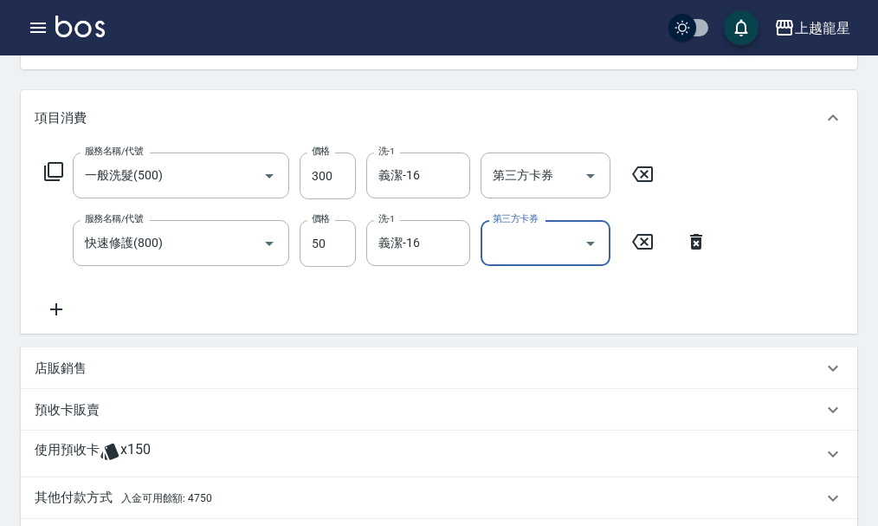
scroll to position [433, 0]
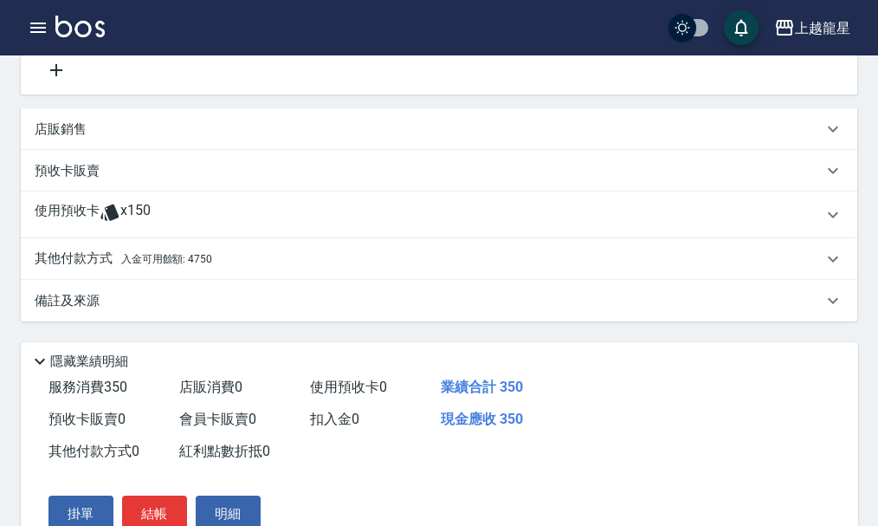
click at [225, 269] on div "其他付款方式 入金可用餘額: 4750" at bounding box center [429, 258] width 788 height 19
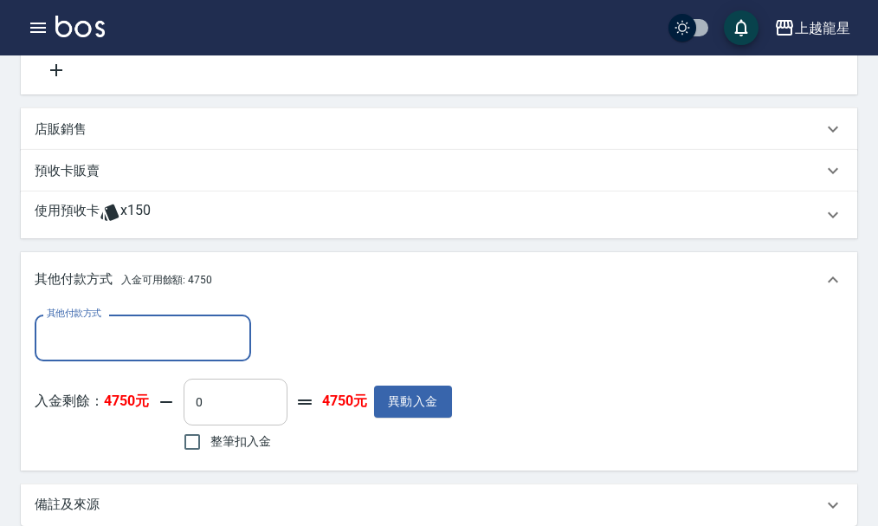
scroll to position [0, 0]
click at [202, 451] on input "整筆扣入金" at bounding box center [192, 442] width 36 height 36
checkbox input "true"
type input "350"
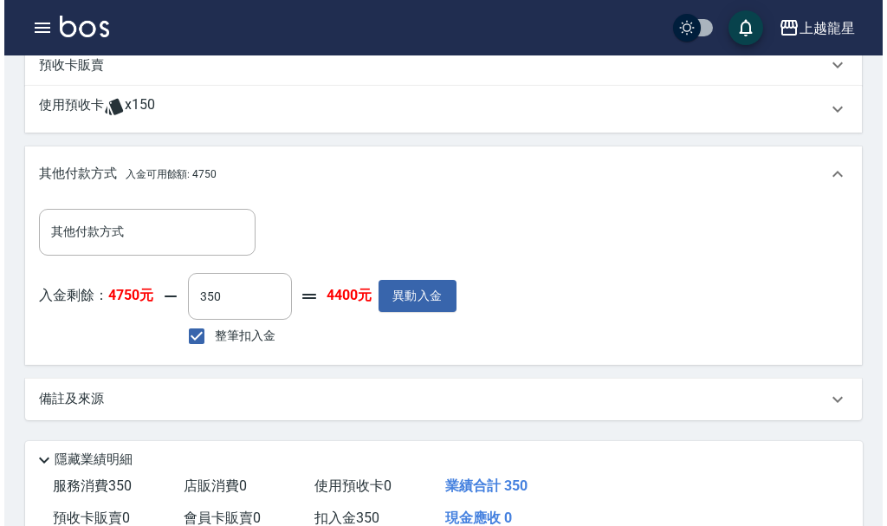
scroll to position [734, 0]
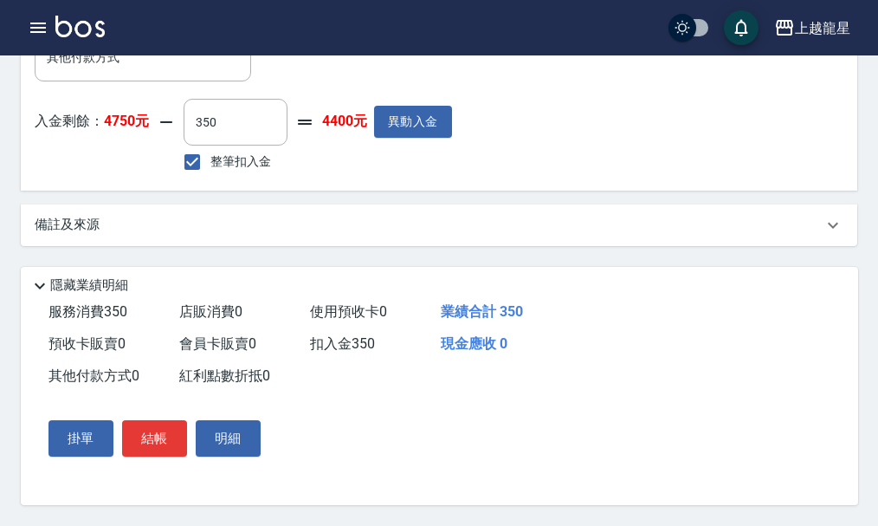
click at [196, 411] on div "掛單 結帳 明細" at bounding box center [429, 438] width 817 height 92
click at [230, 433] on button "明細" at bounding box center [228, 438] width 65 height 36
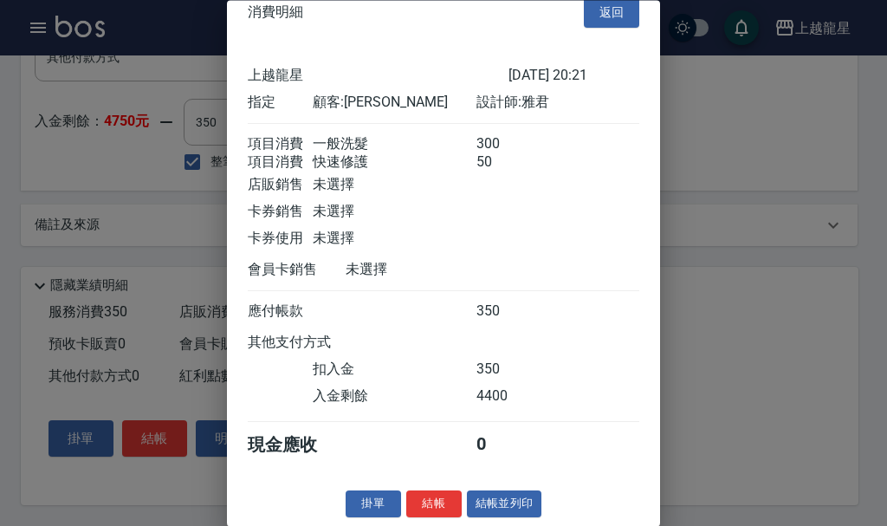
scroll to position [50, 0]
click at [523, 503] on button "結帳並列印" at bounding box center [504, 504] width 75 height 27
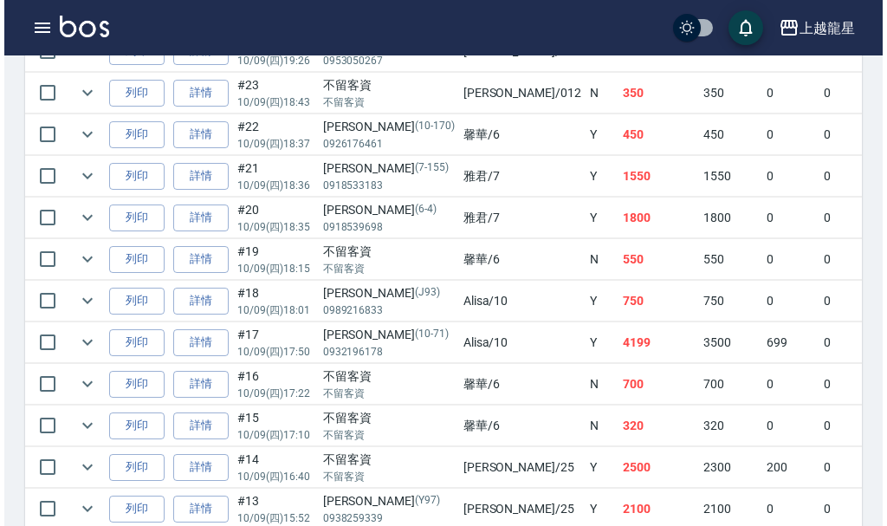
scroll to position [653, 0]
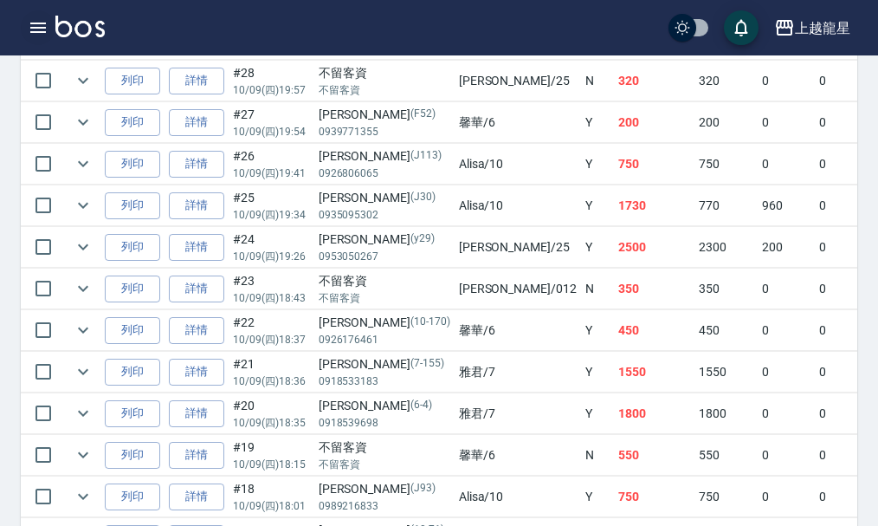
click at [37, 28] on icon "button" at bounding box center [38, 28] width 16 height 10
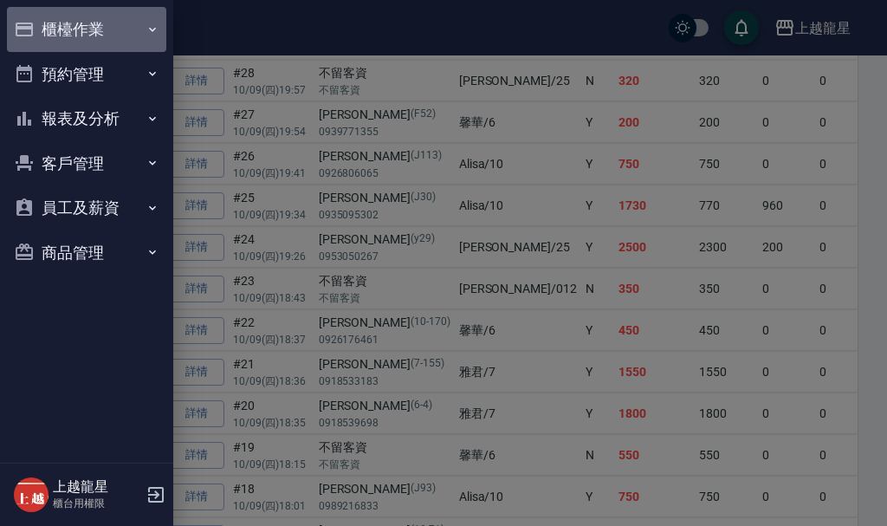
click at [40, 24] on button "櫃檯作業" at bounding box center [86, 29] width 159 height 45
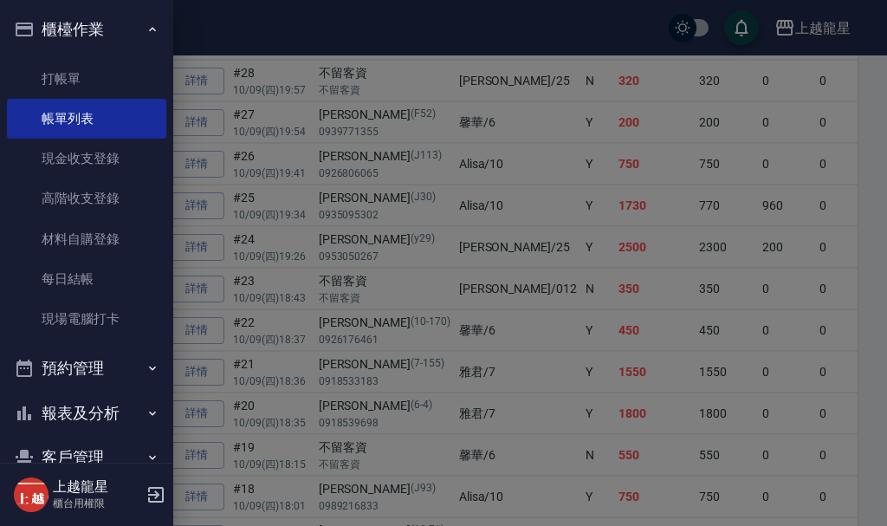
click at [87, 412] on button "報表及分析" at bounding box center [86, 413] width 159 height 45
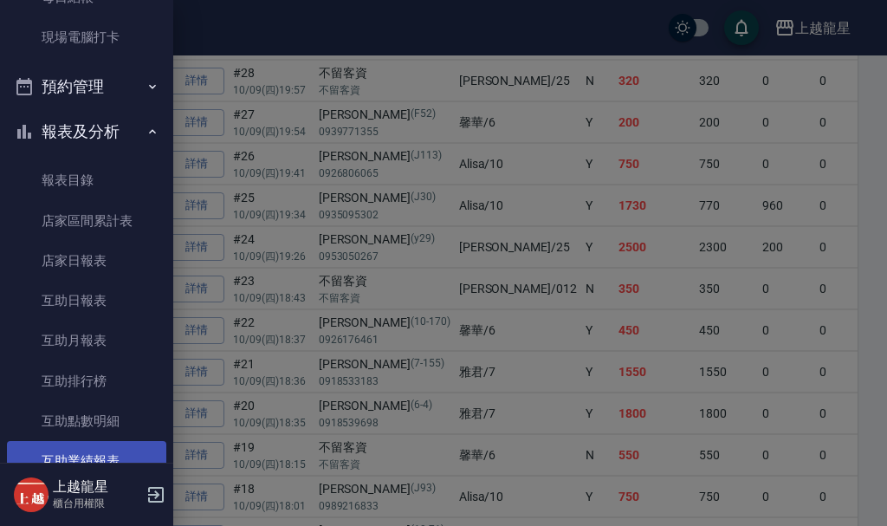
scroll to position [433, 0]
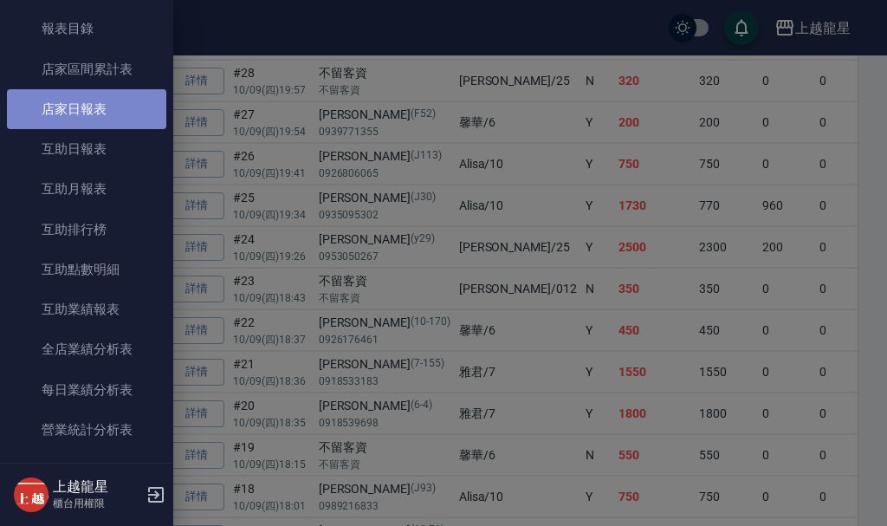
click at [111, 119] on link "店家日報表" at bounding box center [86, 109] width 159 height 40
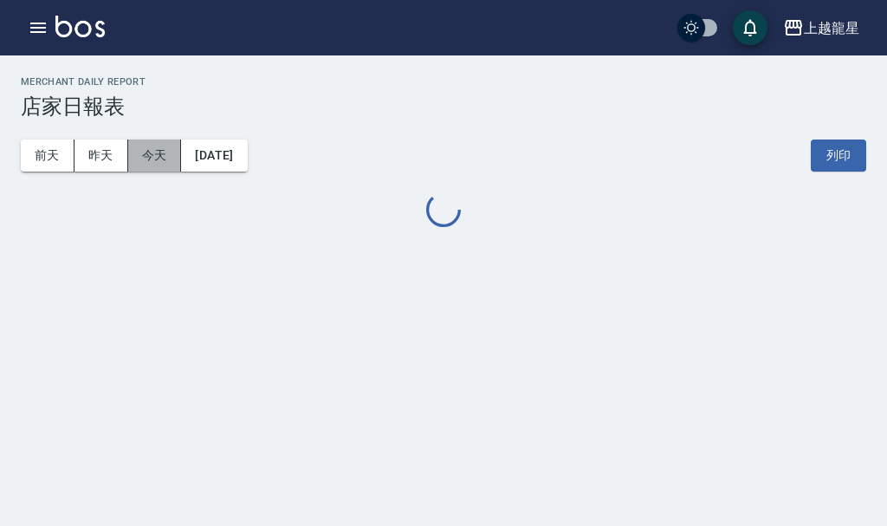
click at [135, 159] on button "今天" at bounding box center [155, 155] width 54 height 32
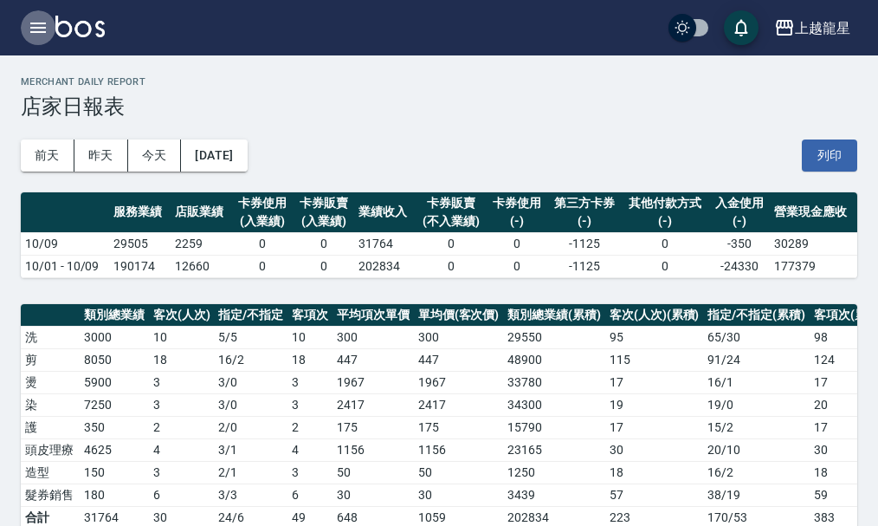
click at [29, 21] on icon "button" at bounding box center [38, 27] width 21 height 21
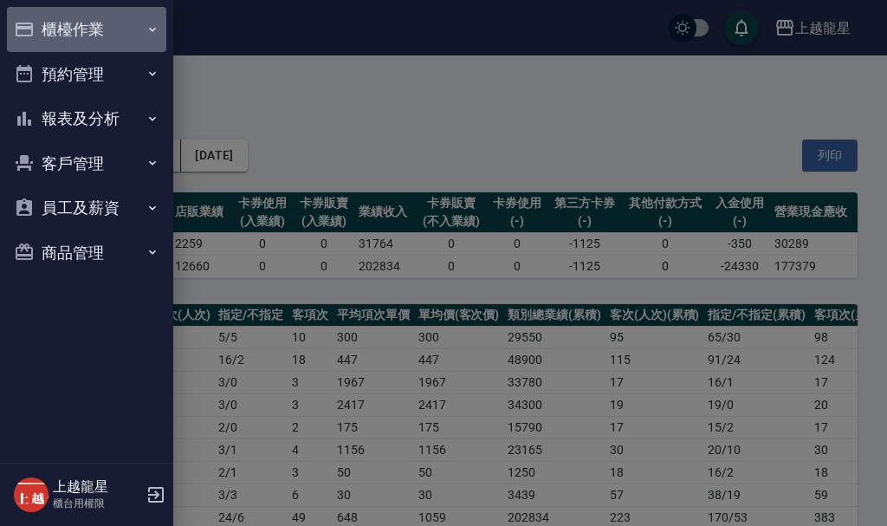
click at [94, 18] on button "櫃檯作業" at bounding box center [86, 29] width 159 height 45
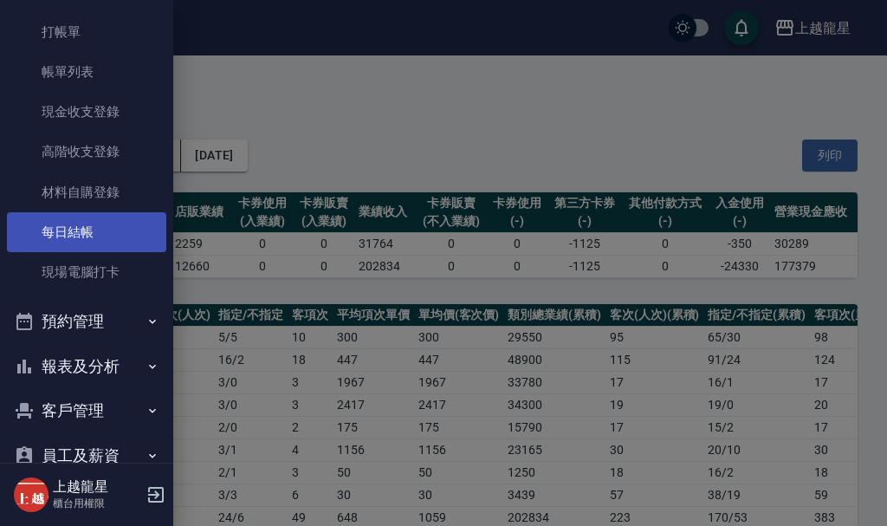
scroll to position [87, 0]
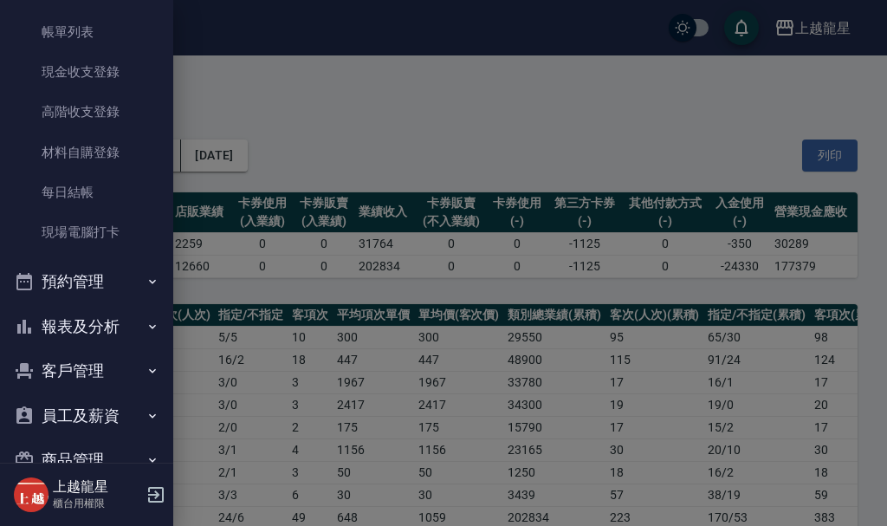
click at [100, 318] on button "報表及分析" at bounding box center [86, 326] width 159 height 45
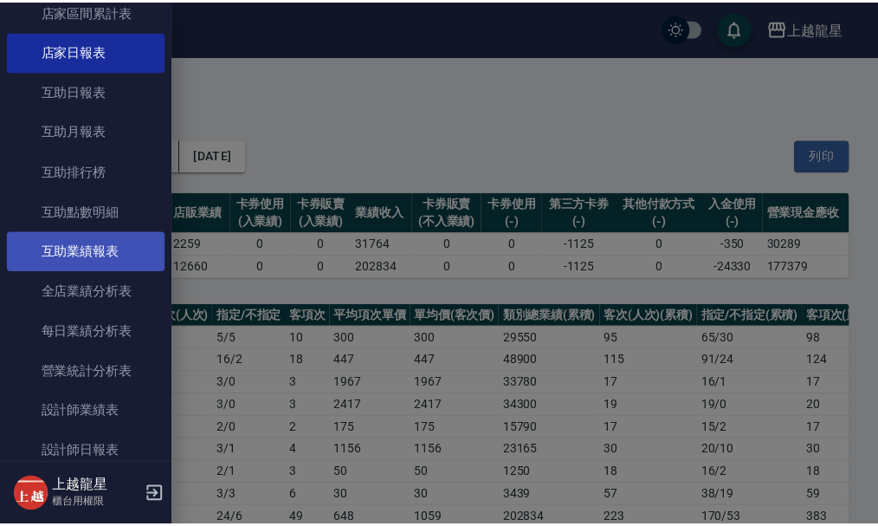
scroll to position [520, 0]
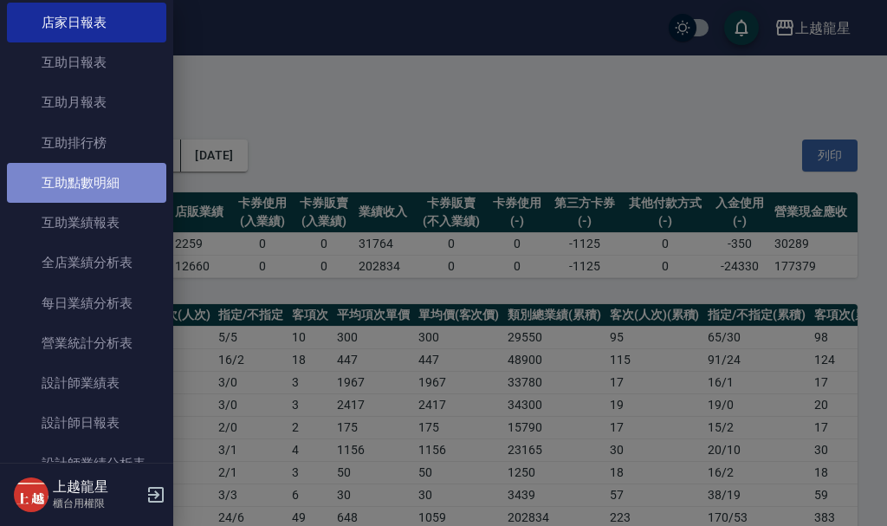
click at [113, 182] on link "互助點數明細" at bounding box center [86, 183] width 159 height 40
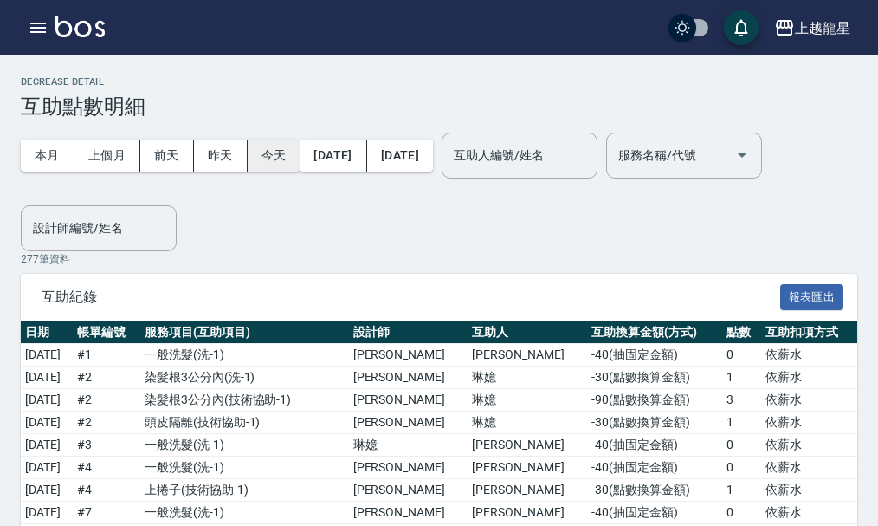
click at [271, 159] on button "今天" at bounding box center [274, 155] width 53 height 32
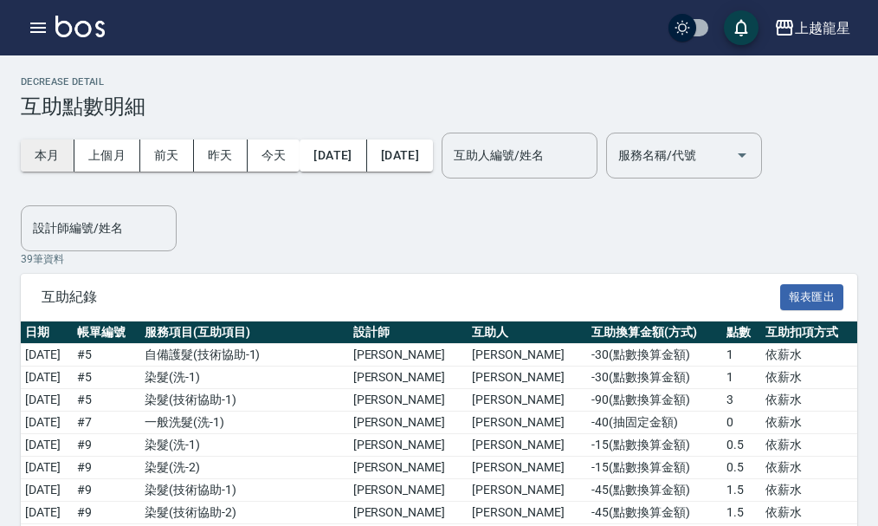
click at [55, 157] on button "本月" at bounding box center [48, 155] width 54 height 32
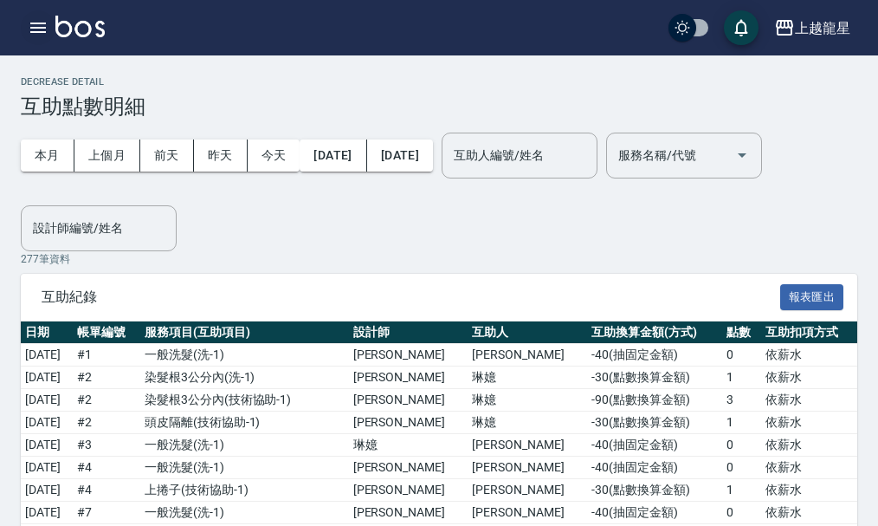
click at [41, 24] on icon "button" at bounding box center [38, 28] width 16 height 10
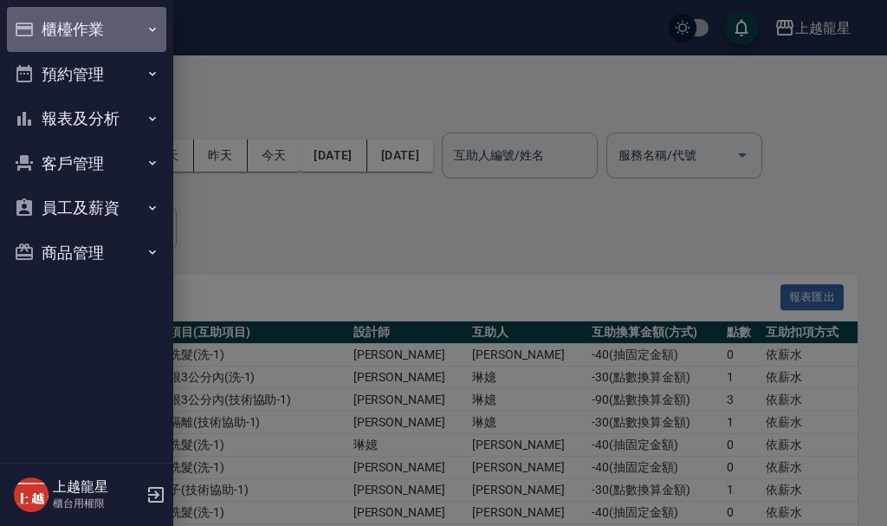
click at [41, 24] on button "櫃檯作業" at bounding box center [86, 29] width 159 height 45
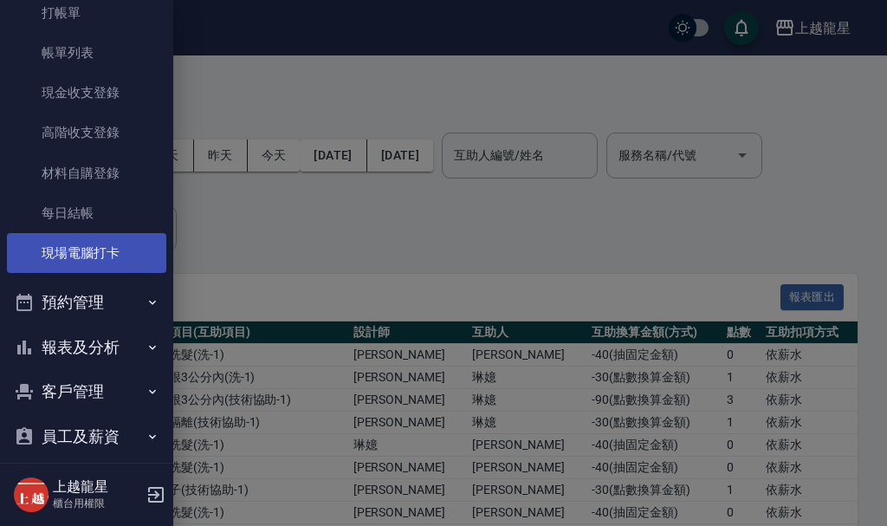
scroll to position [127, 0]
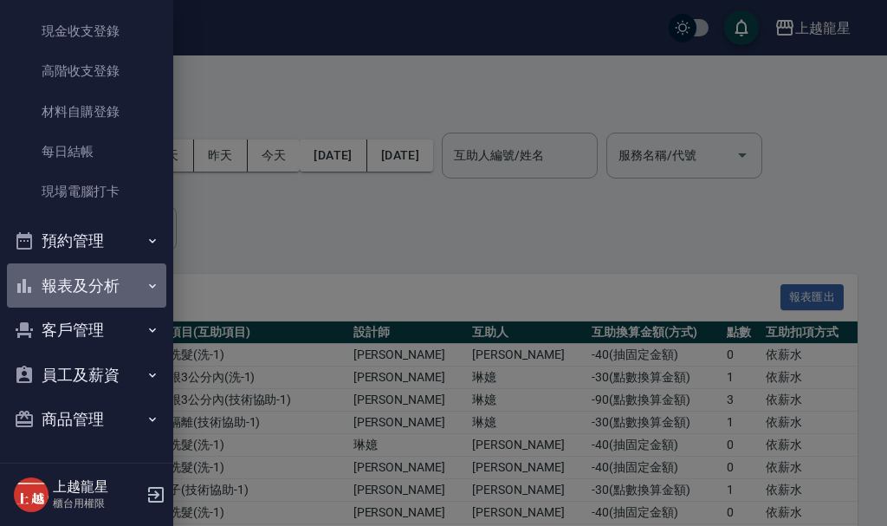
click at [120, 287] on button "報表及分析" at bounding box center [86, 285] width 159 height 45
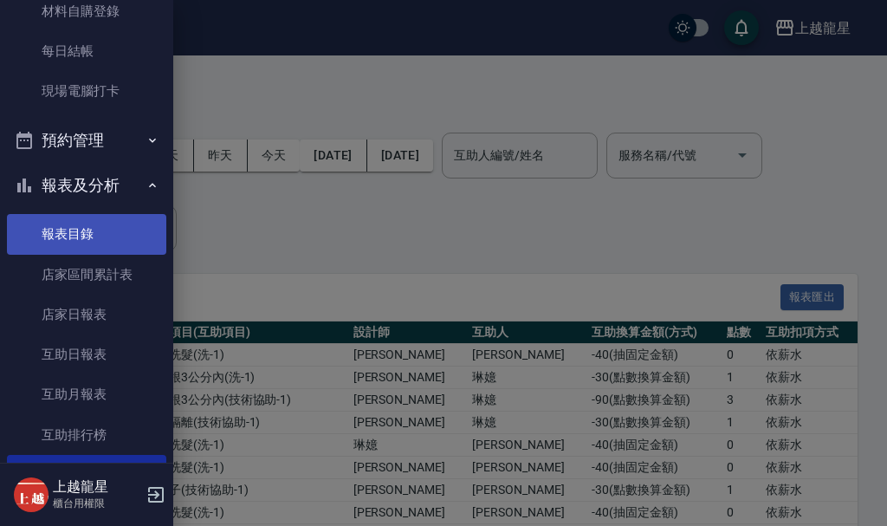
scroll to position [387, 0]
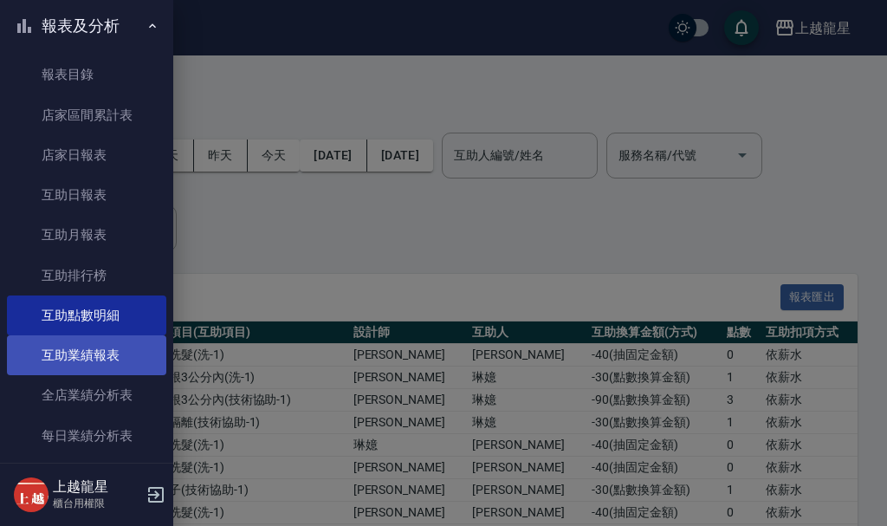
click at [111, 353] on link "互助業績報表" at bounding box center [86, 355] width 159 height 40
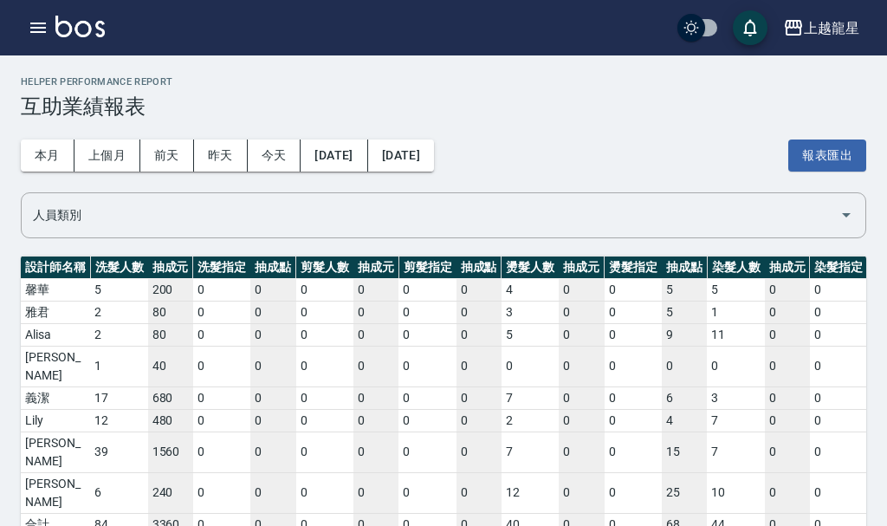
click at [19, 29] on div "上越龍星 登出" at bounding box center [443, 27] width 887 height 55
click at [51, 150] on button "本月" at bounding box center [48, 155] width 54 height 32
click at [29, 25] on icon "button" at bounding box center [38, 27] width 21 height 21
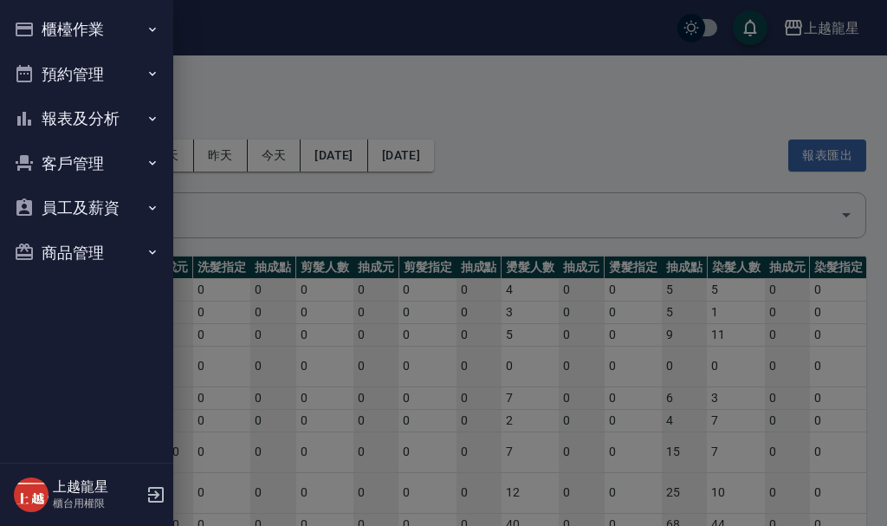
click at [49, 14] on button "櫃檯作業" at bounding box center [86, 29] width 159 height 45
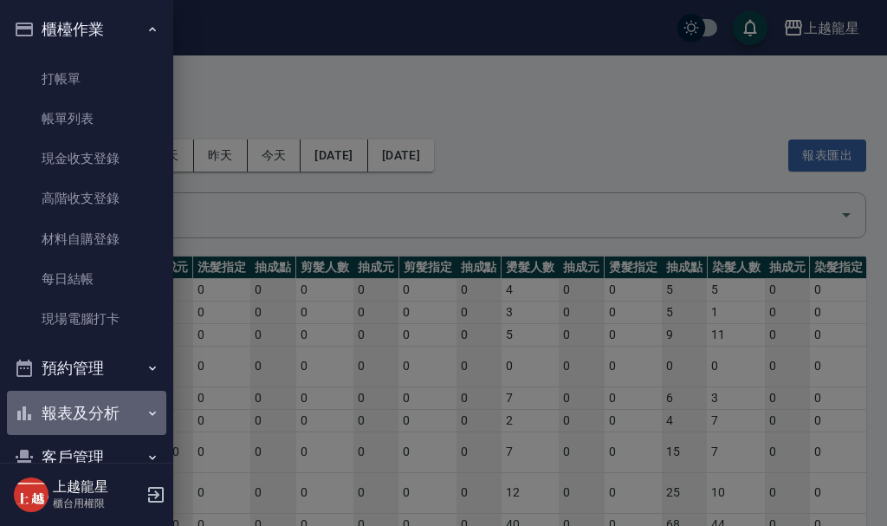
click at [105, 404] on button "報表及分析" at bounding box center [86, 413] width 159 height 45
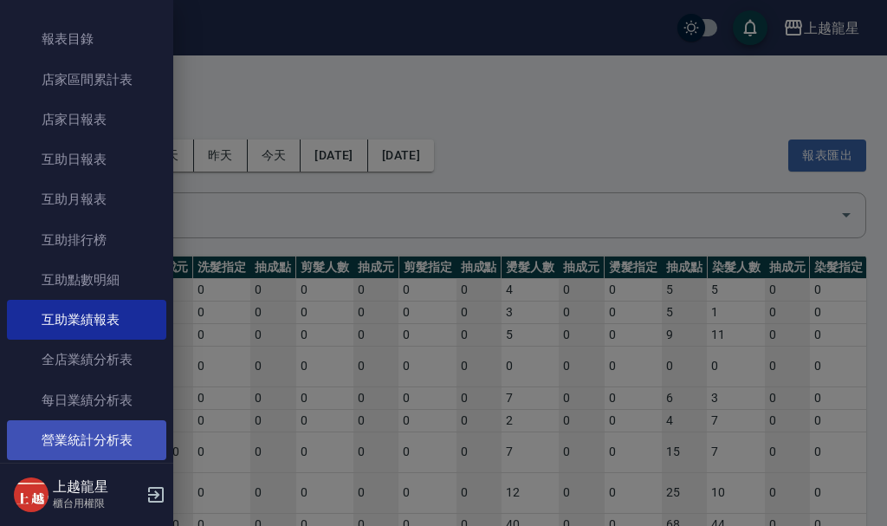
scroll to position [346, 0]
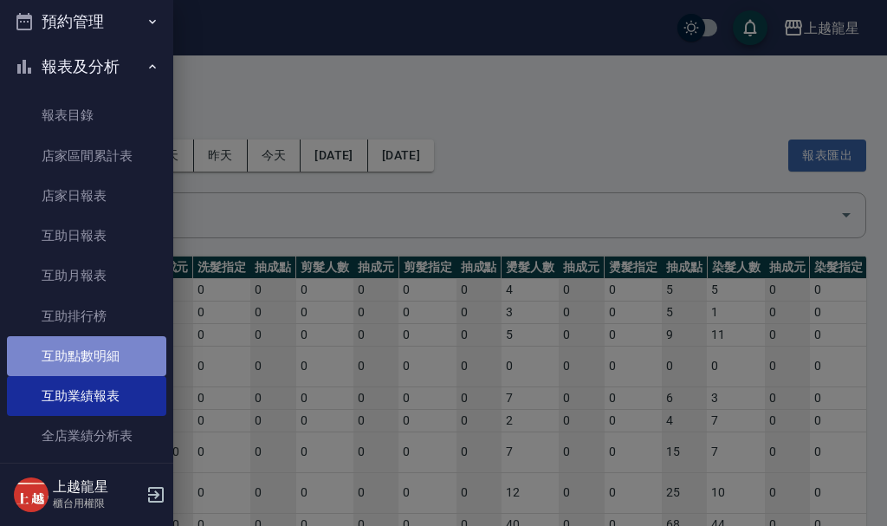
click at [126, 348] on link "互助點數明細" at bounding box center [86, 356] width 159 height 40
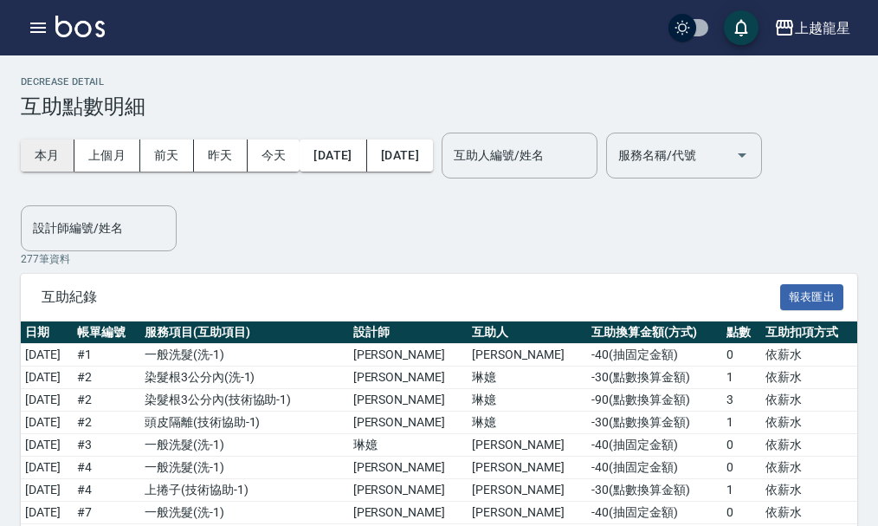
click at [49, 148] on button "本月" at bounding box center [48, 155] width 54 height 32
click at [30, 25] on icon "button" at bounding box center [38, 27] width 21 height 21
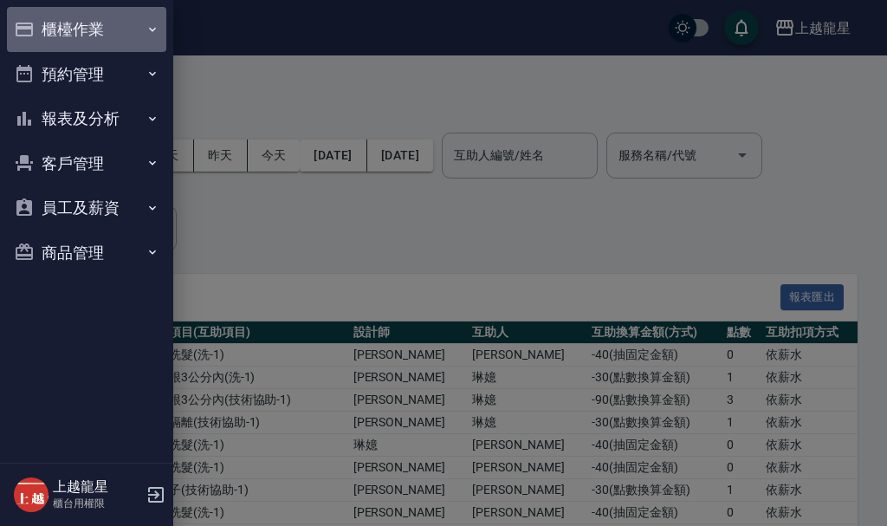
click at [31, 25] on button "櫃檯作業" at bounding box center [86, 29] width 159 height 45
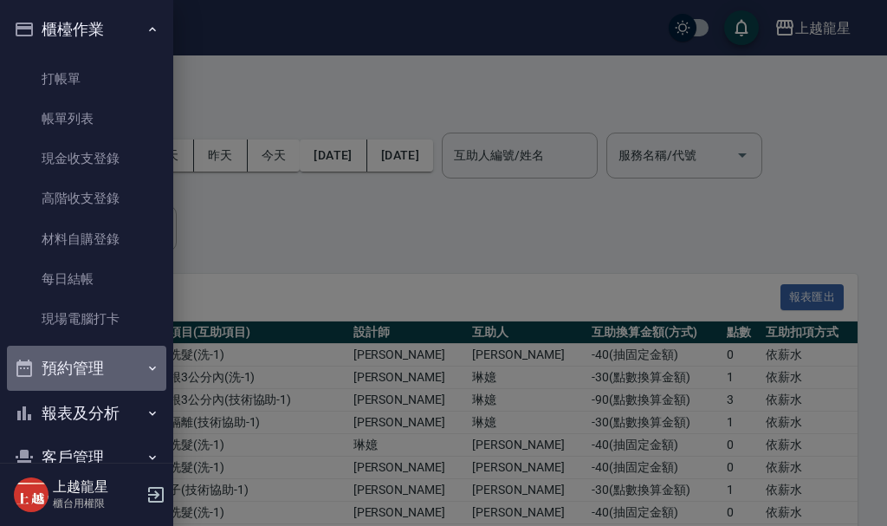
click at [100, 363] on button "預約管理" at bounding box center [86, 368] width 159 height 45
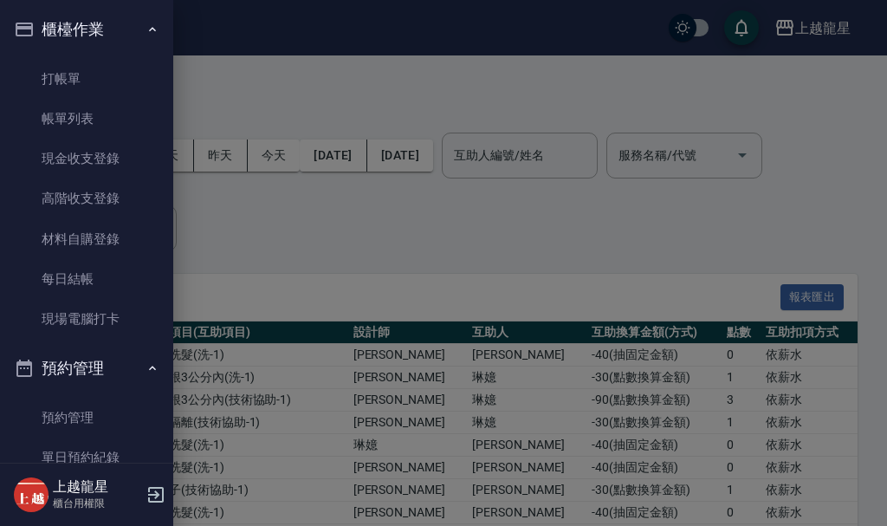
scroll to position [262, 0]
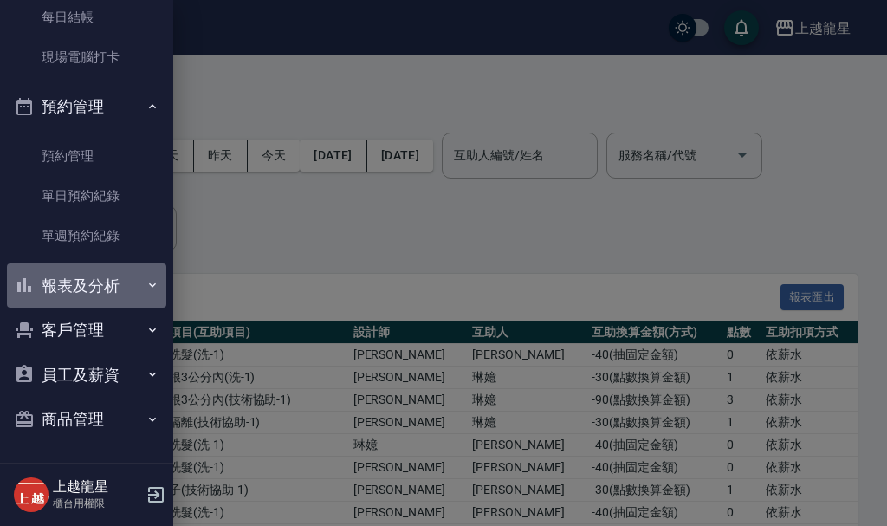
click at [112, 289] on button "報表及分析" at bounding box center [86, 285] width 159 height 45
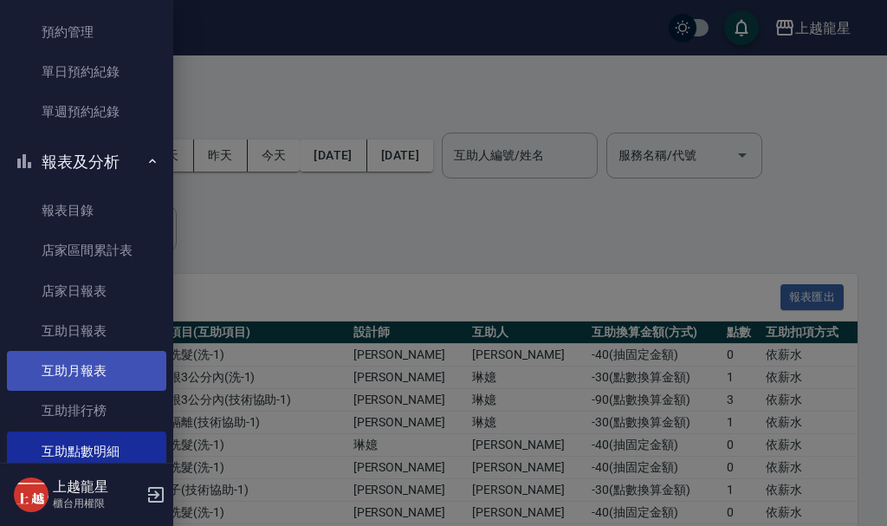
scroll to position [521, 0]
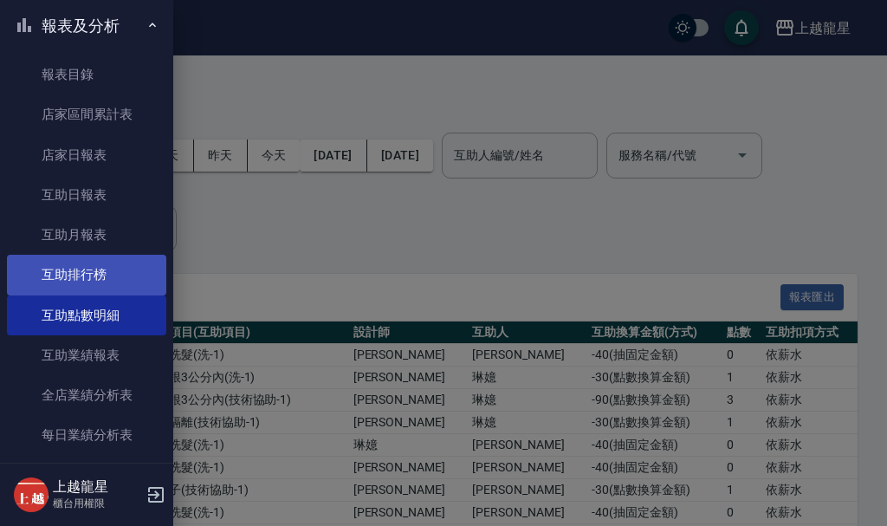
click at [94, 278] on link "互助排行榜" at bounding box center [86, 275] width 159 height 40
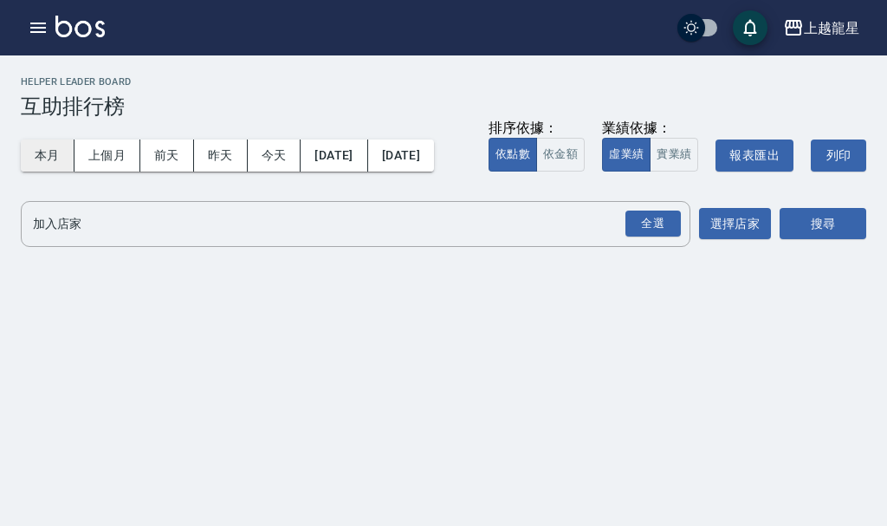
click at [52, 154] on button "本月" at bounding box center [48, 155] width 54 height 32
click at [41, 28] on icon "button" at bounding box center [38, 28] width 16 height 10
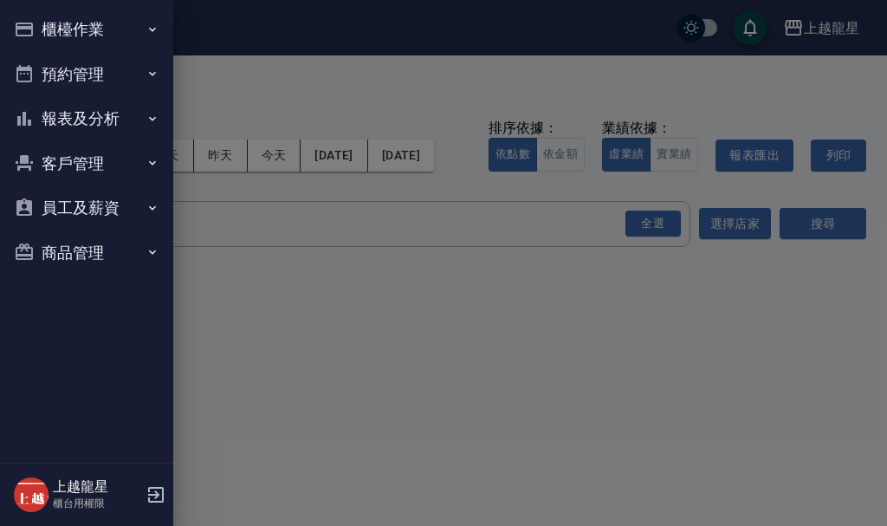
click at [41, 28] on button "櫃檯作業" at bounding box center [86, 29] width 159 height 45
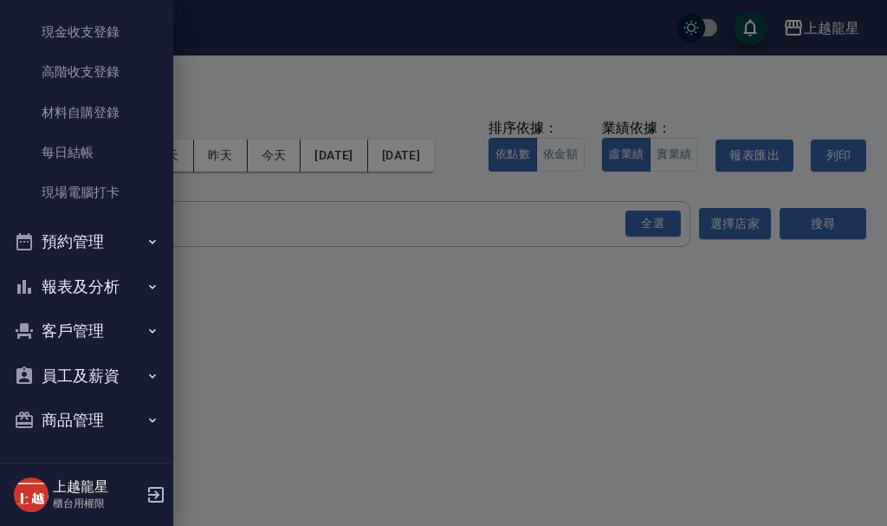
scroll to position [127, 0]
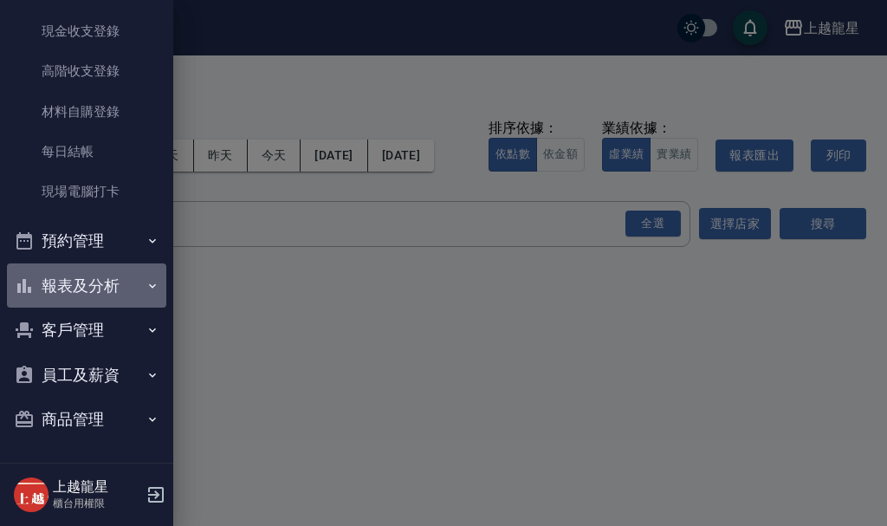
click at [89, 279] on button "報表及分析" at bounding box center [86, 285] width 159 height 45
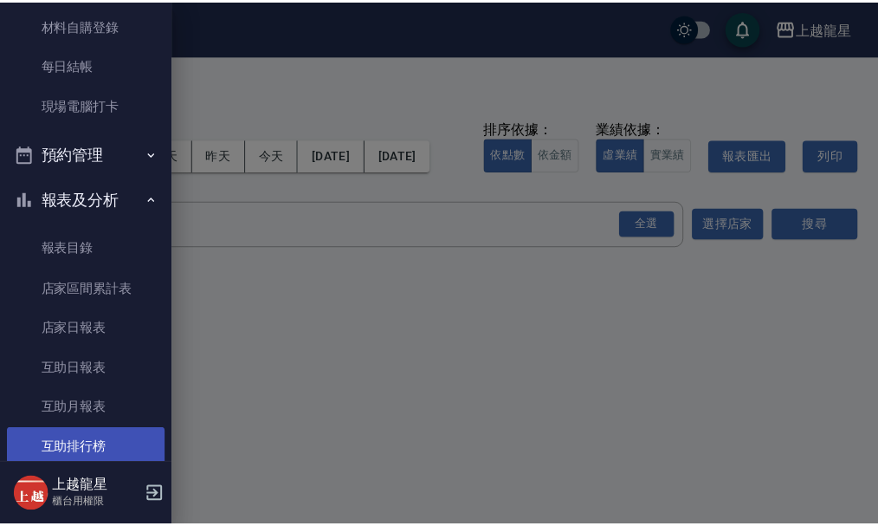
scroll to position [301, 0]
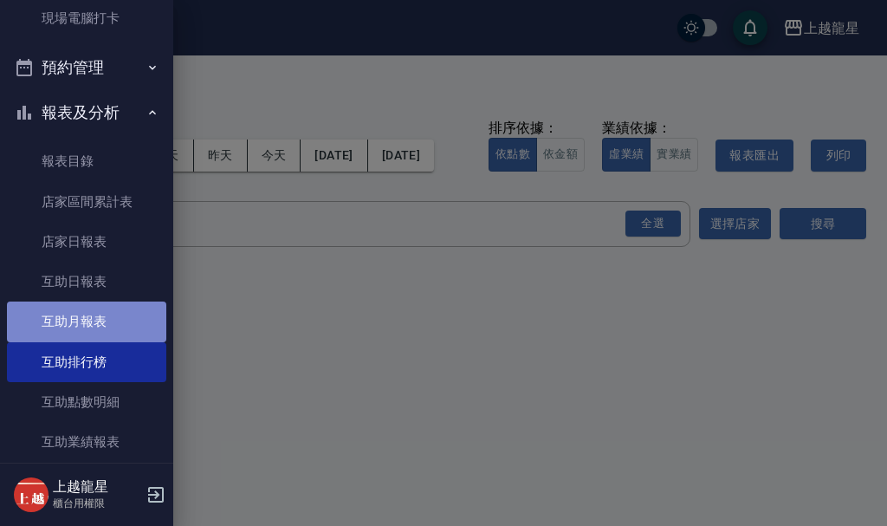
click at [90, 325] on link "互助月報表" at bounding box center [86, 321] width 159 height 40
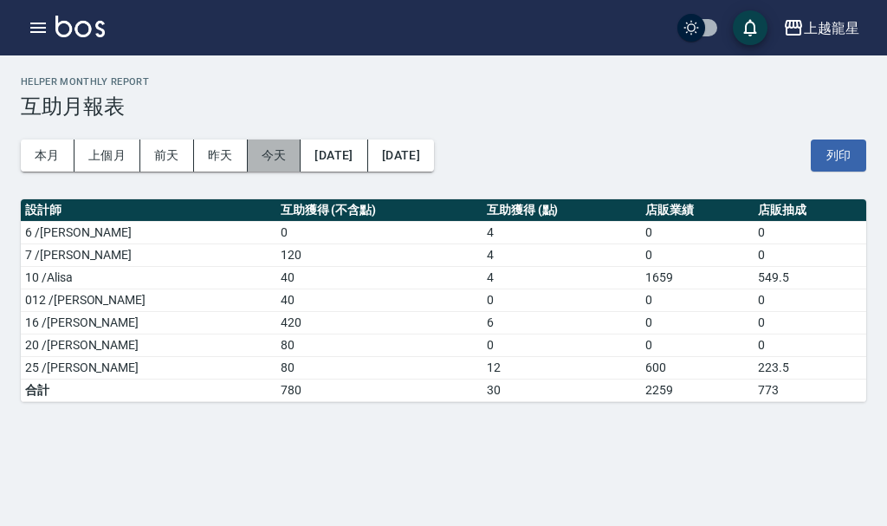
click at [263, 152] on button "今天" at bounding box center [275, 155] width 54 height 32
click at [60, 155] on button "本月" at bounding box center [48, 155] width 54 height 32
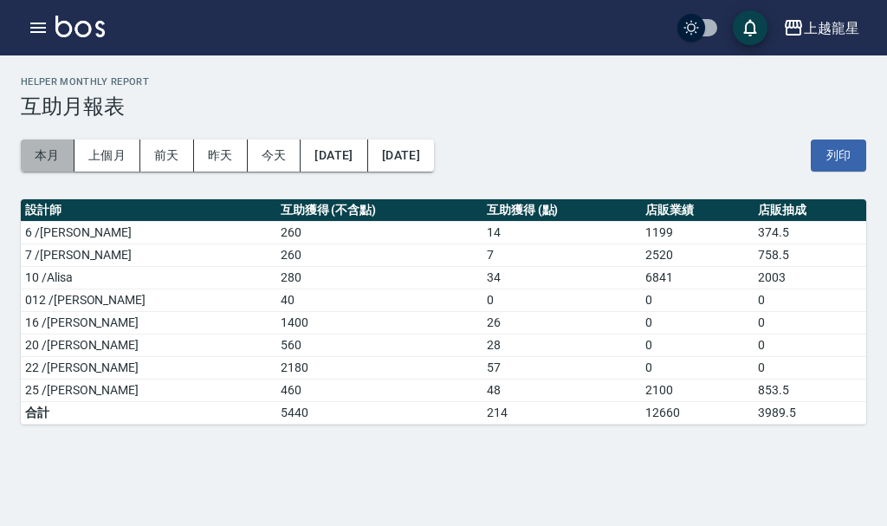
click at [37, 146] on button "本月" at bounding box center [48, 155] width 54 height 32
click at [36, 17] on icon "button" at bounding box center [38, 27] width 21 height 21
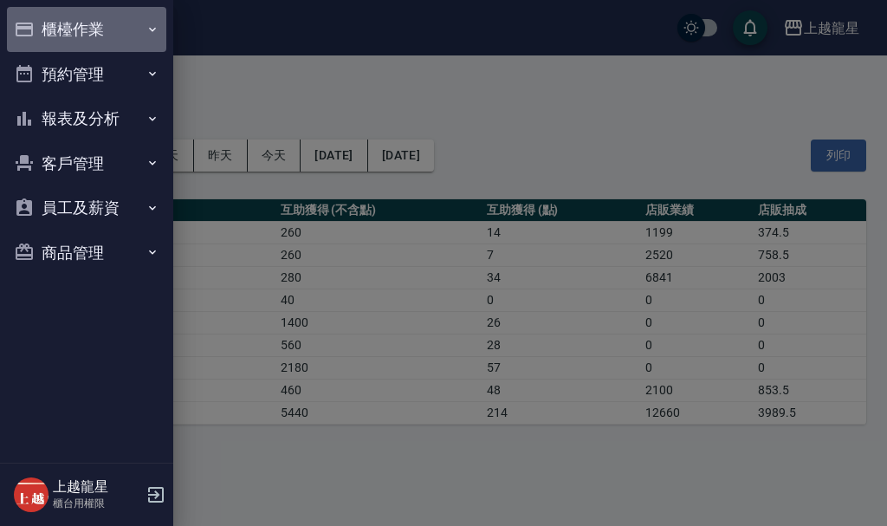
click at [35, 17] on button "櫃檯作業" at bounding box center [86, 29] width 159 height 45
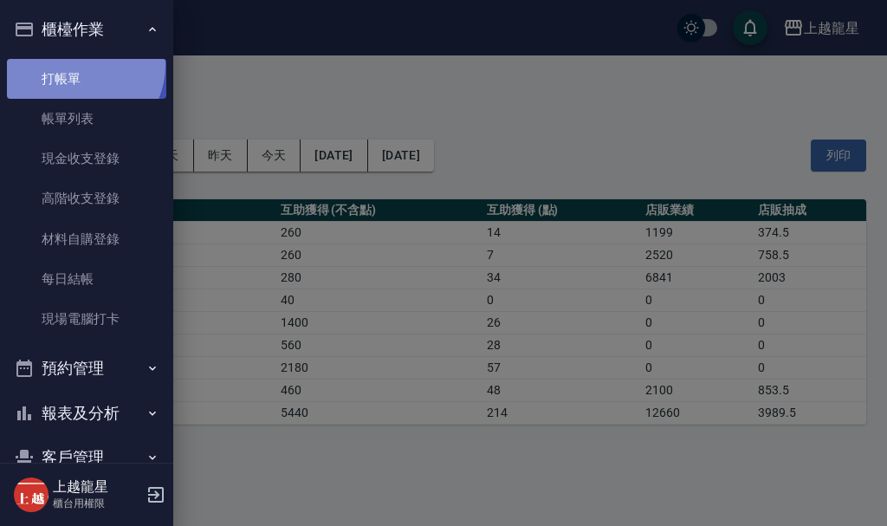
click at [77, 64] on link "打帳單" at bounding box center [86, 79] width 159 height 40
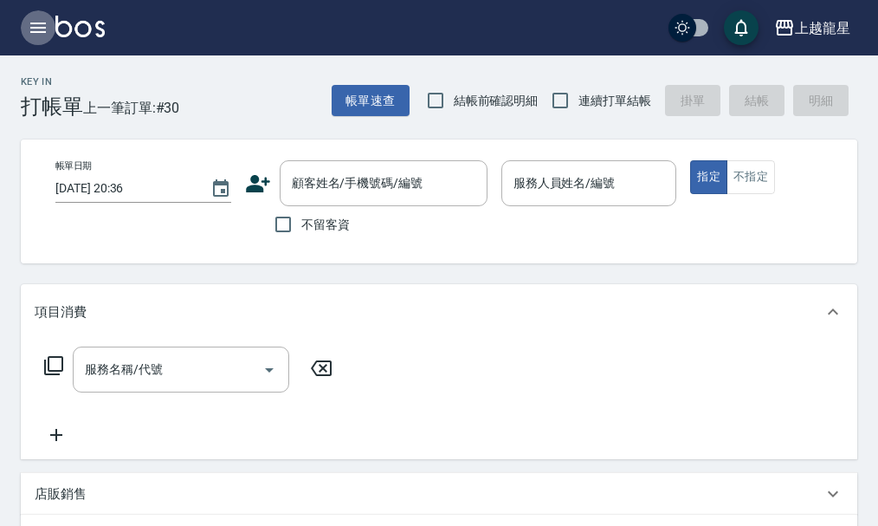
click at [40, 21] on icon "button" at bounding box center [38, 27] width 21 height 21
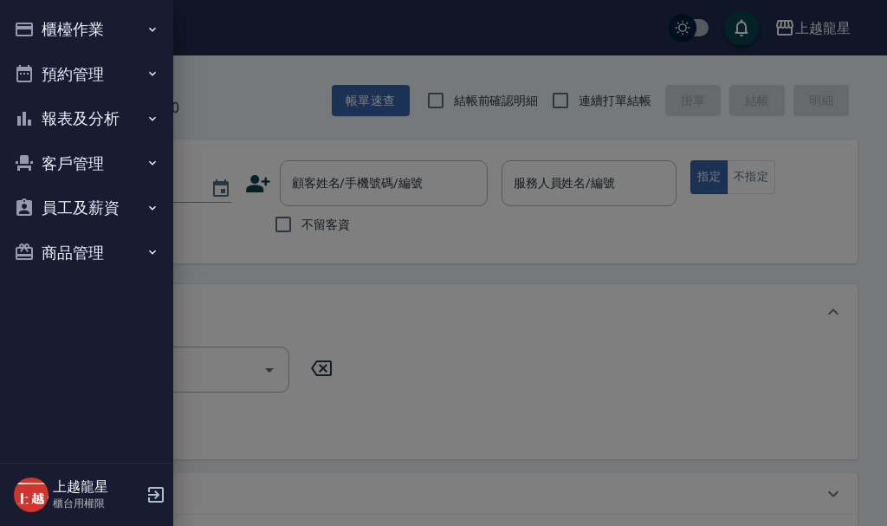
click at [247, 78] on div at bounding box center [443, 263] width 887 height 526
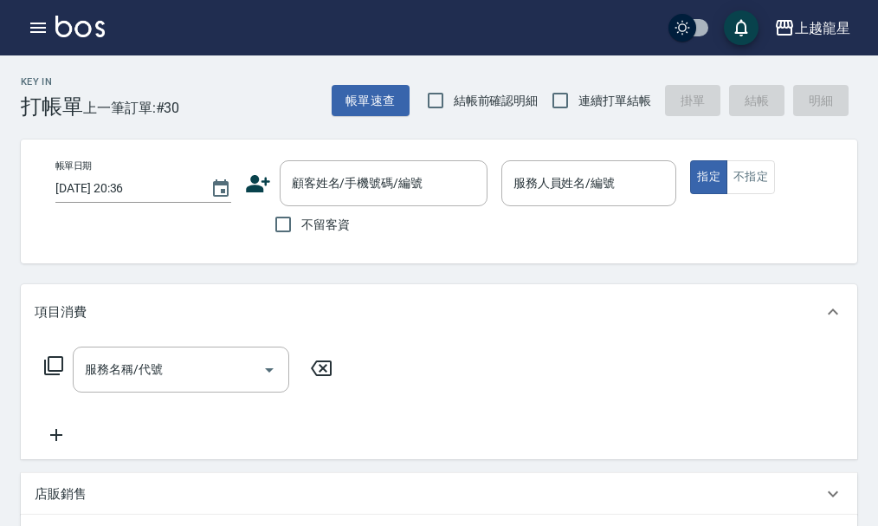
click at [327, 210] on label "不留客資" at bounding box center [307, 224] width 85 height 36
click at [301, 210] on input "不留客資" at bounding box center [283, 224] width 36 height 36
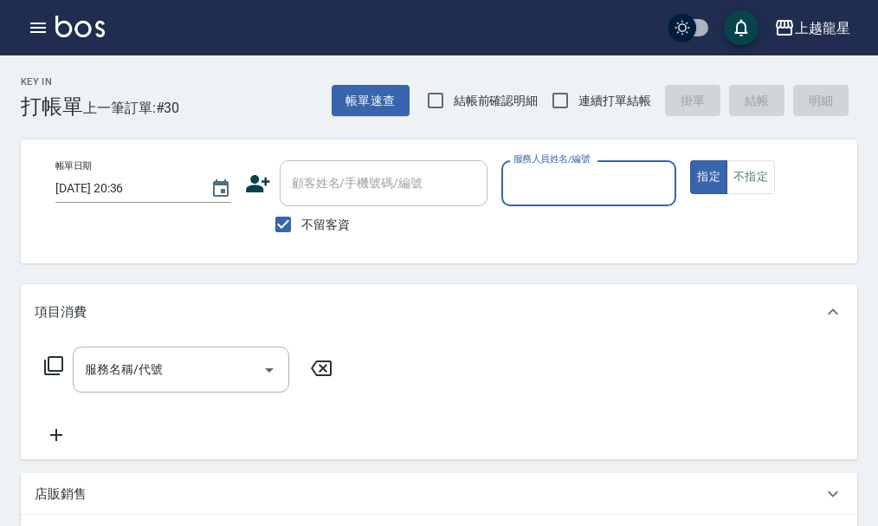
click at [581, 191] on input "服務人員姓名/編號" at bounding box center [589, 183] width 160 height 30
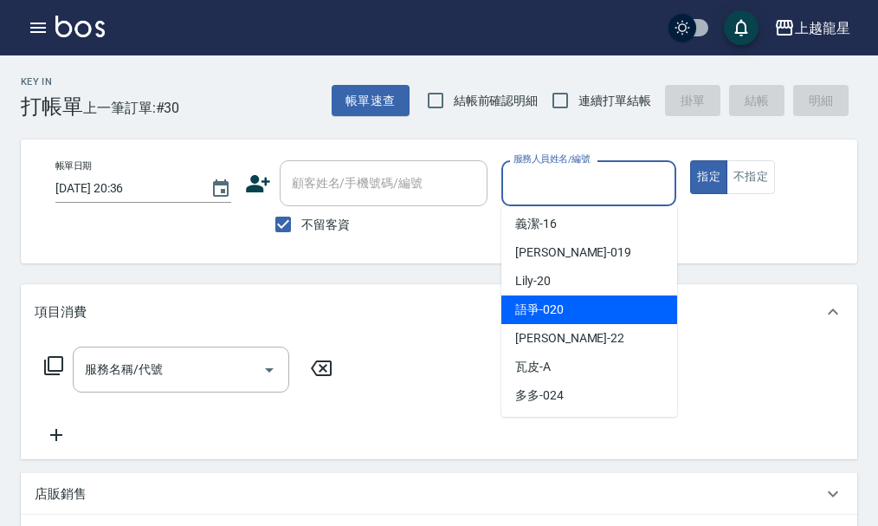
scroll to position [260, 0]
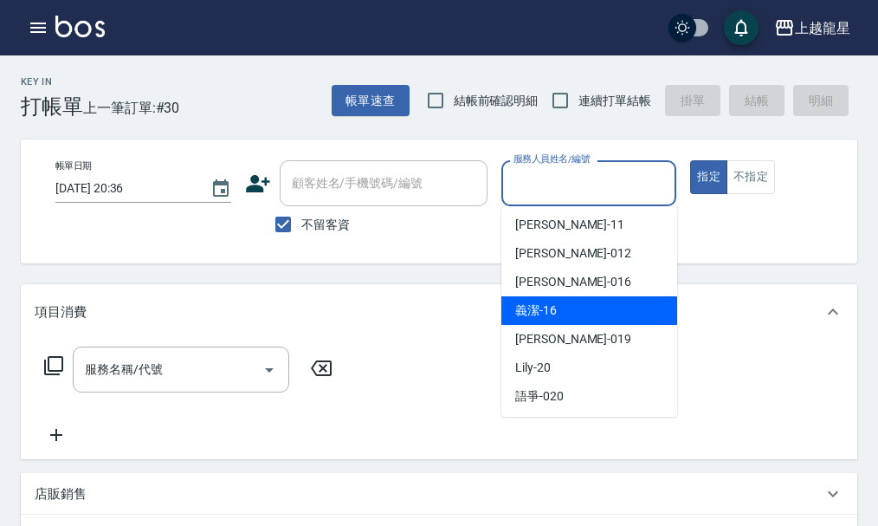
click at [388, 248] on div "帳單日期 [DATE] 20:36 顧客姓名/手機號碼/編號 顧客姓名/手機號碼/編號 不留客資 服務人員姓名/編號 服務人員姓名/編號 指定 不指定" at bounding box center [454, 201] width 866 height 124
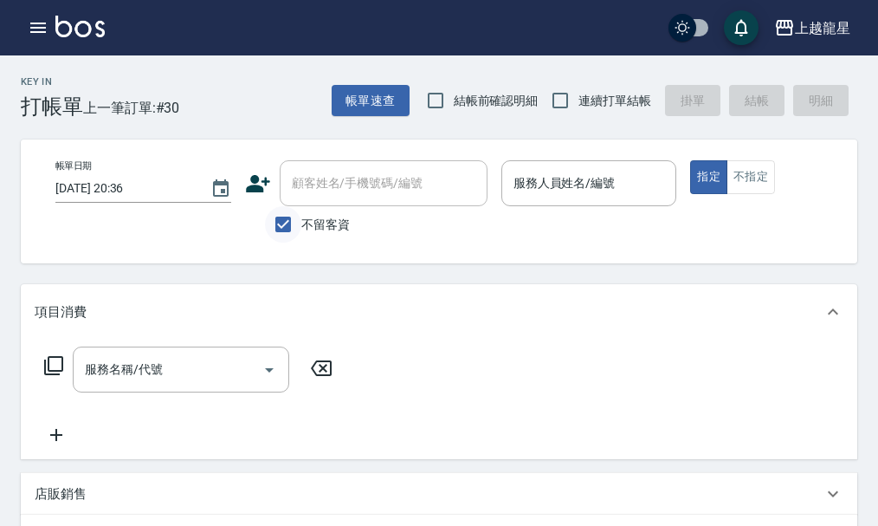
click at [296, 234] on input "不留客資" at bounding box center [283, 224] width 36 height 36
checkbox input "false"
click at [46, 19] on icon "button" at bounding box center [38, 27] width 21 height 21
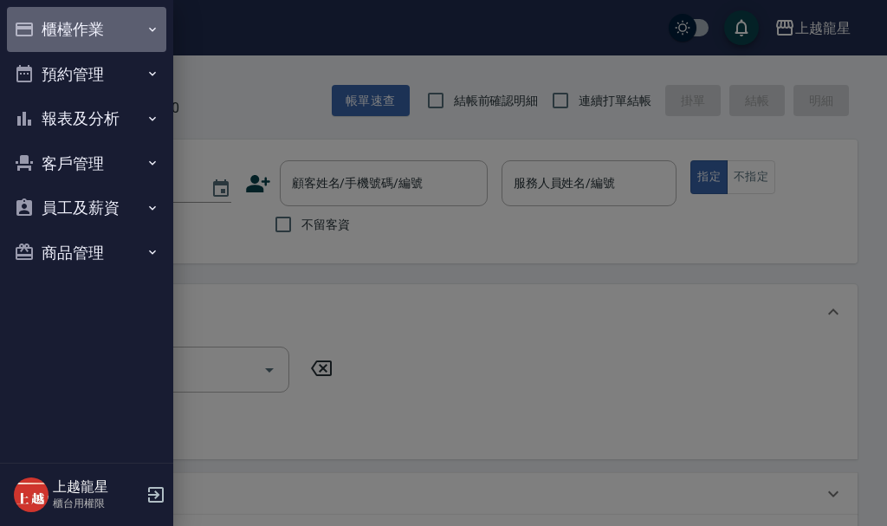
click at [46, 19] on button "櫃檯作業" at bounding box center [86, 29] width 159 height 45
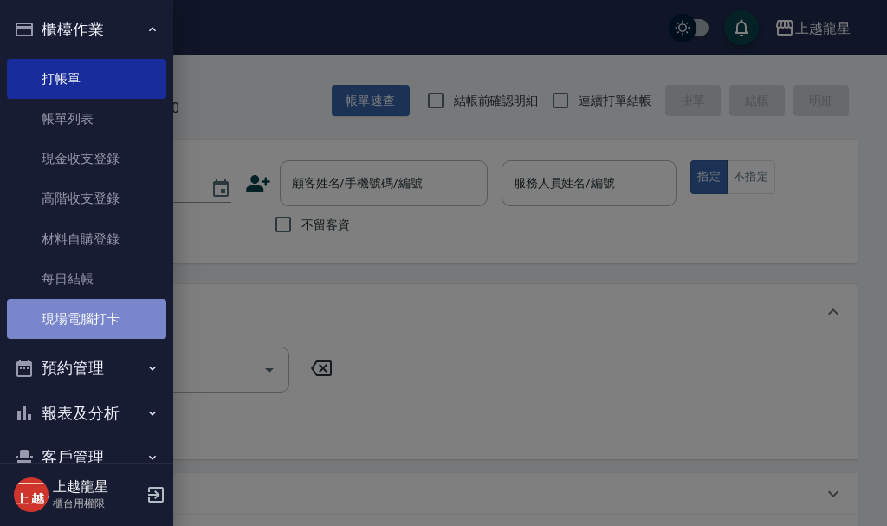
click at [94, 305] on link "現場電腦打卡" at bounding box center [86, 319] width 159 height 40
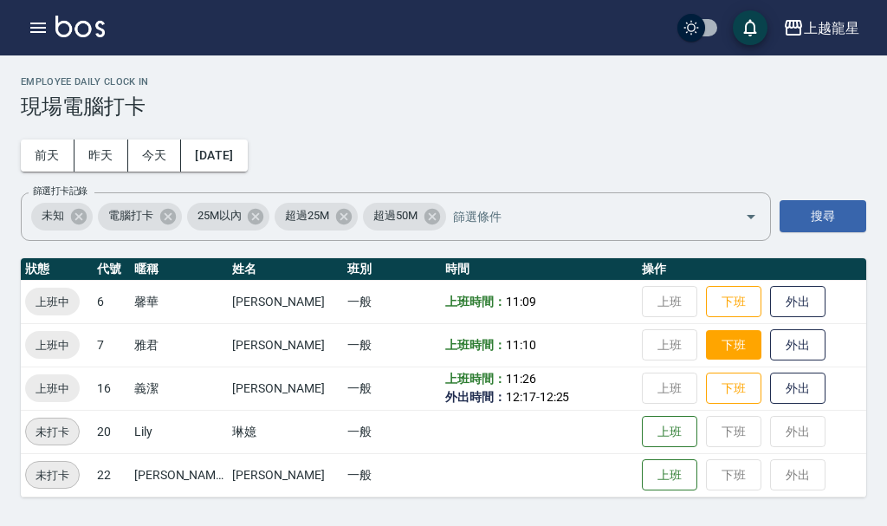
click at [714, 347] on button "下班" at bounding box center [733, 345] width 55 height 30
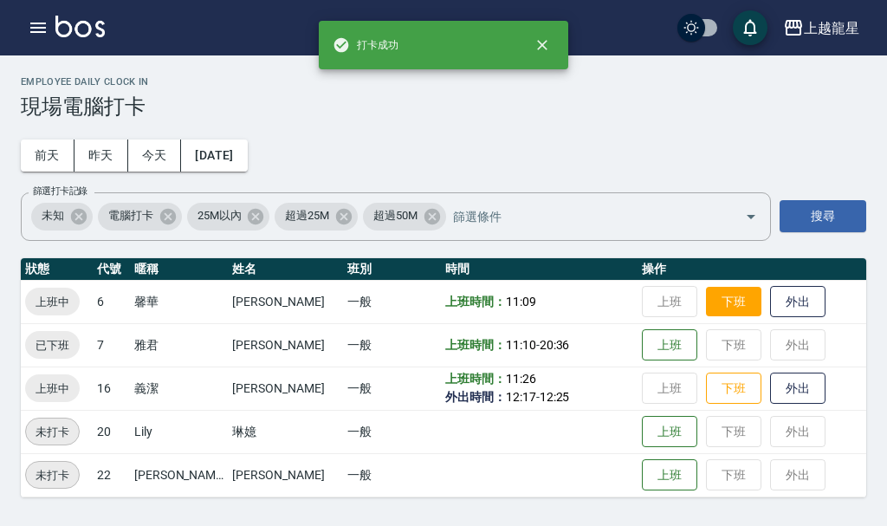
click at [706, 314] on button "下班" at bounding box center [733, 302] width 55 height 30
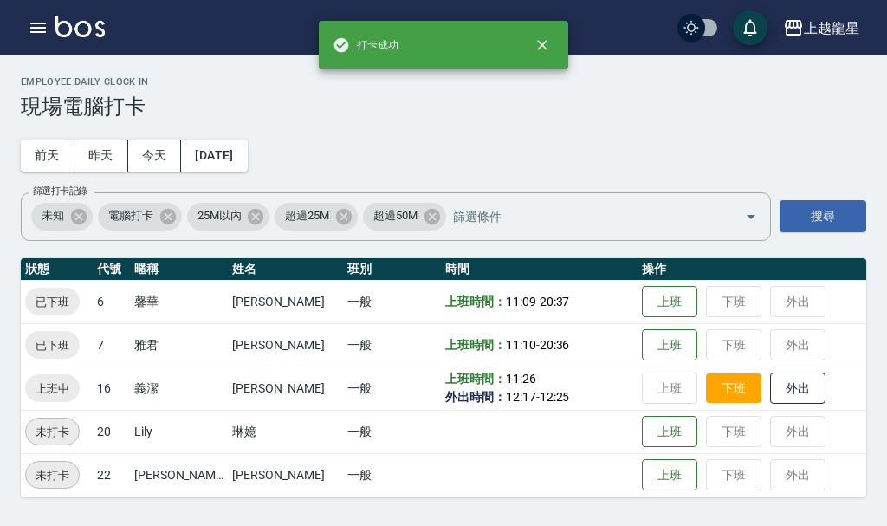
click at [706, 400] on button "下班" at bounding box center [733, 388] width 55 height 30
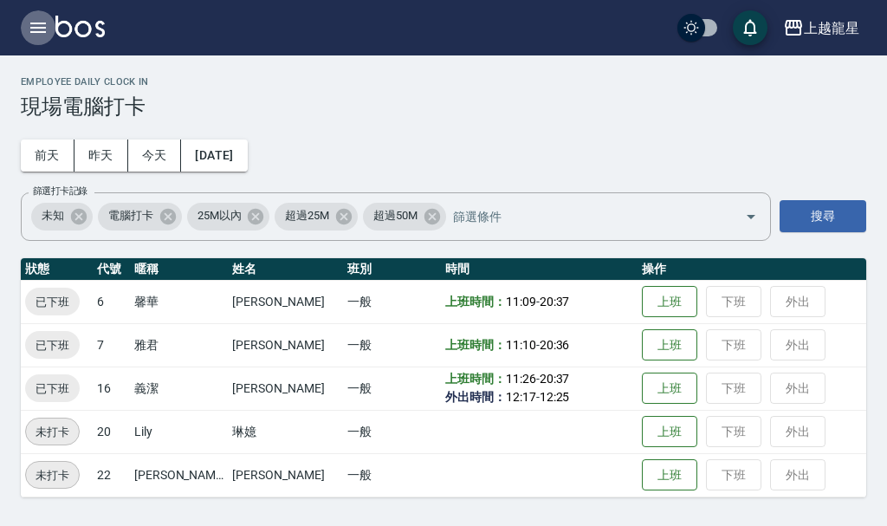
click at [36, 23] on icon "button" at bounding box center [38, 28] width 16 height 10
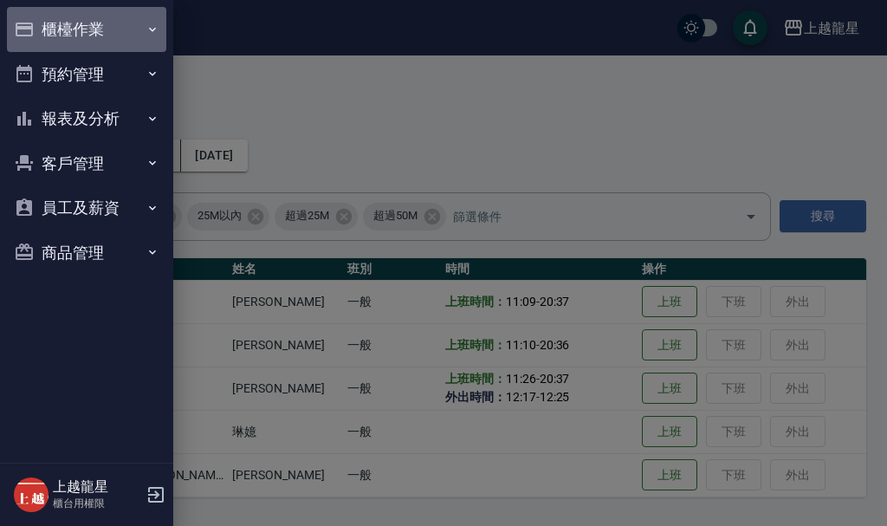
click at [61, 29] on button "櫃檯作業" at bounding box center [86, 29] width 159 height 45
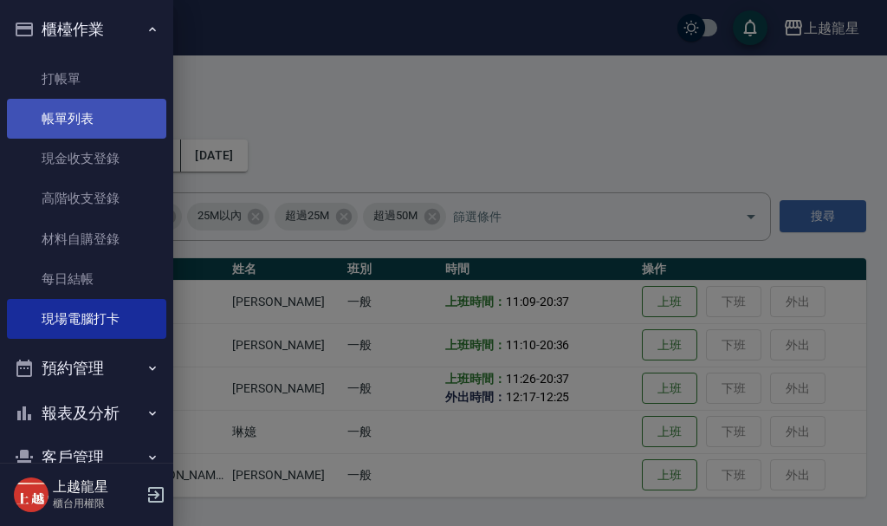
click at [86, 120] on link "帳單列表" at bounding box center [86, 119] width 159 height 40
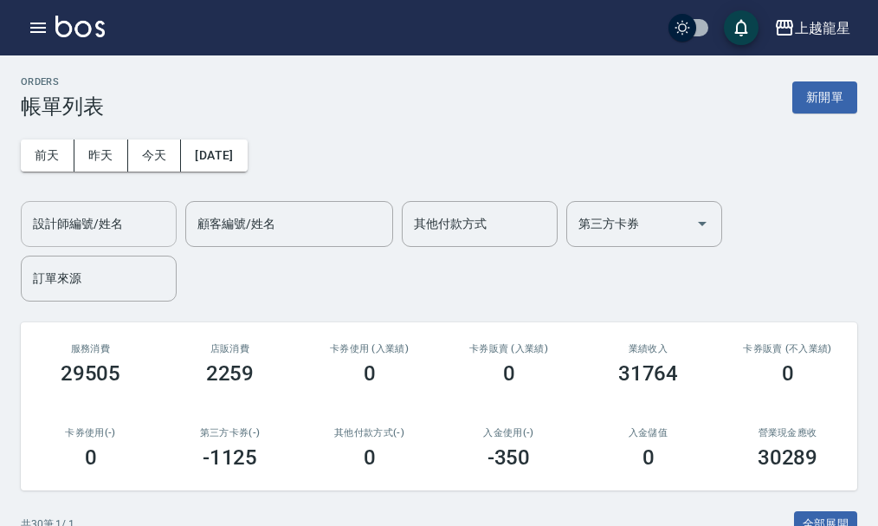
click at [120, 218] on input "設計師編號/姓名" at bounding box center [99, 224] width 140 height 30
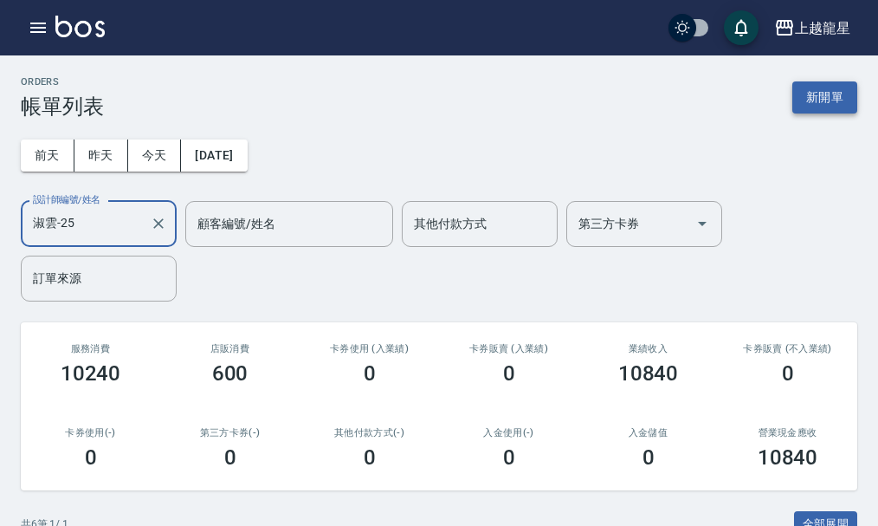
type input "淑雲-25"
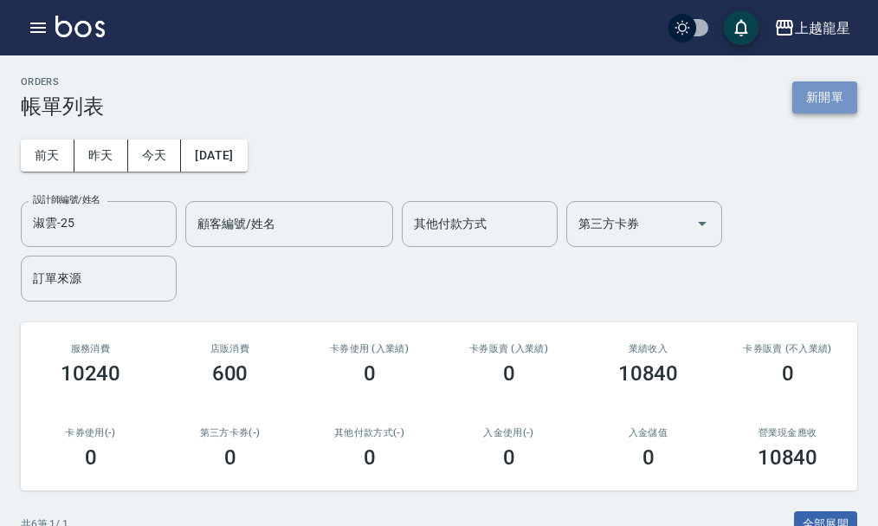
click at [806, 94] on button "新開單" at bounding box center [825, 97] width 65 height 32
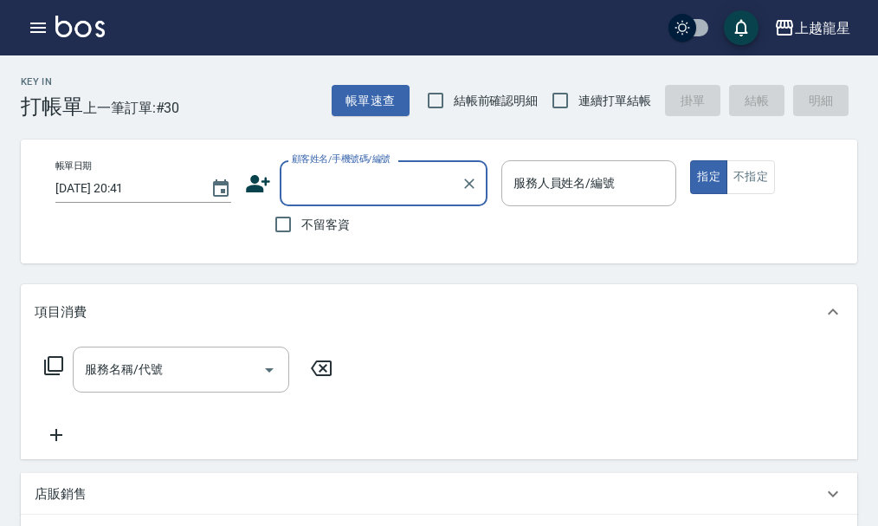
type input "ㄗ"
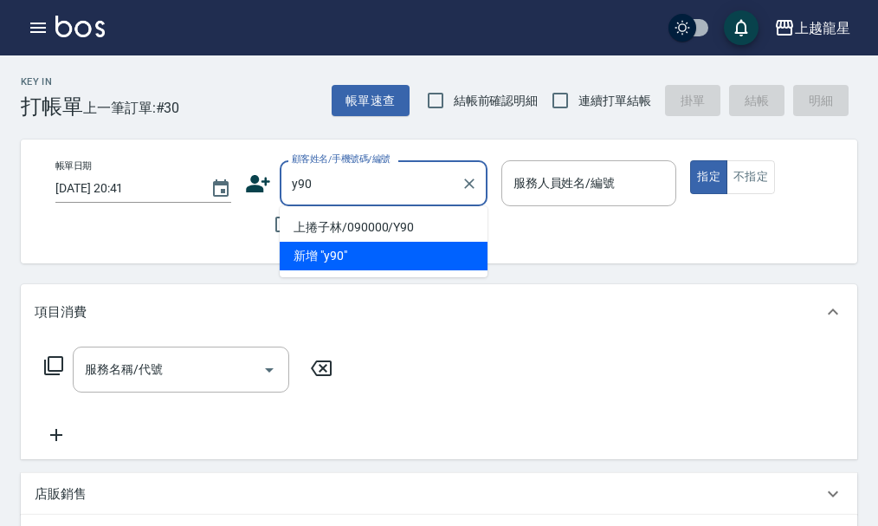
click at [384, 218] on li "上捲子林/090000/Y90" at bounding box center [384, 227] width 208 height 29
type input "上捲子林/090000/Y90"
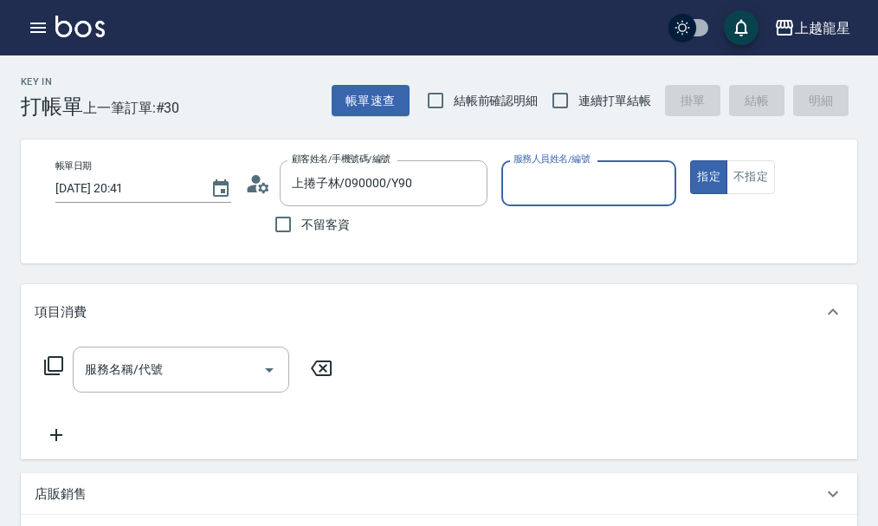
type input "淑雲-25"
click at [134, 385] on input "服務名稱/代號" at bounding box center [168, 369] width 175 height 30
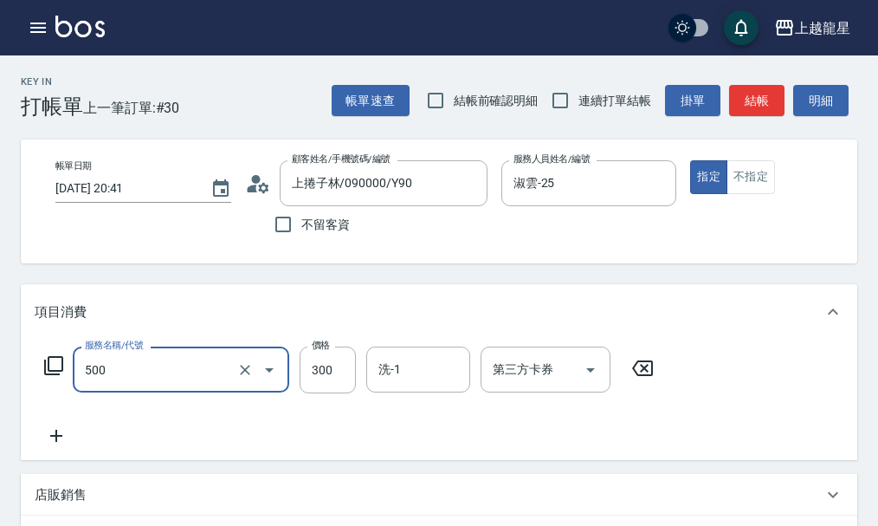
type input "一般洗髮(500)"
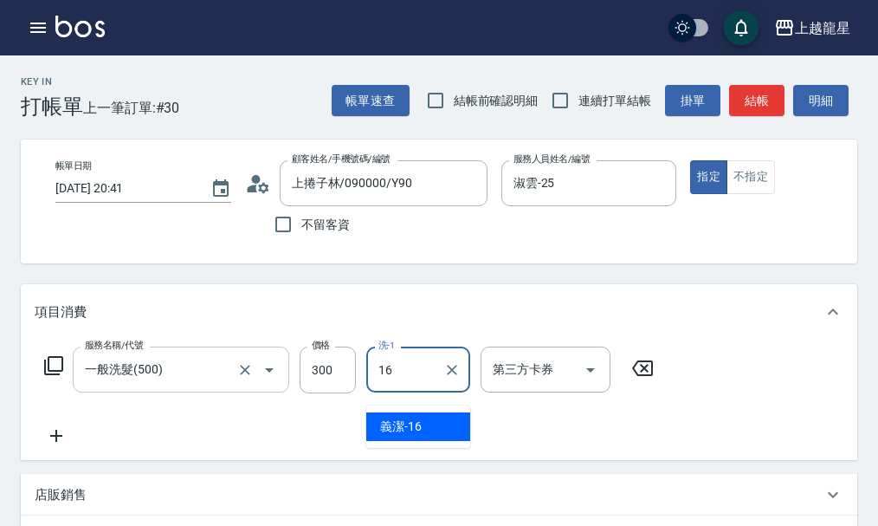
type input "義潔-16"
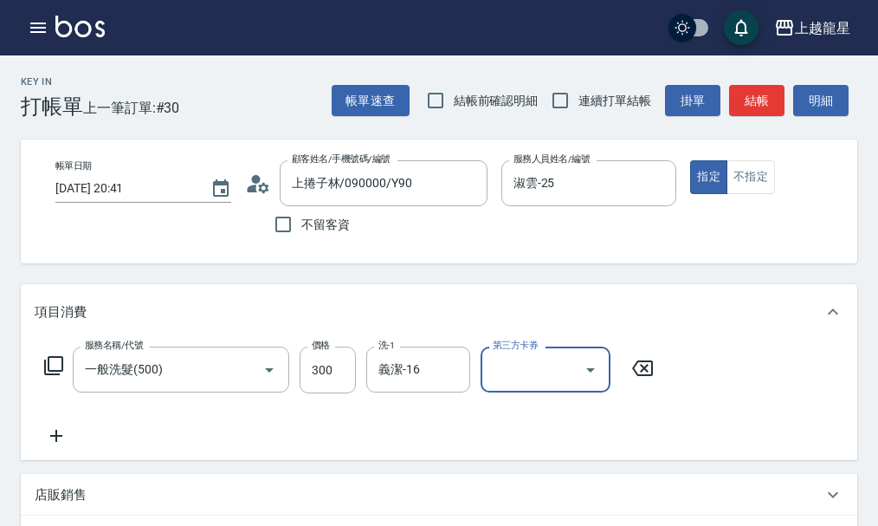
click at [59, 443] on icon at bounding box center [56, 435] width 43 height 21
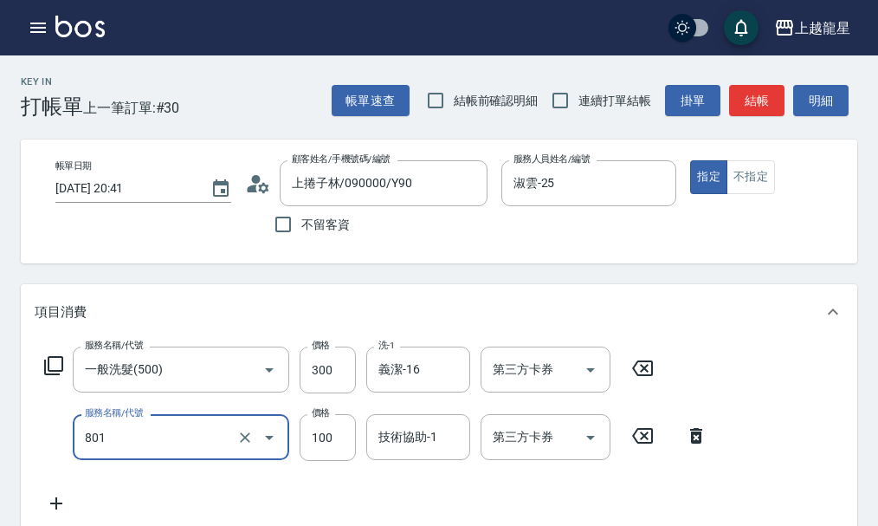
type input "上捲子(801)"
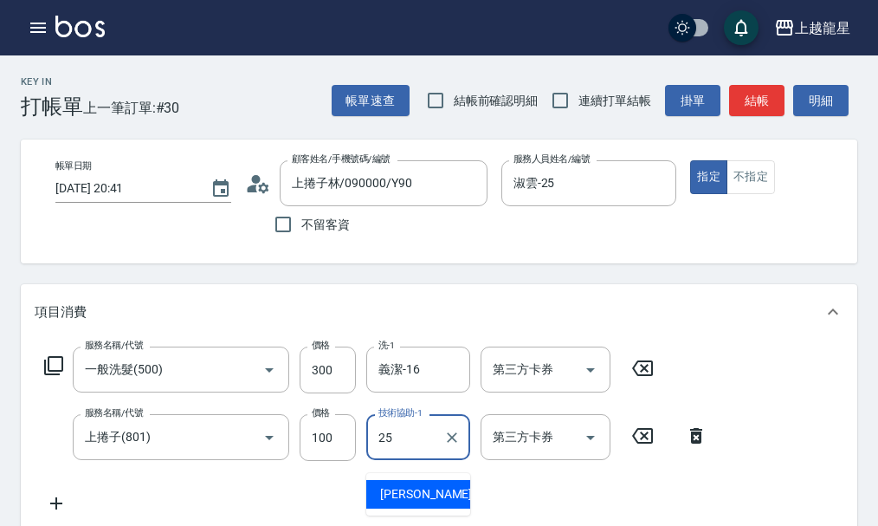
click at [418, 486] on span "淑雲 -25" at bounding box center [434, 494] width 109 height 18
type input "淑雲-25"
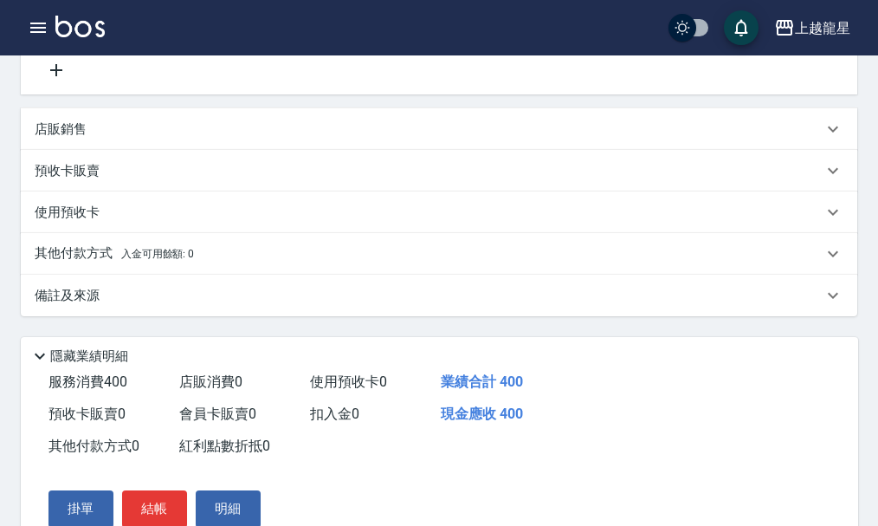
scroll to position [525, 0]
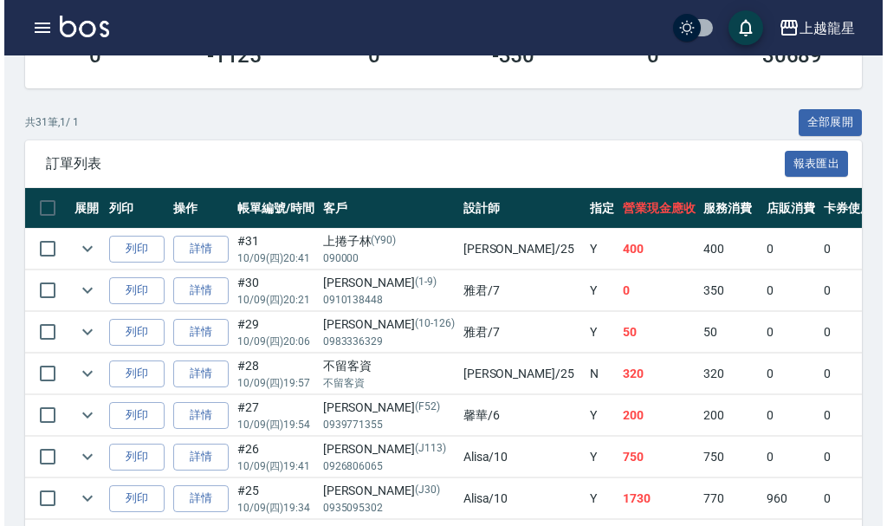
scroll to position [433, 0]
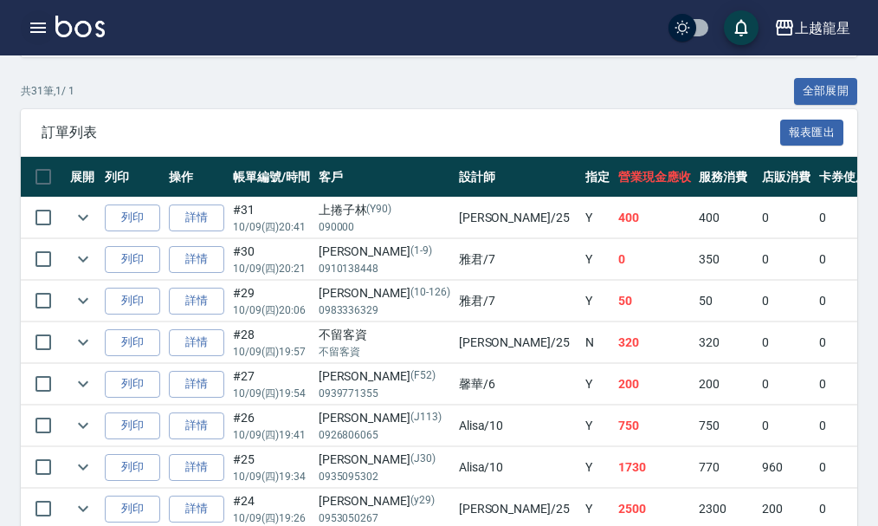
click at [34, 21] on icon "button" at bounding box center [38, 27] width 21 height 21
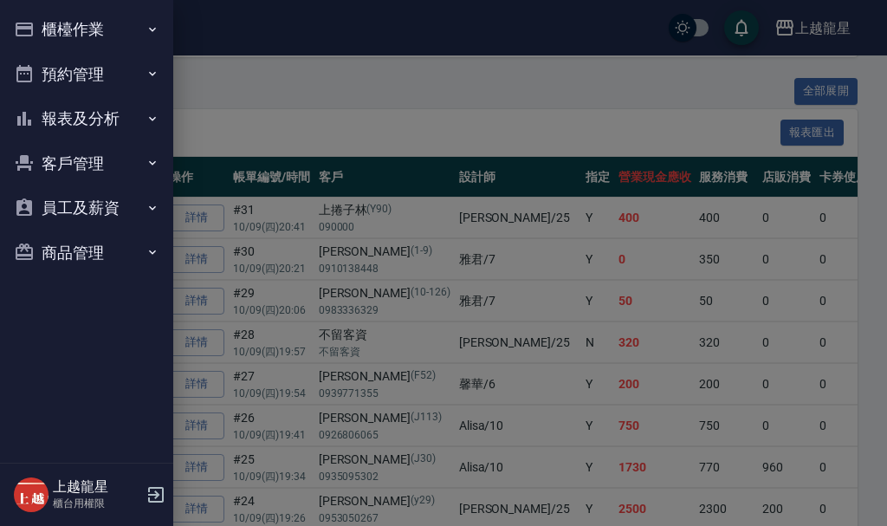
click at [90, 29] on button "櫃檯作業" at bounding box center [86, 29] width 159 height 45
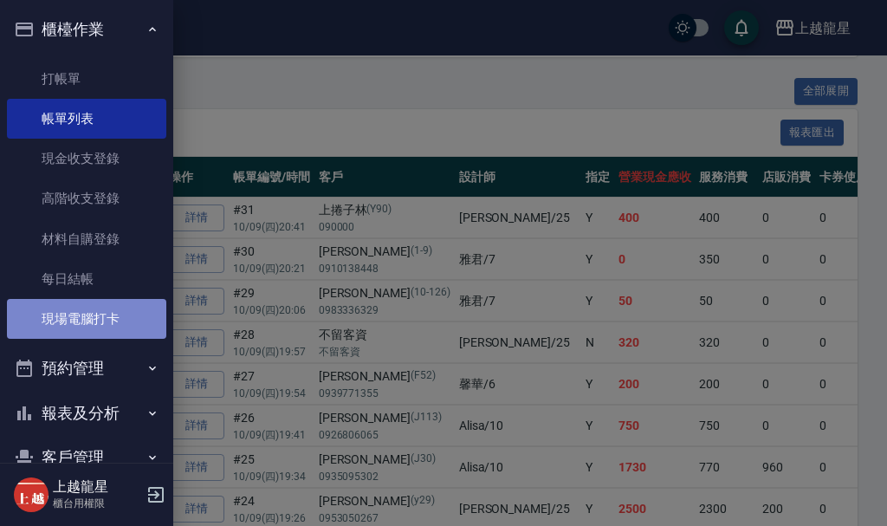
click at [102, 311] on link "現場電腦打卡" at bounding box center [86, 319] width 159 height 40
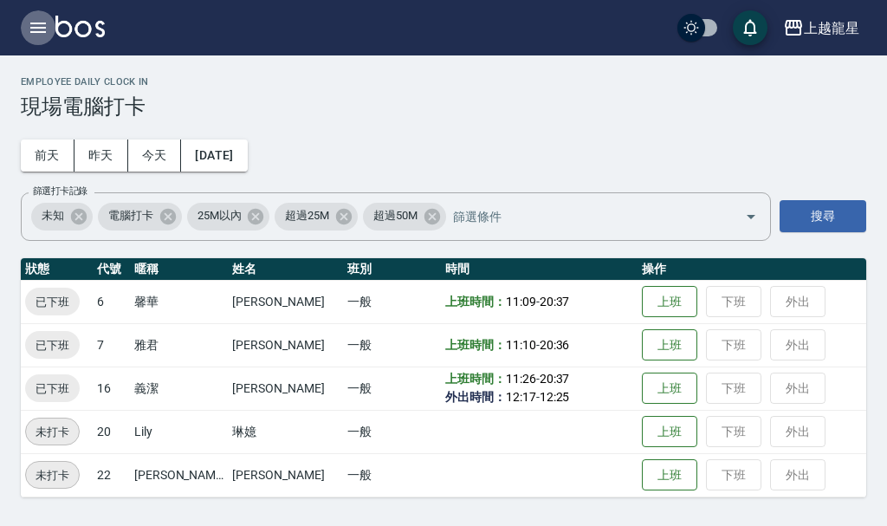
click at [31, 24] on icon "button" at bounding box center [38, 28] width 16 height 10
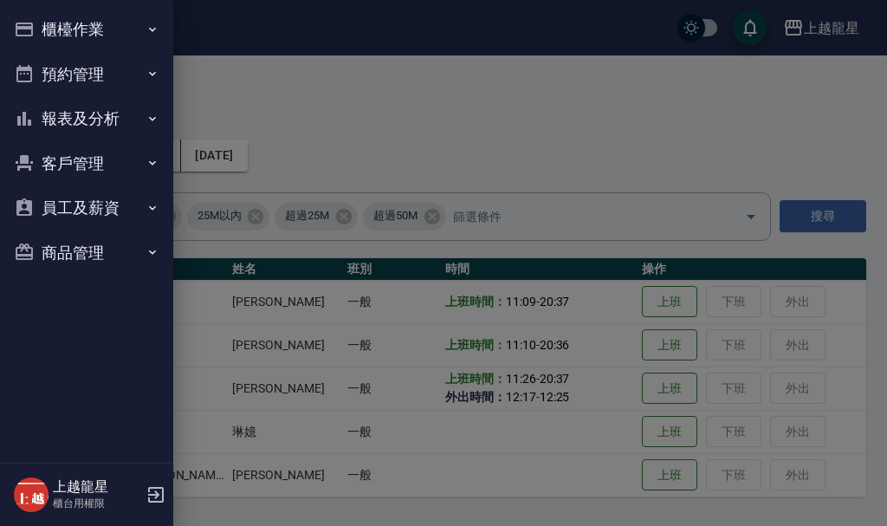
click at [49, 25] on button "櫃檯作業" at bounding box center [86, 29] width 159 height 45
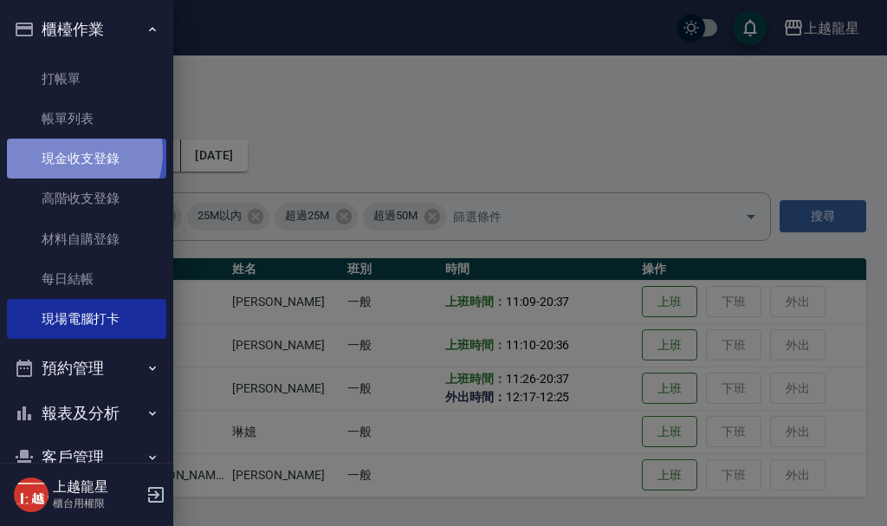
click at [75, 153] on link "現金收支登錄" at bounding box center [86, 159] width 159 height 40
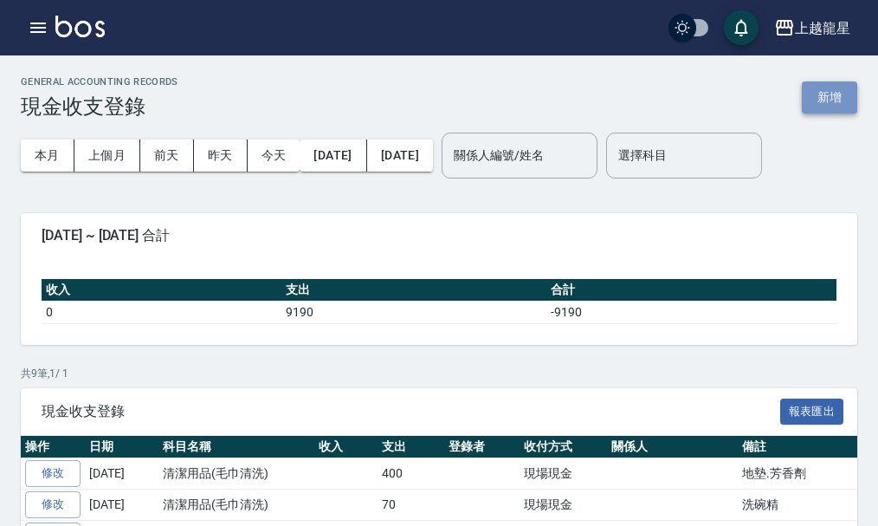
click at [806, 101] on button "新增" at bounding box center [829, 97] width 55 height 32
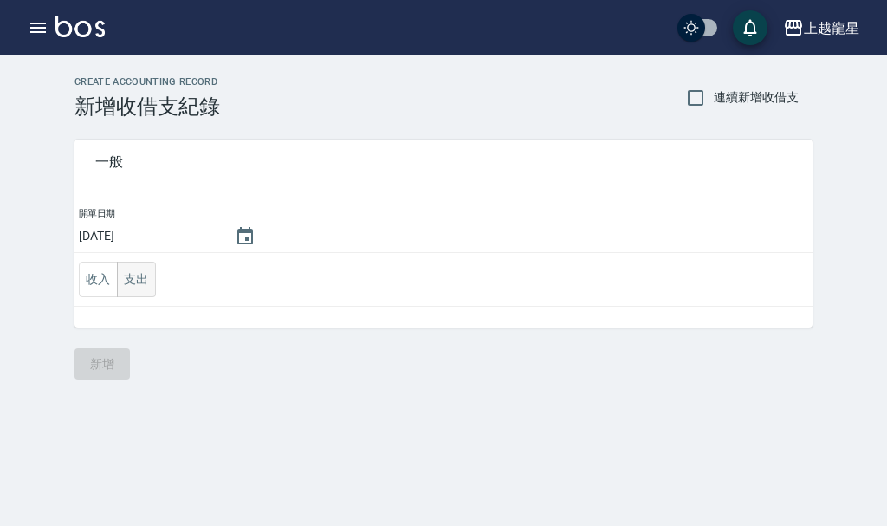
click at [143, 277] on button "支出" at bounding box center [136, 280] width 39 height 36
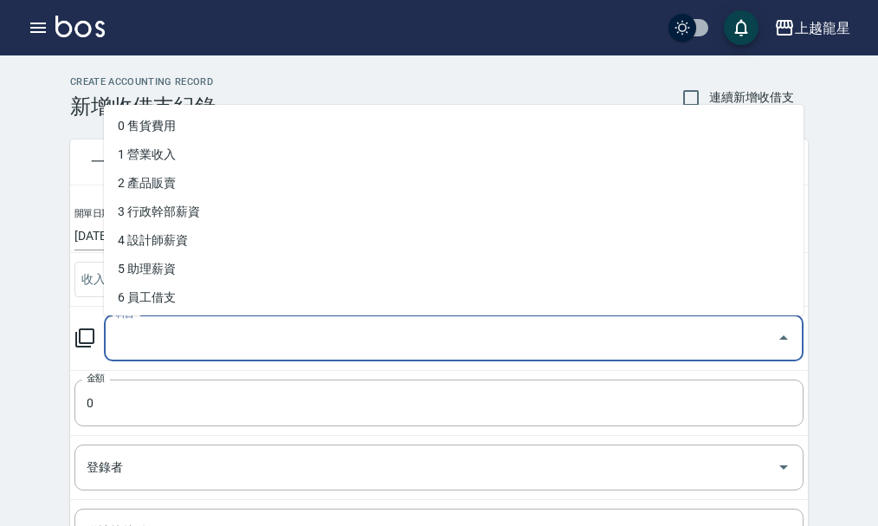
click at [155, 346] on input "科目" at bounding box center [441, 338] width 658 height 30
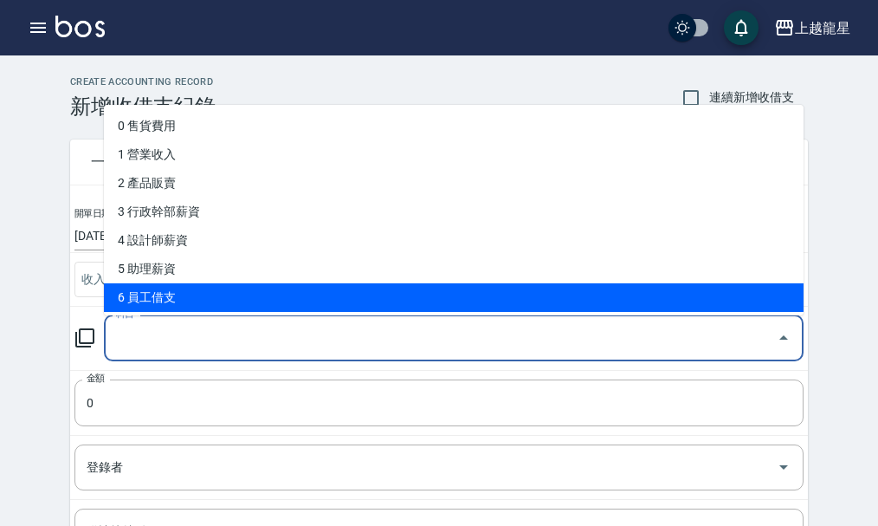
drag, startPoint x: 169, startPoint y: 300, endPoint x: 154, endPoint y: 323, distance: 27.6
click at [169, 299] on li "6 員工借支" at bounding box center [454, 297] width 700 height 29
type input "6 員工借支"
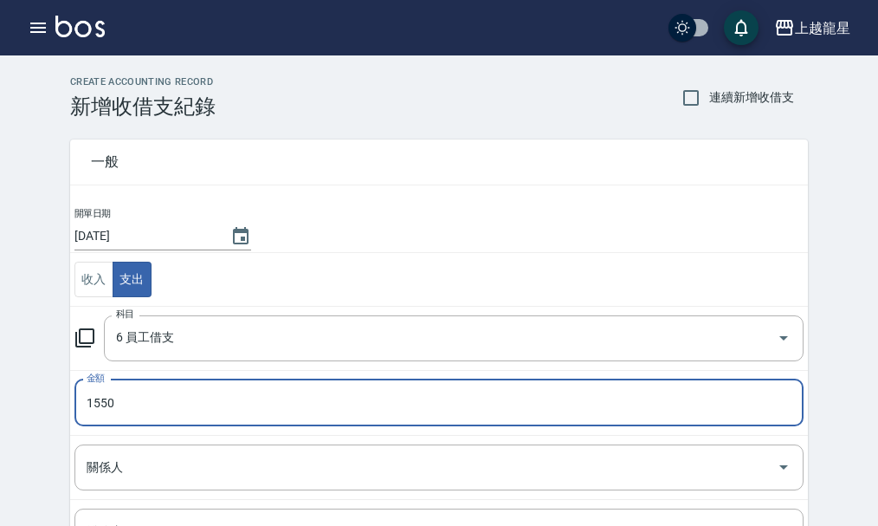
type input "1550"
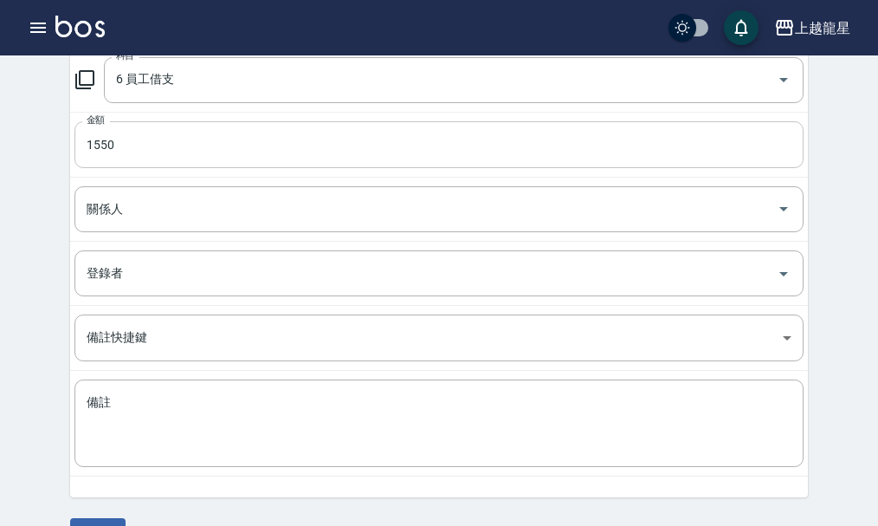
scroll to position [260, 0]
click at [217, 205] on input "關係人" at bounding box center [426, 207] width 688 height 30
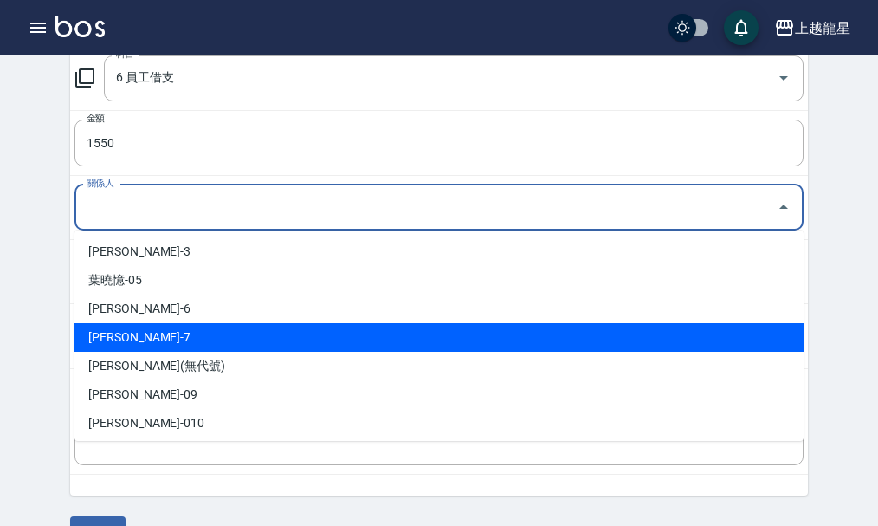
click at [139, 340] on li "[PERSON_NAME]-7" at bounding box center [438, 337] width 729 height 29
type input "[PERSON_NAME]-7"
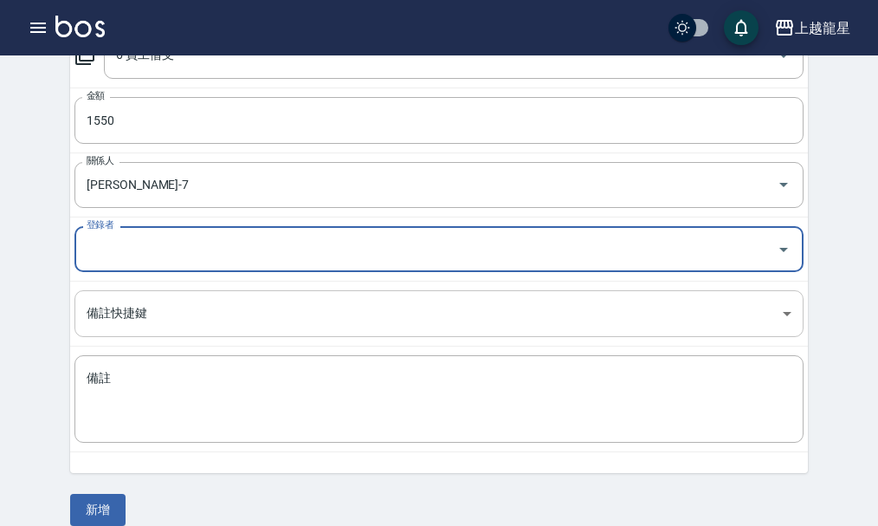
scroll to position [303, 0]
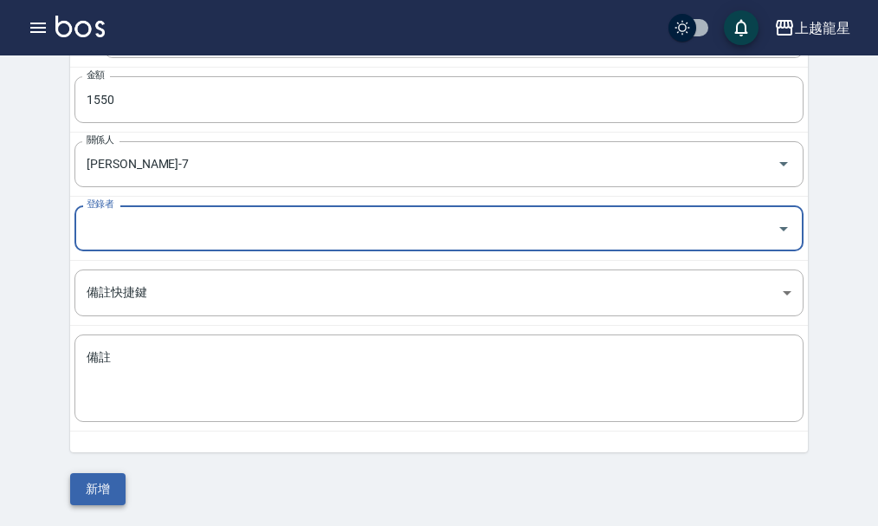
click at [93, 485] on button "新增" at bounding box center [97, 489] width 55 height 32
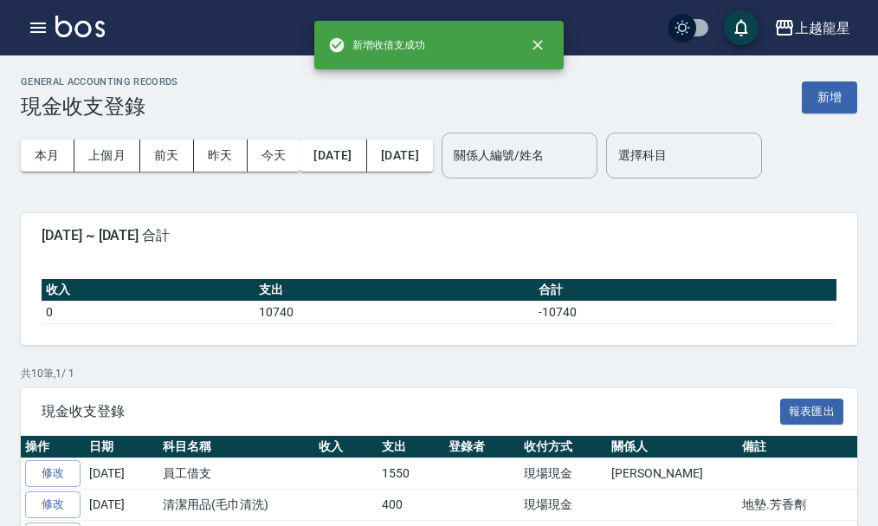
scroll to position [173, 0]
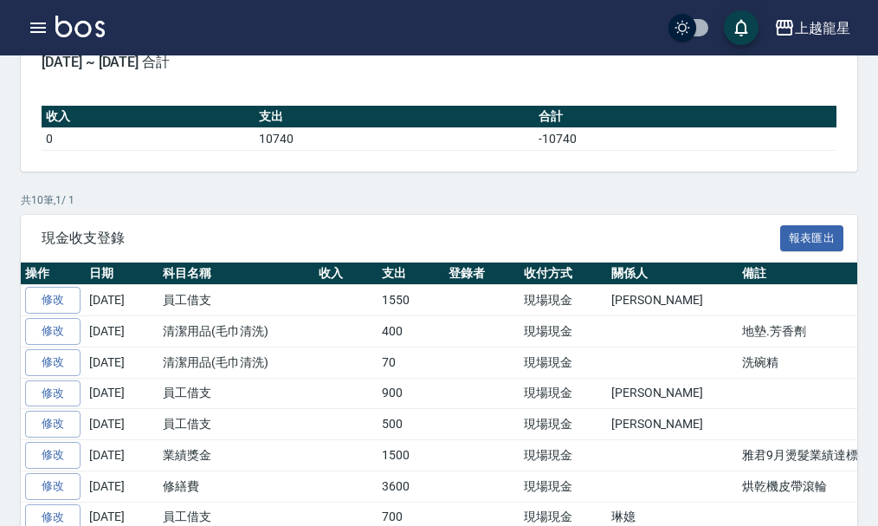
click at [59, 23] on img at bounding box center [79, 27] width 49 height 22
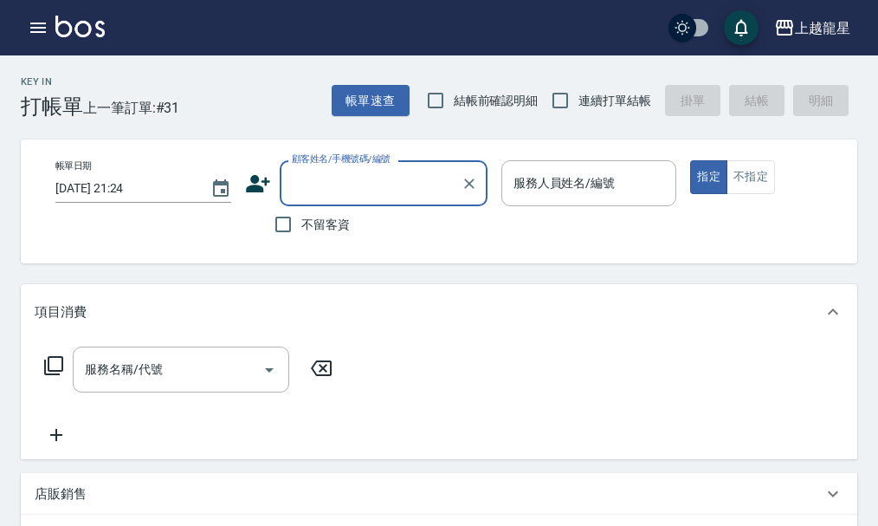
click at [348, 182] on input "顧客姓名/手機號碼/編號" at bounding box center [371, 183] width 166 height 30
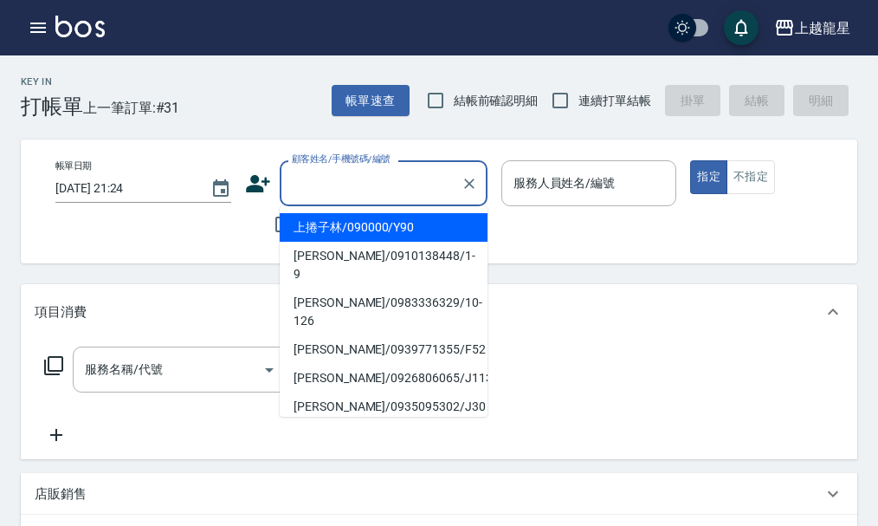
type input "ㄕ"
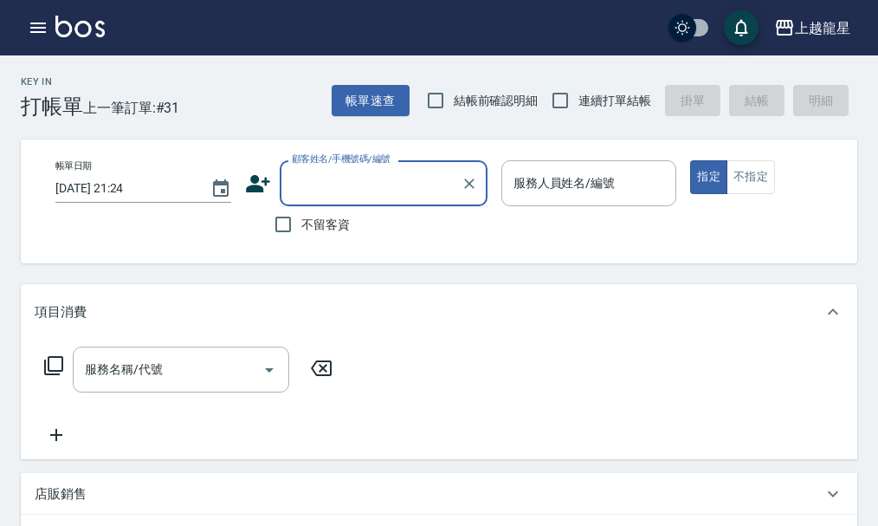
type input "ㄑ"
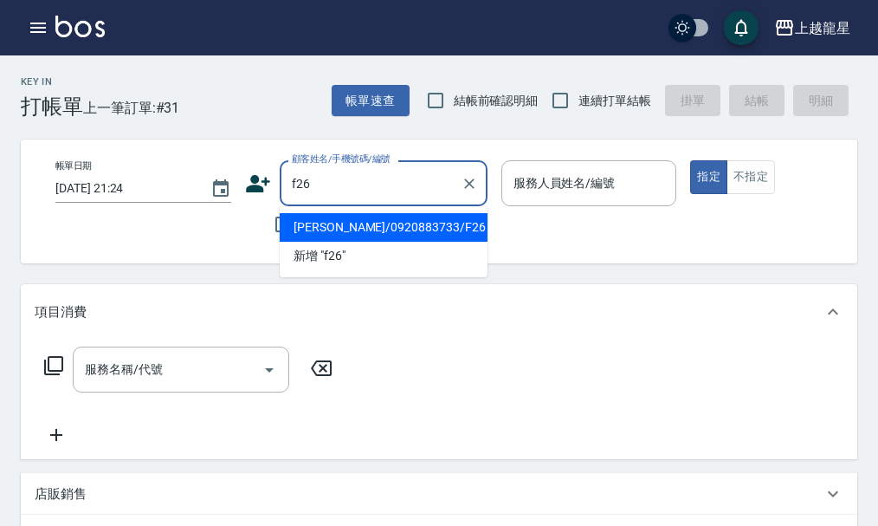
click at [374, 227] on li "[PERSON_NAME]/0920883733/F26" at bounding box center [384, 227] width 208 height 29
type input "[PERSON_NAME]/0920883733/F26"
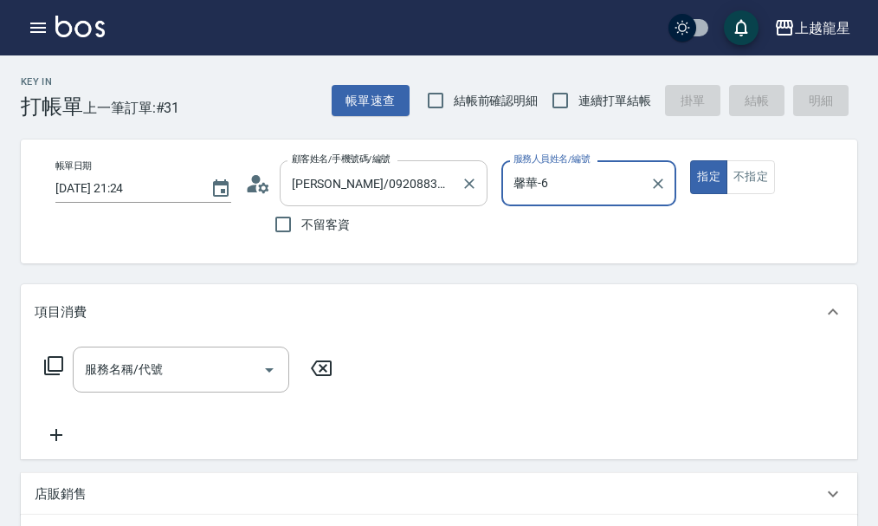
type input "馨華-6"
click at [176, 377] on input "服務名稱/代號" at bounding box center [168, 369] width 175 height 30
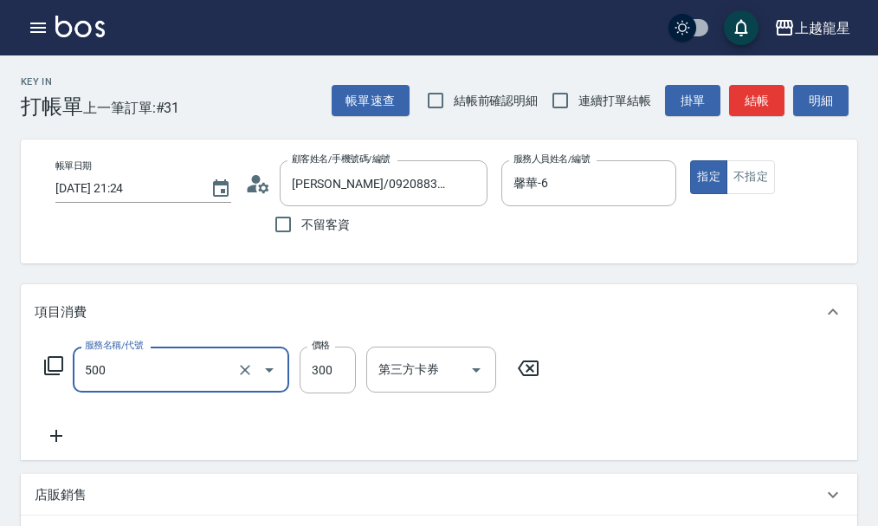
type input "一般洗髮(500)"
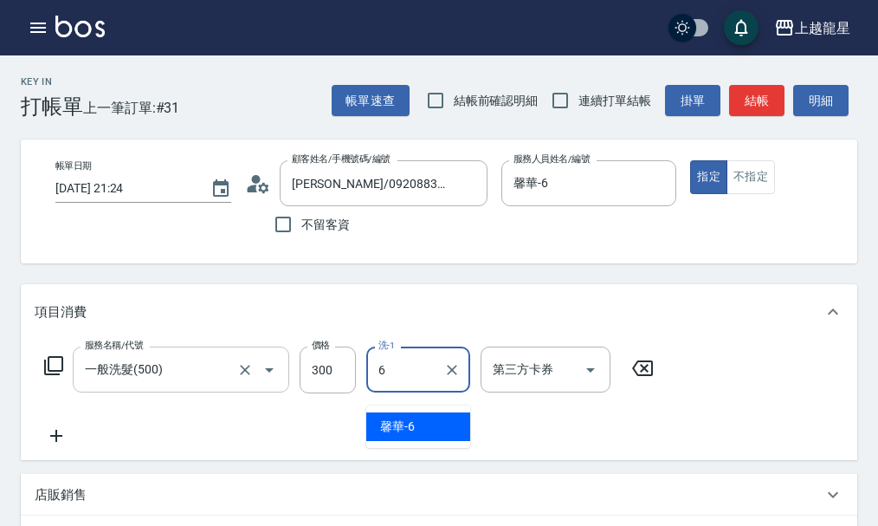
type input "馨華-6"
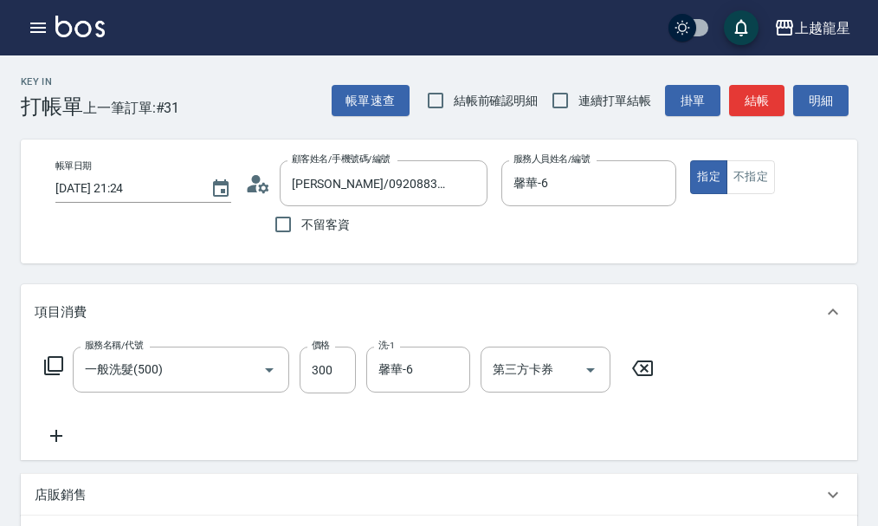
click at [55, 369] on icon at bounding box center [53, 365] width 21 height 21
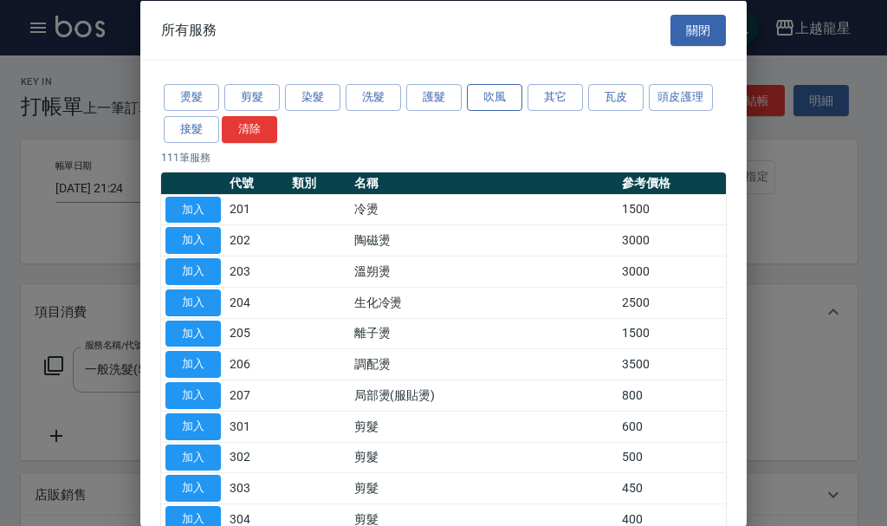
click at [492, 100] on button "吹風" at bounding box center [494, 97] width 55 height 27
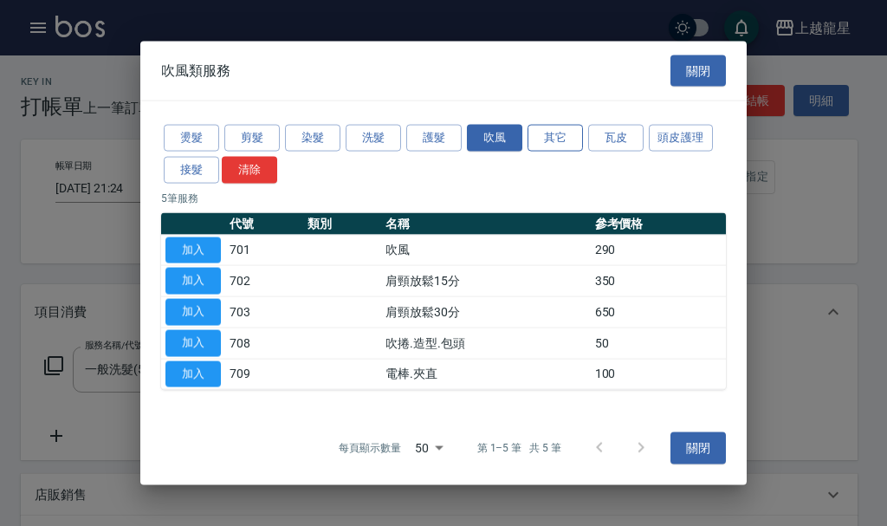
click at [547, 143] on button "其它" at bounding box center [555, 138] width 55 height 27
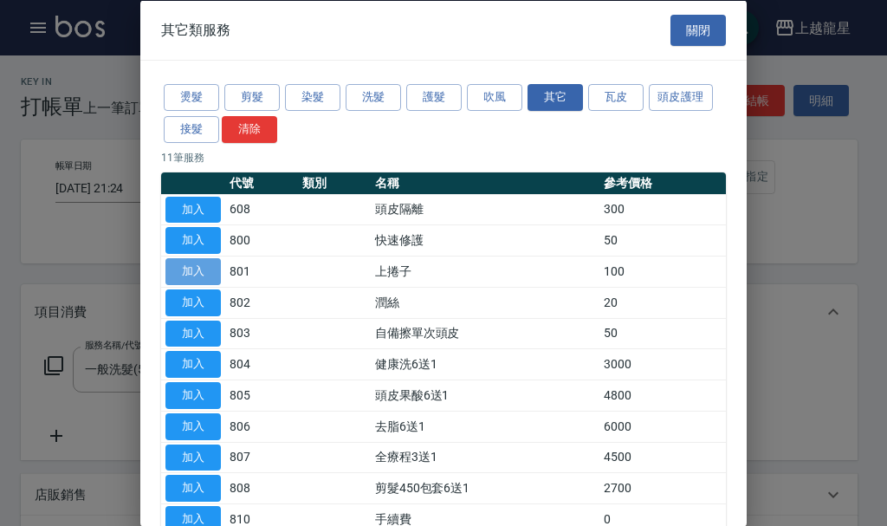
click at [194, 273] on button "加入" at bounding box center [192, 271] width 55 height 27
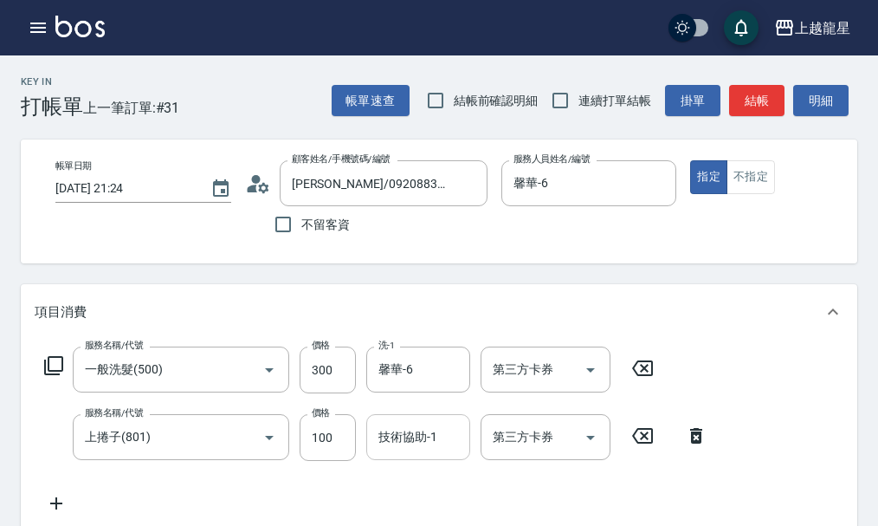
click at [441, 450] on input "技術協助-1" at bounding box center [418, 437] width 88 height 30
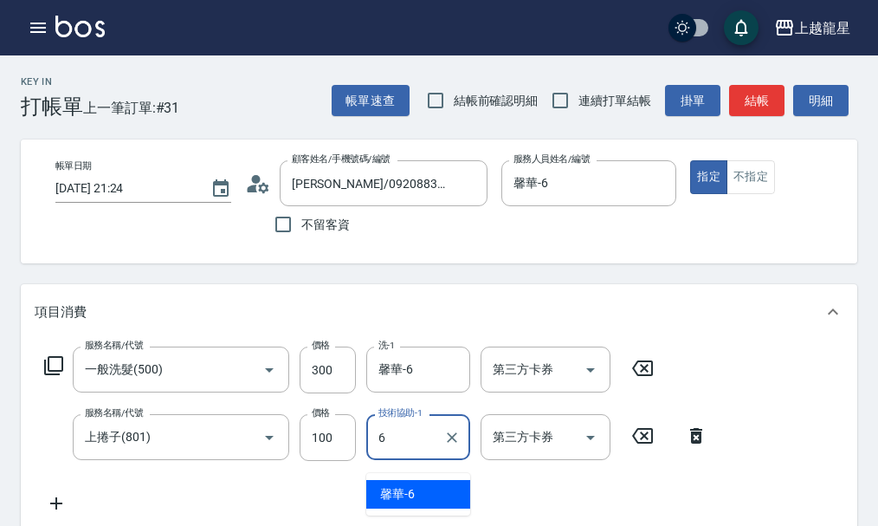
type input "馨華-6"
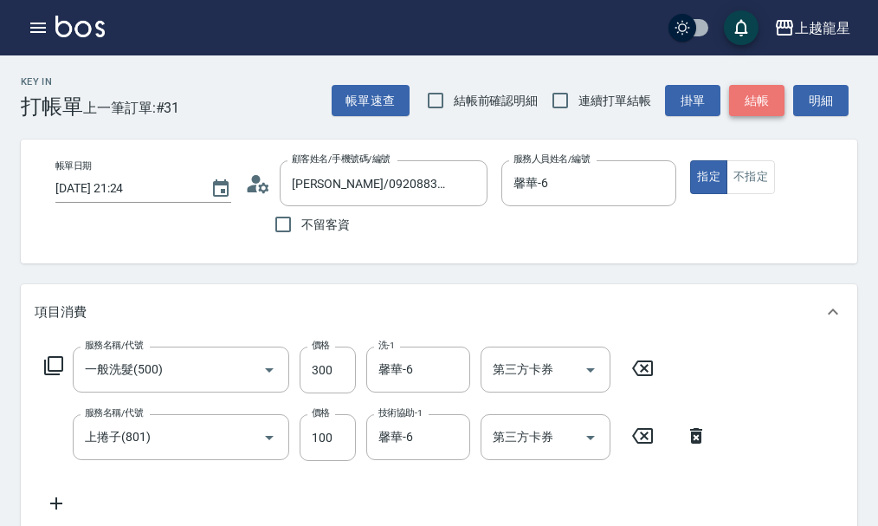
click at [758, 88] on button "結帳" at bounding box center [756, 101] width 55 height 32
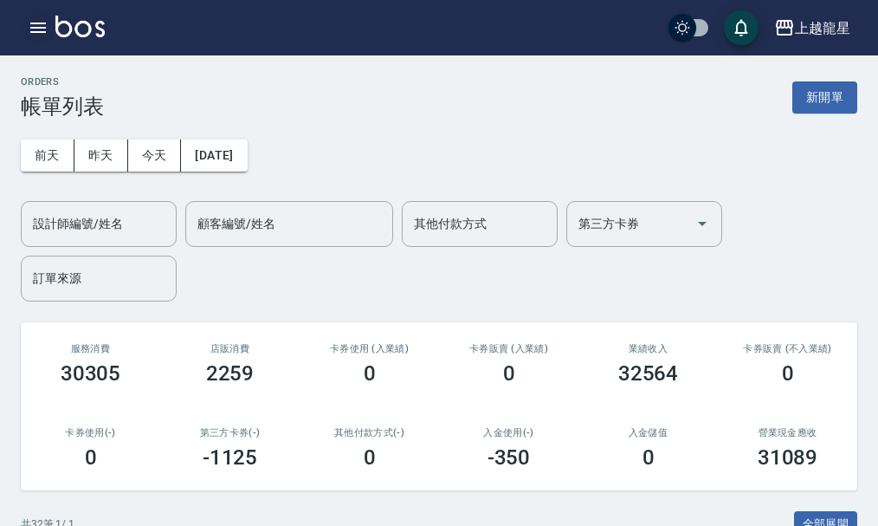
click at [21, 24] on button "button" at bounding box center [38, 27] width 35 height 35
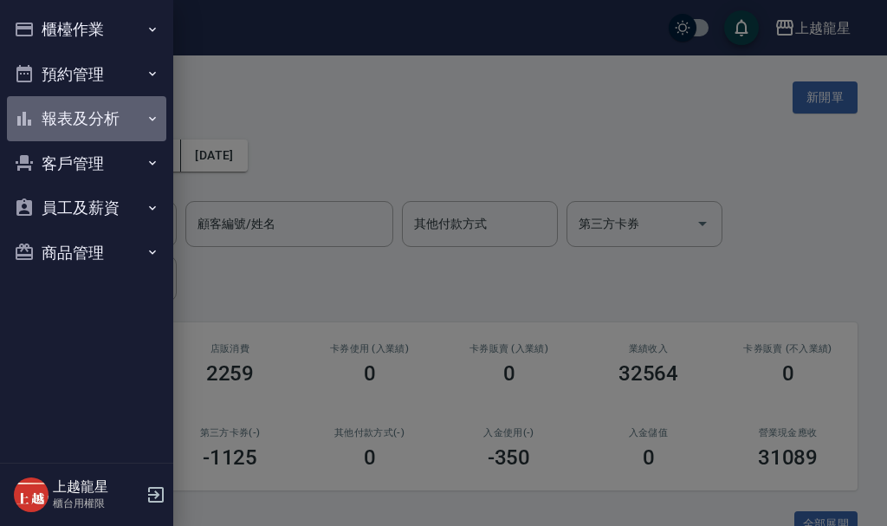
click at [107, 111] on button "報表及分析" at bounding box center [86, 118] width 159 height 45
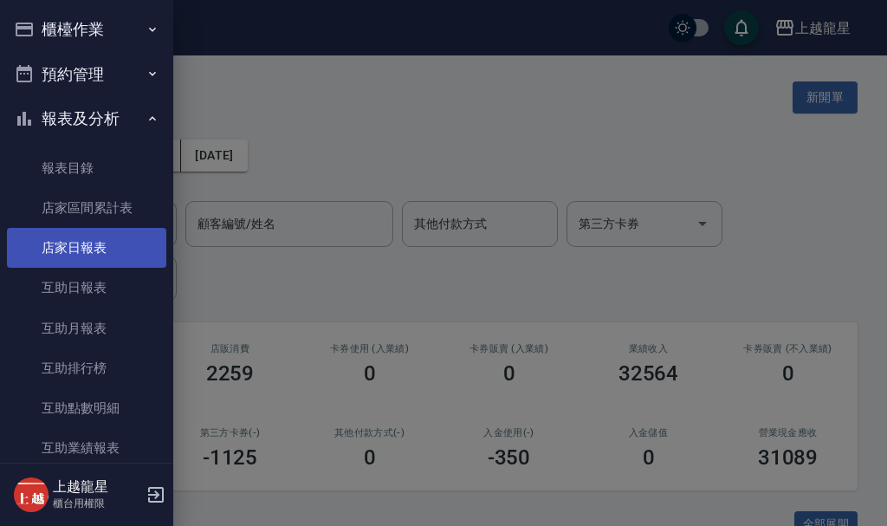
click at [84, 246] on link "店家日報表" at bounding box center [86, 248] width 159 height 40
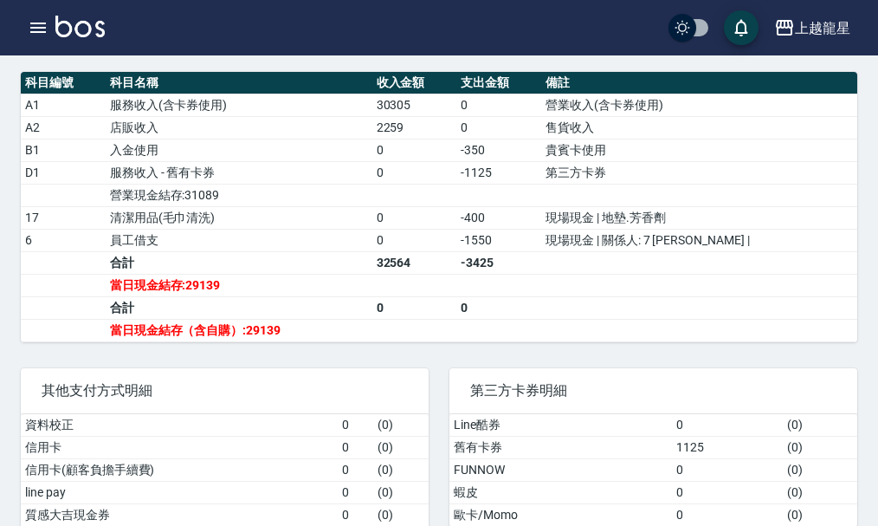
scroll to position [606, 0]
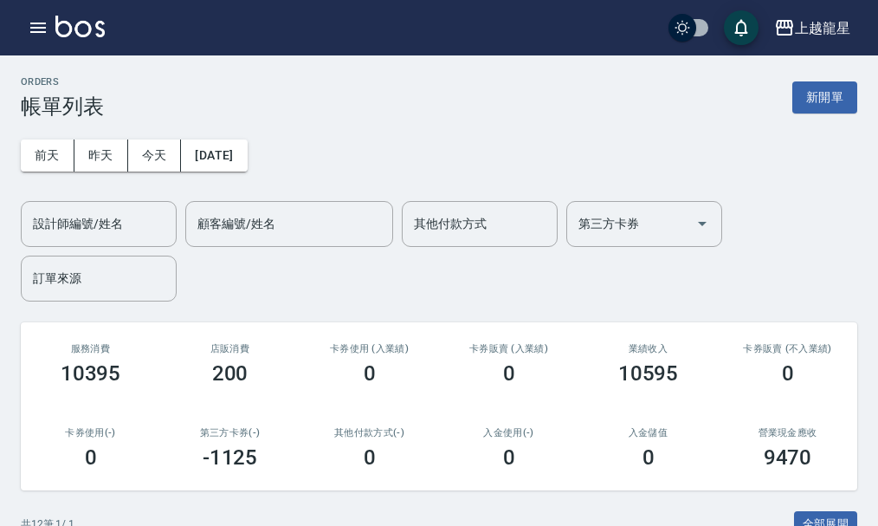
click at [55, 237] on input "設計師編號/姓名" at bounding box center [99, 224] width 140 height 30
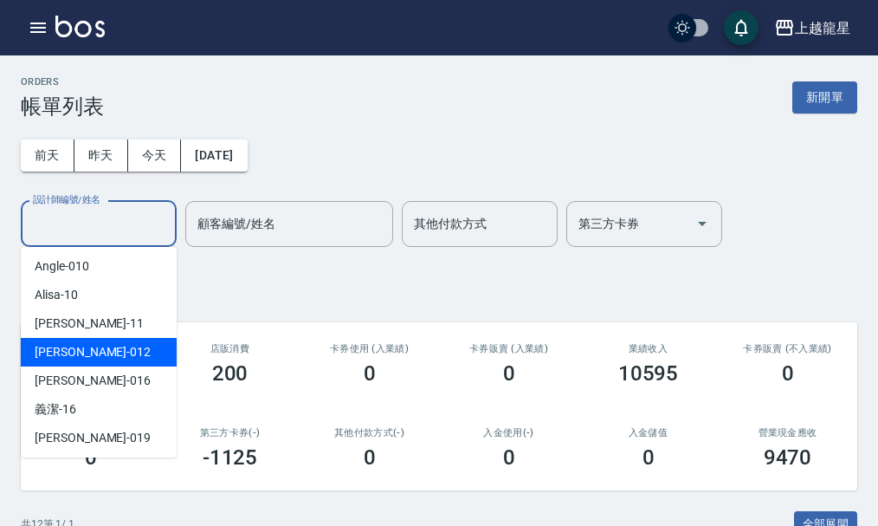
scroll to position [346, 0]
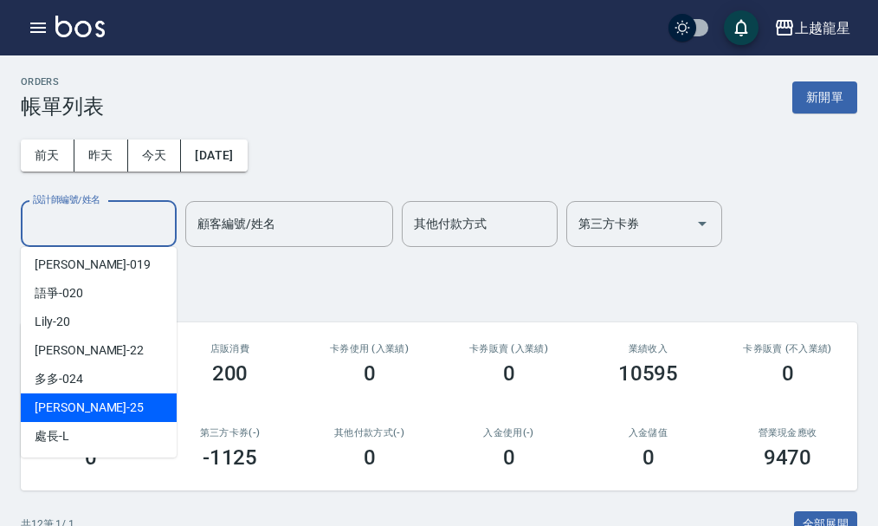
click at [70, 396] on div "淑雲 -25" at bounding box center [99, 407] width 156 height 29
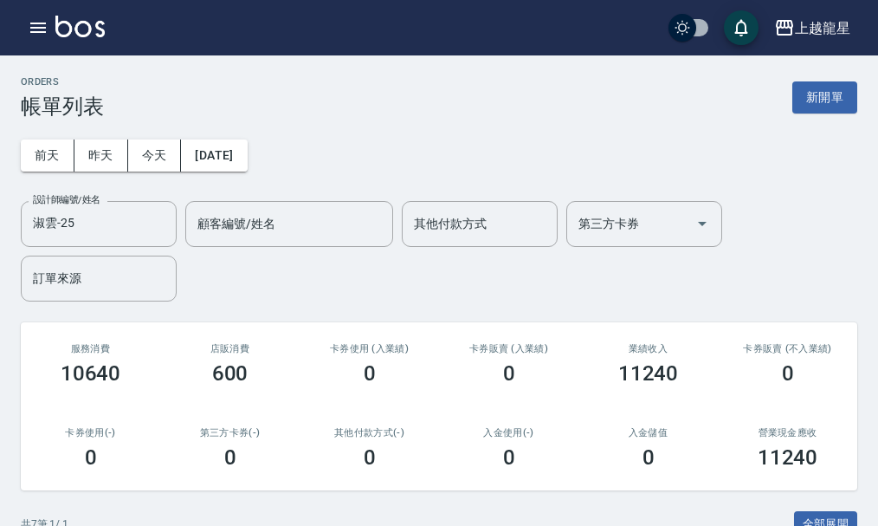
click at [301, 87] on div "ORDERS 帳單列表 新開單" at bounding box center [439, 97] width 837 height 42
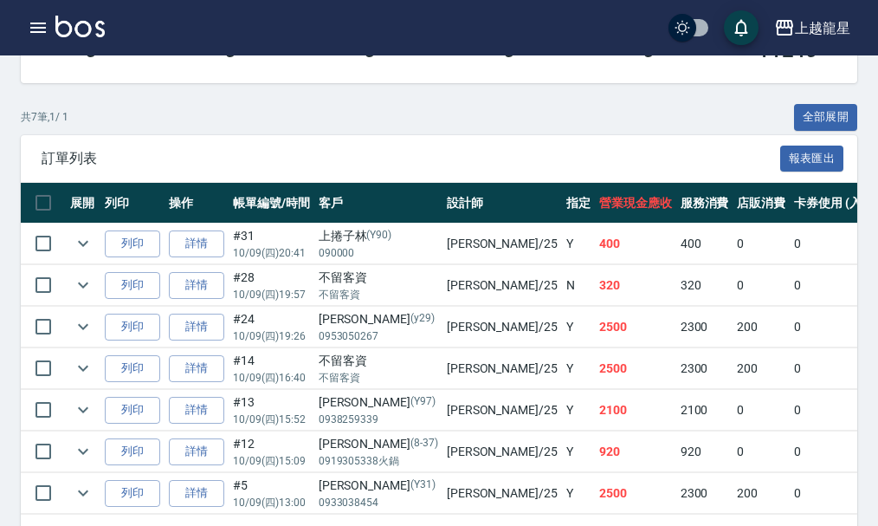
scroll to position [433, 0]
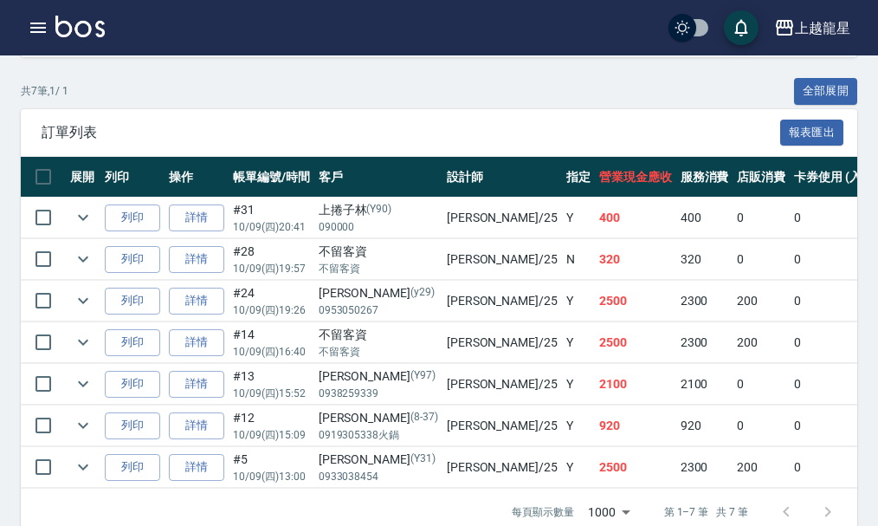
click at [89, 287] on td at bounding box center [83, 301] width 35 height 41
click at [79, 302] on icon "expand row" at bounding box center [83, 300] width 21 height 21
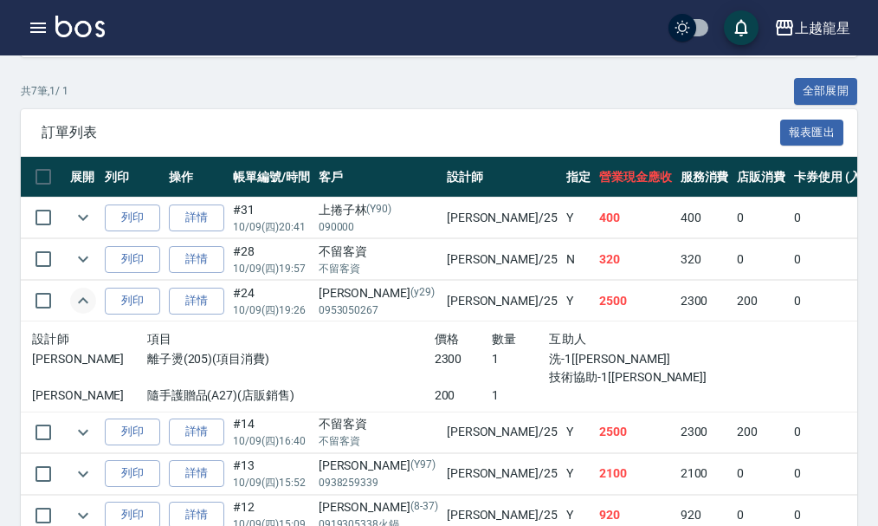
click at [89, 313] on td at bounding box center [83, 301] width 35 height 41
click at [76, 295] on icon "expand row" at bounding box center [83, 300] width 21 height 21
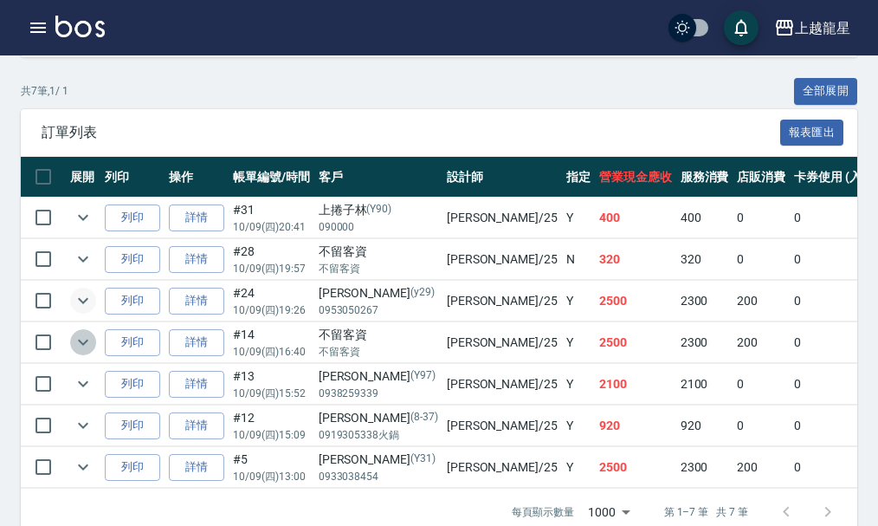
click at [87, 352] on icon "expand row" at bounding box center [83, 342] width 21 height 21
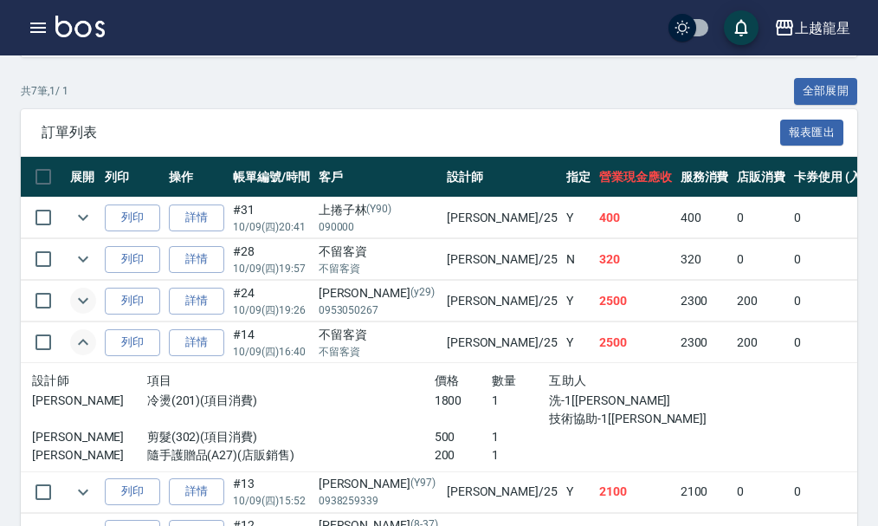
click at [91, 353] on td at bounding box center [83, 342] width 35 height 41
click at [100, 332] on td "列印" at bounding box center [132, 342] width 64 height 41
click at [92, 345] on icon "expand row" at bounding box center [83, 342] width 21 height 21
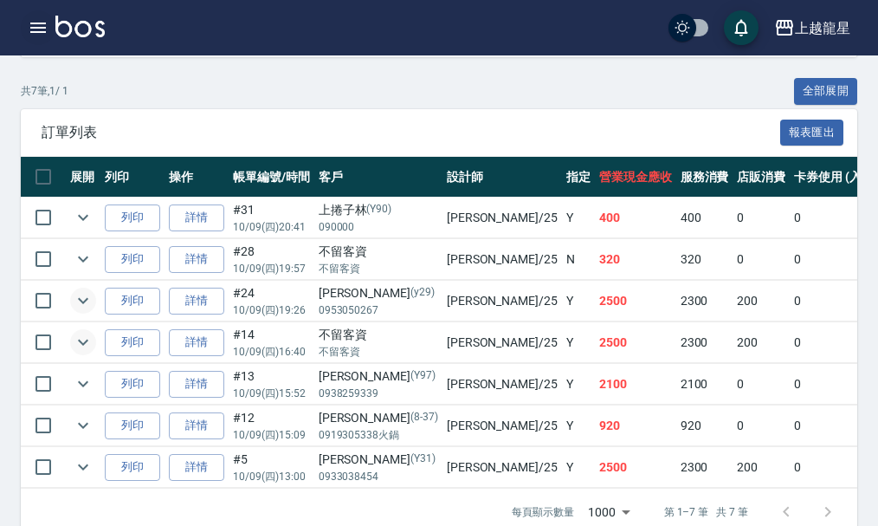
click at [39, 21] on icon "button" at bounding box center [38, 27] width 21 height 21
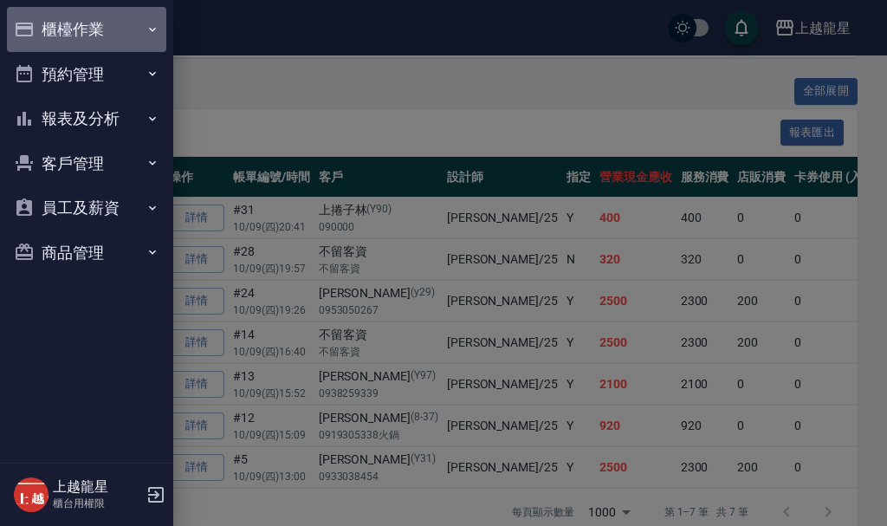
click at [90, 26] on button "櫃檯作業" at bounding box center [86, 29] width 159 height 45
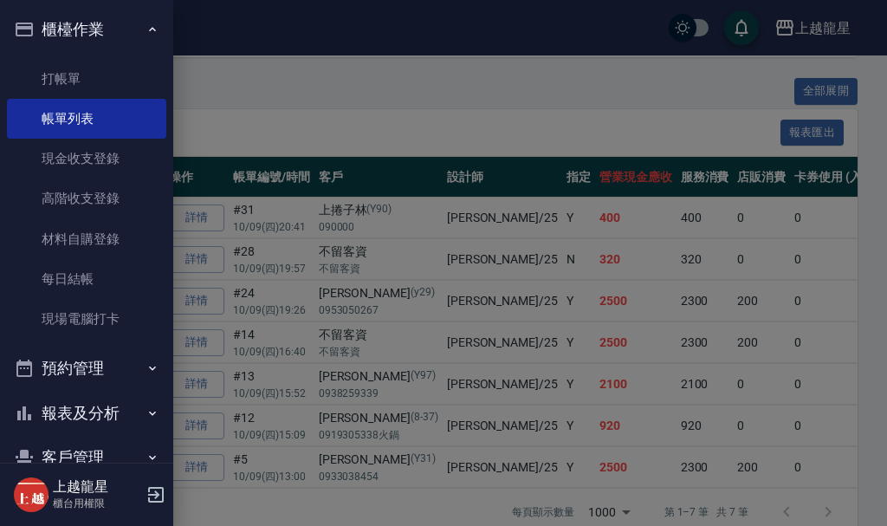
click at [186, 99] on div at bounding box center [443, 263] width 887 height 526
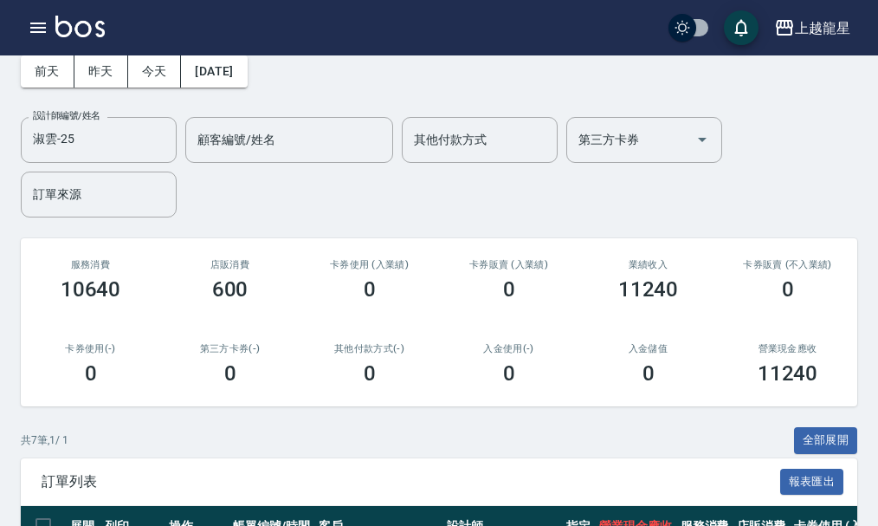
scroll to position [0, 0]
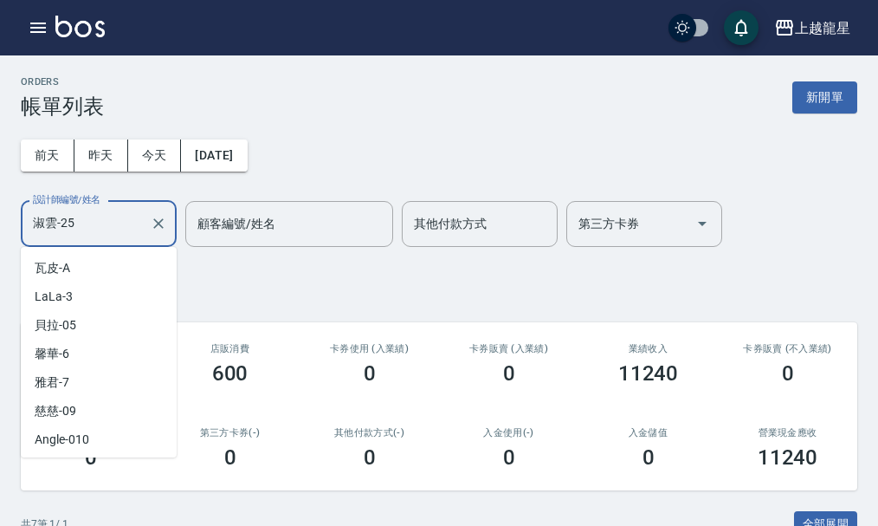
click at [113, 221] on input "淑雲-25" at bounding box center [86, 224] width 114 height 30
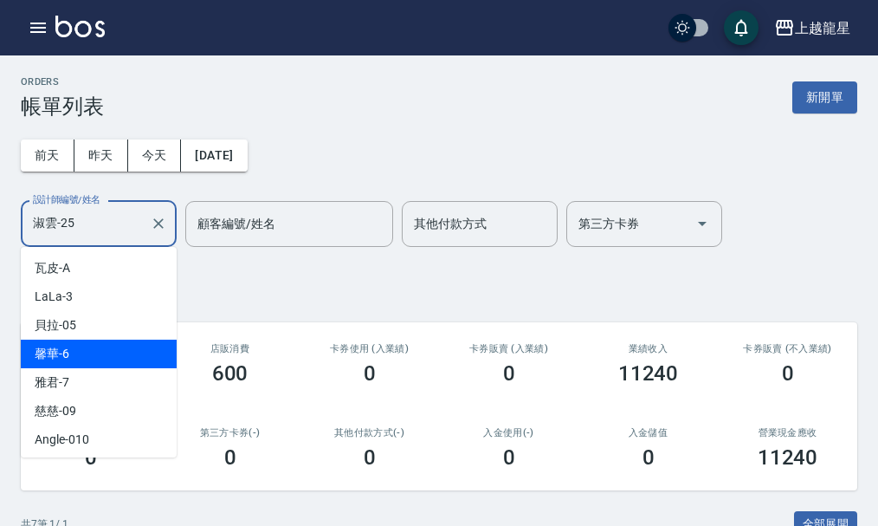
click at [69, 341] on div "馨華 -6" at bounding box center [99, 354] width 156 height 29
type input "馨華-6"
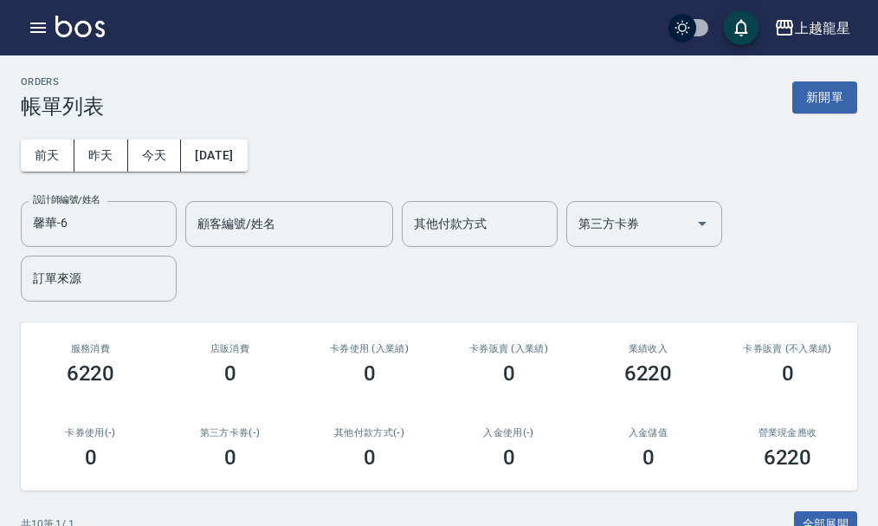
click at [229, 269] on div "設計師編號/姓名 馨華-6 設計師編號/姓名 顧客編號/姓名 顧客編號/姓名 其他付款方式 其他付款方式 第三方卡券 第三方卡券 訂單來源 訂單來源" at bounding box center [439, 251] width 837 height 100
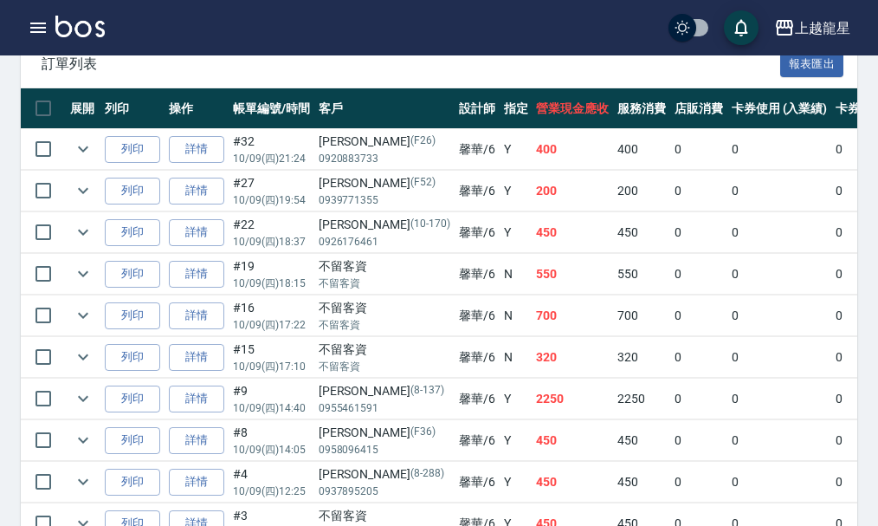
scroll to position [601, 0]
